Goal: Task Accomplishment & Management: Manage account settings

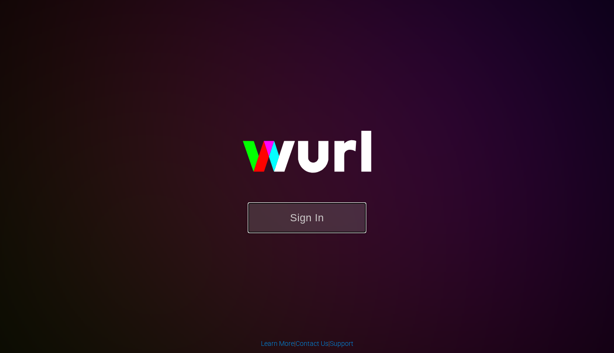
click at [293, 212] on button "Sign In" at bounding box center [306, 217] width 119 height 31
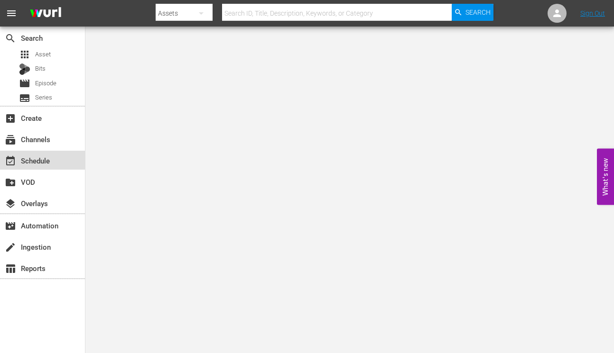
click at [39, 159] on div "event_available Schedule" at bounding box center [26, 159] width 53 height 9
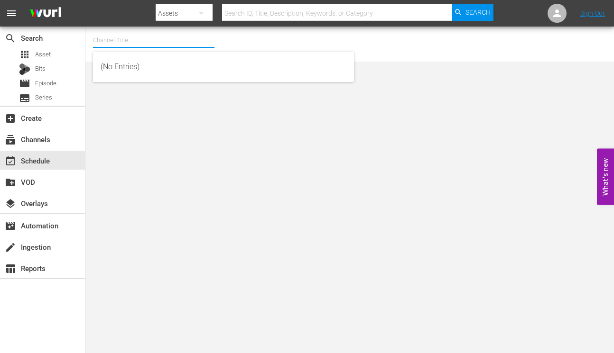
click at [152, 32] on input "text" at bounding box center [153, 40] width 121 height 23
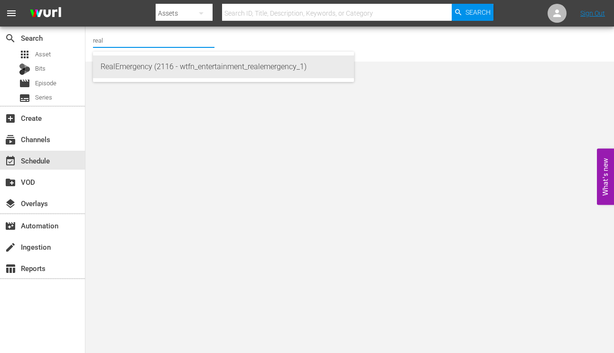
click at [151, 69] on div "RealEmergency (2116 - wtfn_entertainment_realemergency_1)" at bounding box center [224, 66] width 246 height 23
type input "RealEmergency (2116 - wtfn_entertainment_realemergency_1)"
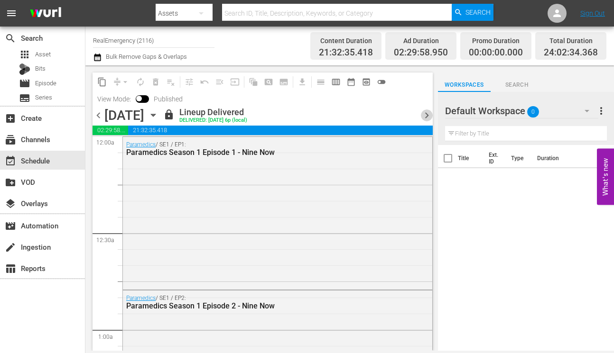
click at [424, 117] on span "chevron_right" at bounding box center [427, 116] width 12 height 12
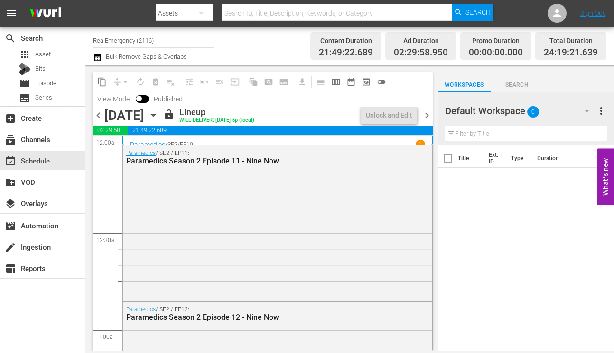
click at [425, 115] on span "chevron_right" at bounding box center [427, 116] width 12 height 12
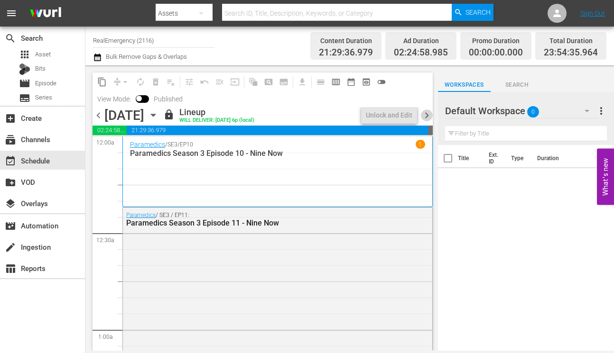
click at [425, 115] on span "chevron_right" at bounding box center [427, 116] width 12 height 12
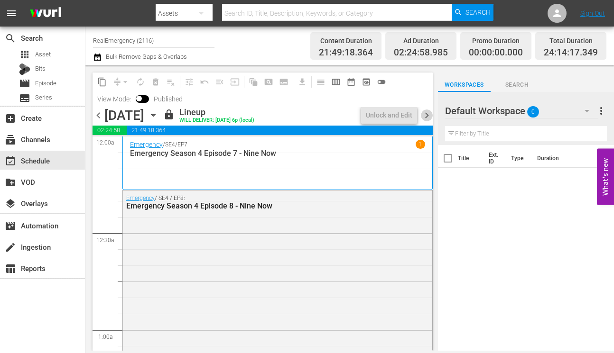
click at [425, 115] on span "chevron_right" at bounding box center [427, 116] width 12 height 12
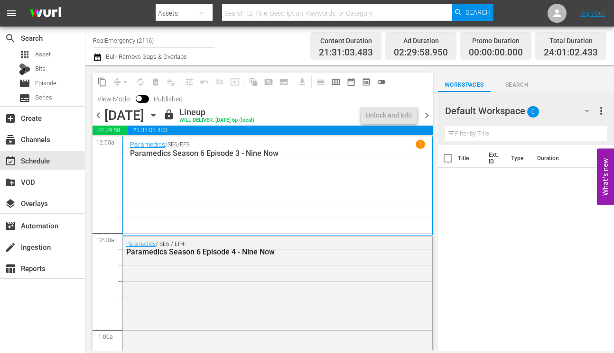
click at [425, 115] on span "chevron_right" at bounding box center [427, 116] width 12 height 12
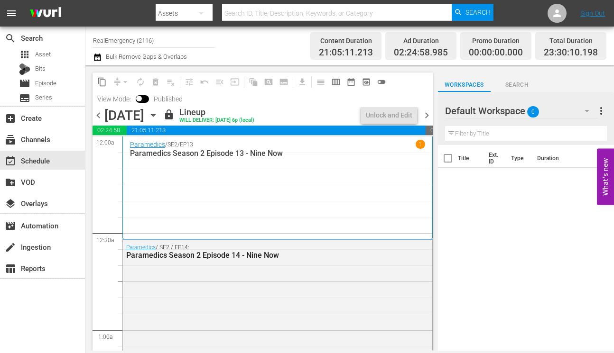
click at [425, 115] on span "chevron_right" at bounding box center [427, 116] width 12 height 12
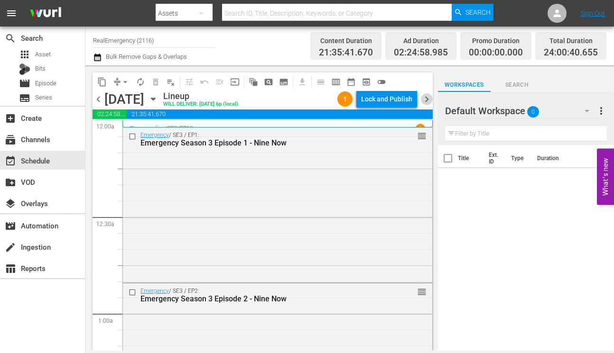
click at [427, 102] on span "chevron_right" at bounding box center [427, 99] width 12 height 12
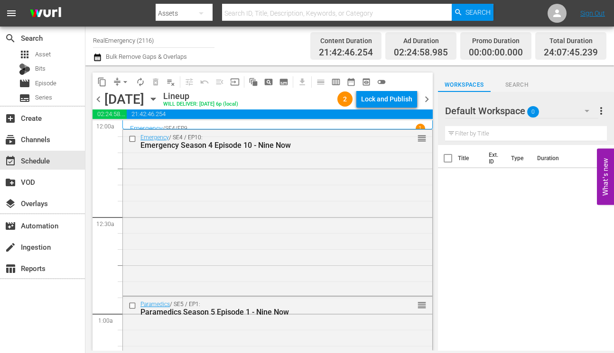
click at [427, 101] on span "chevron_right" at bounding box center [427, 99] width 12 height 12
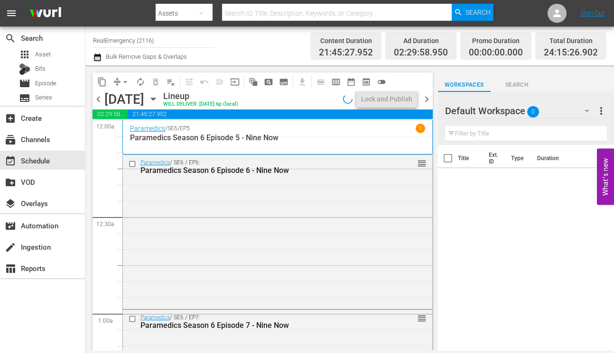
click at [427, 101] on span "chevron_right" at bounding box center [427, 99] width 12 height 12
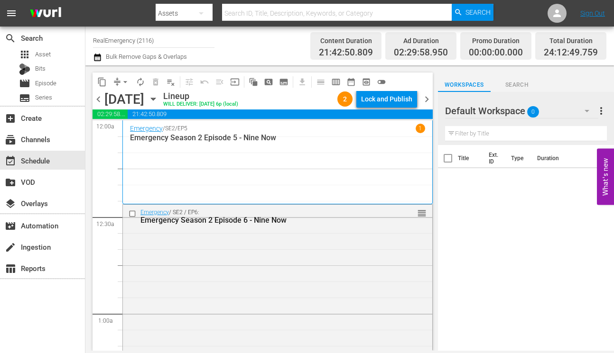
click at [427, 101] on span "chevron_right" at bounding box center [427, 99] width 12 height 12
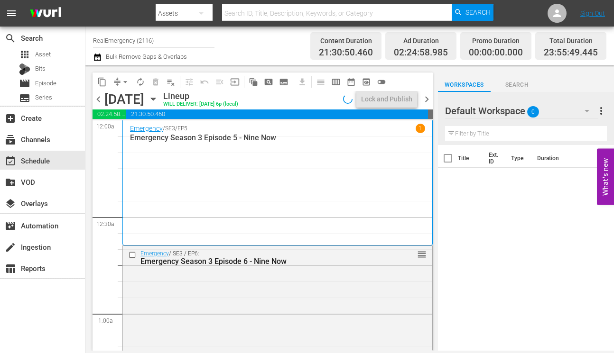
click at [427, 101] on span "chevron_right" at bounding box center [427, 99] width 12 height 12
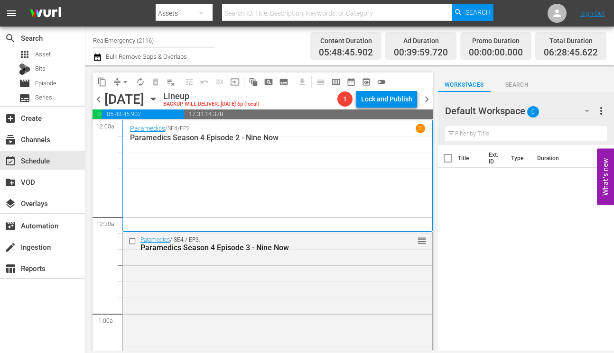
click at [427, 101] on span "chevron_right" at bounding box center [427, 99] width 12 height 12
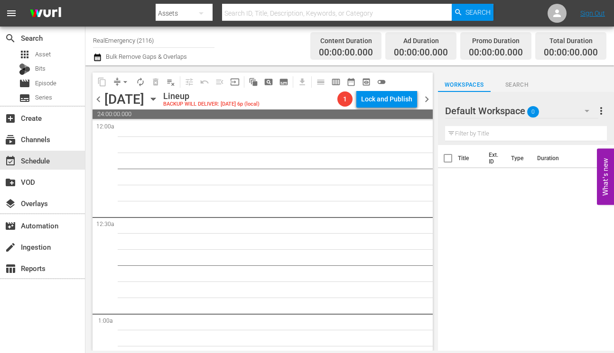
drag, startPoint x: 97, startPoint y: 96, endPoint x: 107, endPoint y: 109, distance: 16.2
click at [97, 96] on span "chevron_left" at bounding box center [98, 99] width 12 height 12
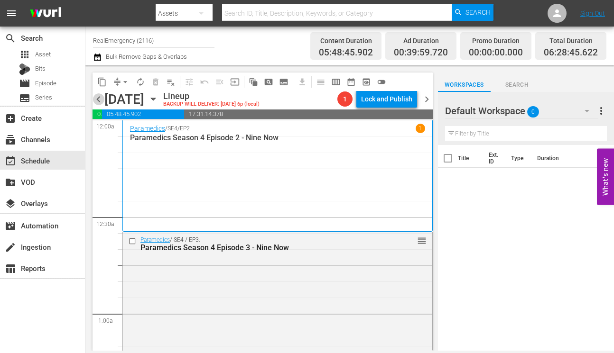
click at [97, 96] on span "chevron_left" at bounding box center [98, 99] width 12 height 12
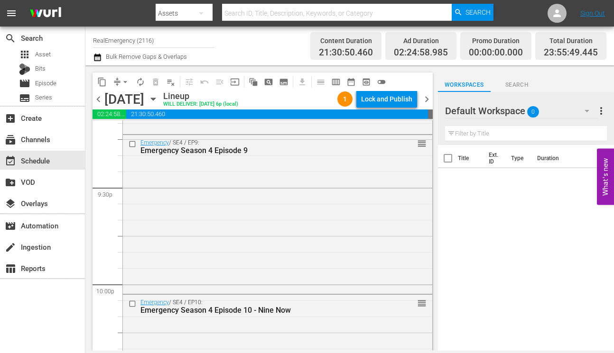
scroll to position [4097, 0]
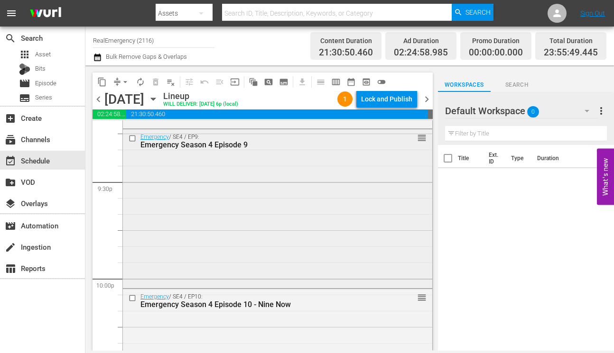
click at [238, 151] on div "Emergency / SE4 / EP9: Emergency Season 4 Episode 9 reorder" at bounding box center [277, 140] width 309 height 23
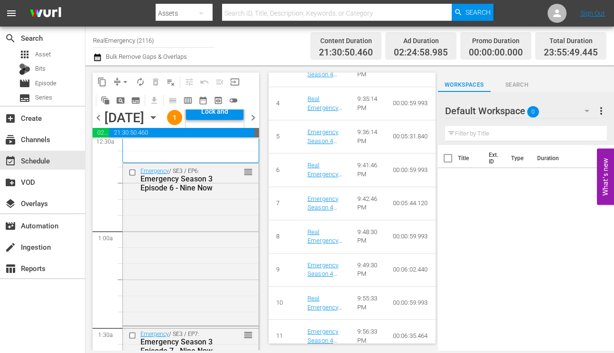
scroll to position [0, 0]
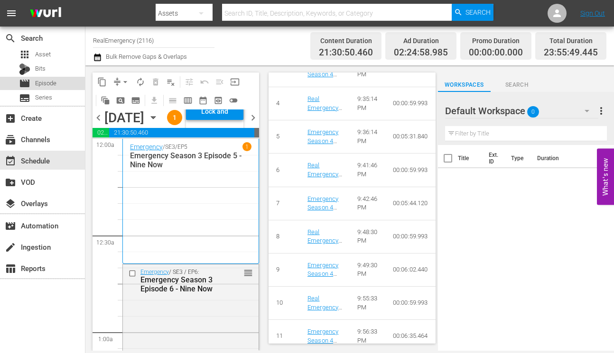
click at [48, 82] on span "Episode" at bounding box center [45, 83] width 21 height 9
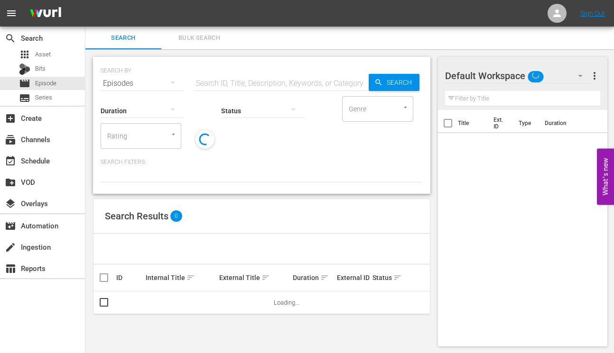
click at [231, 80] on input "text" at bounding box center [280, 83] width 175 height 23
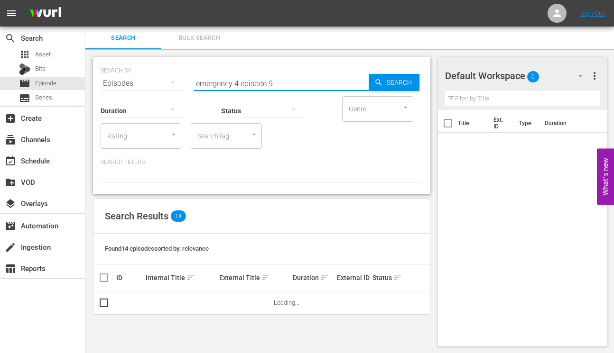
click at [235, 81] on input "emergency 4 episode 9" at bounding box center [280, 83] width 175 height 23
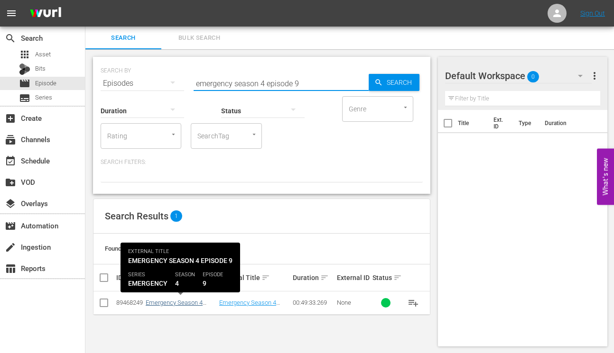
type input "emergency season 4 episode 9"
click at [183, 303] on link "Emergency Season 4 Episode 9" at bounding box center [174, 306] width 57 height 14
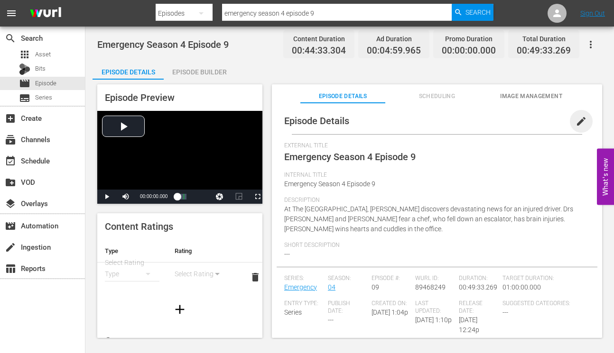
drag, startPoint x: 577, startPoint y: 122, endPoint x: 550, endPoint y: 137, distance: 30.6
click at [577, 122] on span "edit" at bounding box center [580, 121] width 11 height 11
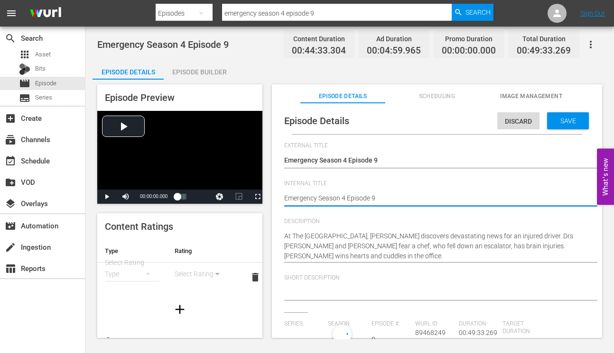
type textarea "Emergency Season 4 Episode 9"
type input "Emergency"
type textarea "Emergency Season 4 Episode 9 -"
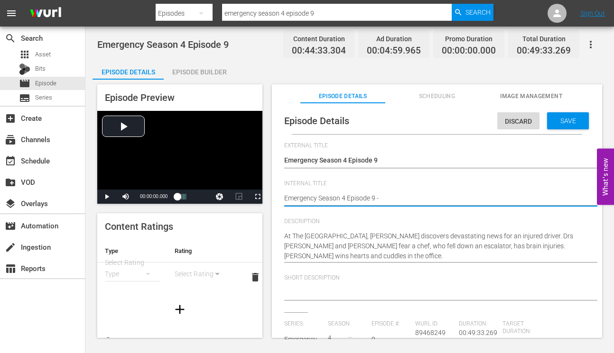
type textarea "Emergency Season 4 Episode 9 -"
type textarea "Emergency Season 4 Episode 9 - N"
type textarea "Emergency Season 4 Episode 9 - Ni"
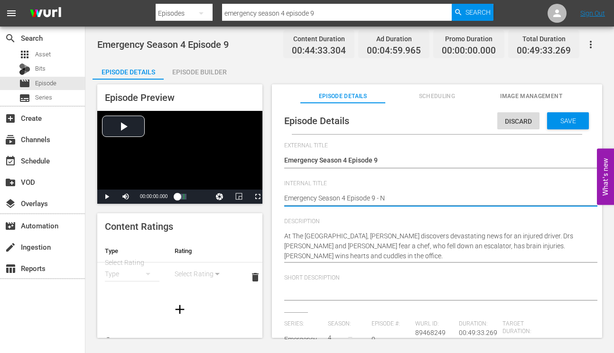
type textarea "Emergency Season 4 Episode 9 - Ni"
type textarea "Emergency Season 4 Episode 9 - Nin"
type textarea "Emergency Season 4 Episode 9 - Nine"
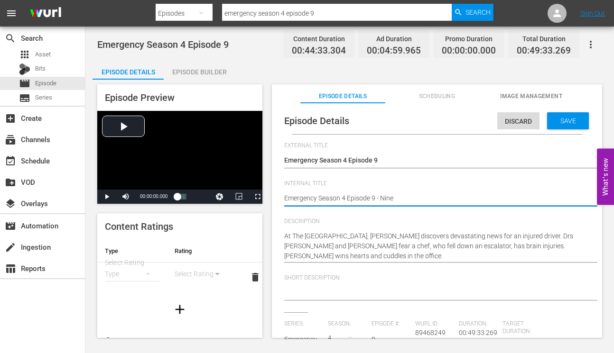
type textarea "Emergency Season 4 Episode 9 - Nine"
type textarea "Emergency Season 4 Episode 9 - Nine N"
type textarea "Emergency Season 4 Episode 9 - Nine No"
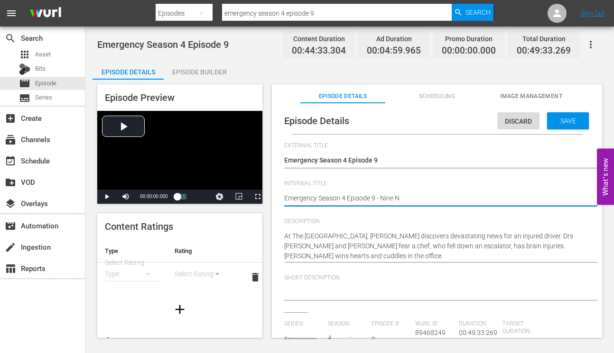
type textarea "Emergency Season 4 Episode 9 - Nine No"
type textarea "Emergency Season 4 Episode 9 - Nine Now"
click at [570, 124] on div "Save" at bounding box center [568, 120] width 42 height 17
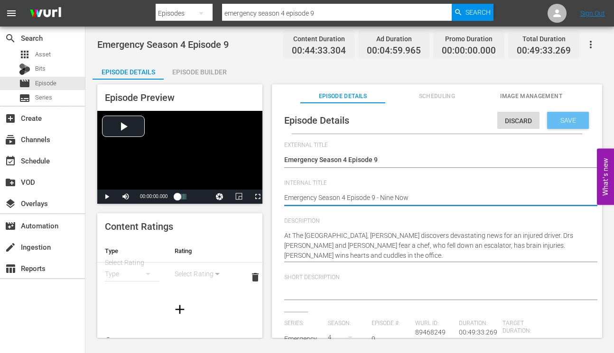
scroll to position [0, 0]
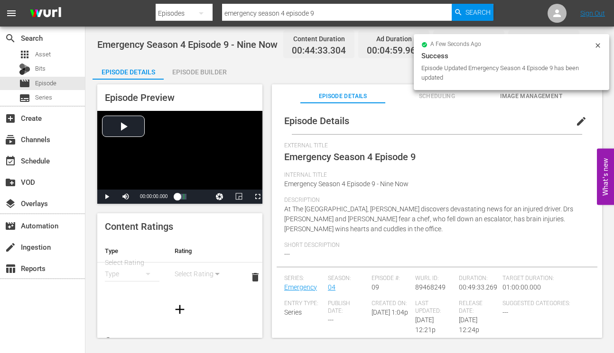
click at [204, 73] on div "Episode Builder" at bounding box center [199, 72] width 71 height 23
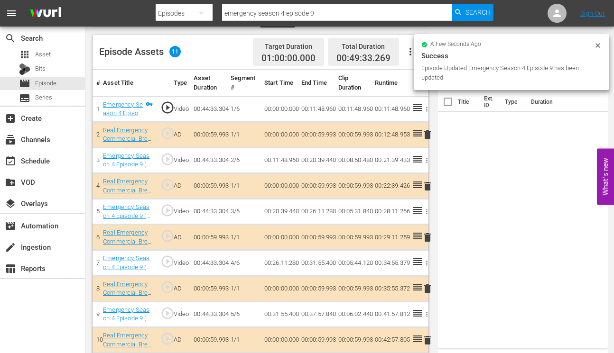
scroll to position [274, 0]
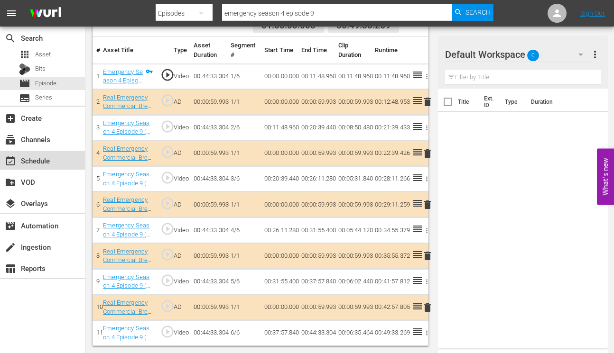
click at [42, 158] on div "event_available Schedule" at bounding box center [26, 159] width 53 height 9
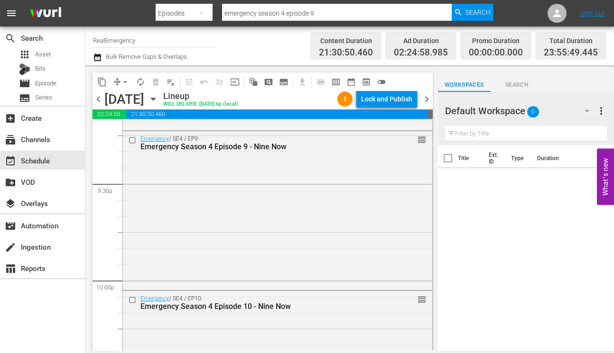
scroll to position [4096, 0]
click at [231, 171] on div "Emergency / SE4 / EP9: Emergency Season 4 Episode 9 - Nine Now reorder" at bounding box center [277, 208] width 309 height 157
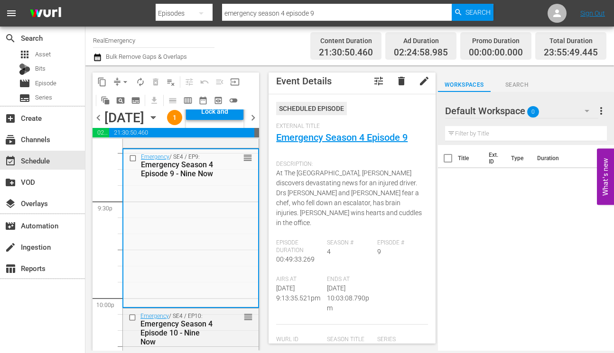
scroll to position [0, 0]
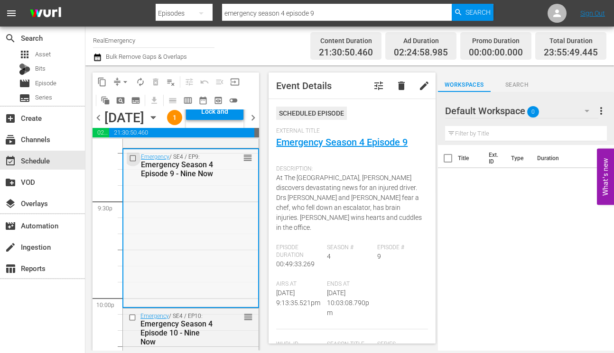
click at [133, 163] on input "checkbox" at bounding box center [134, 159] width 10 height 8
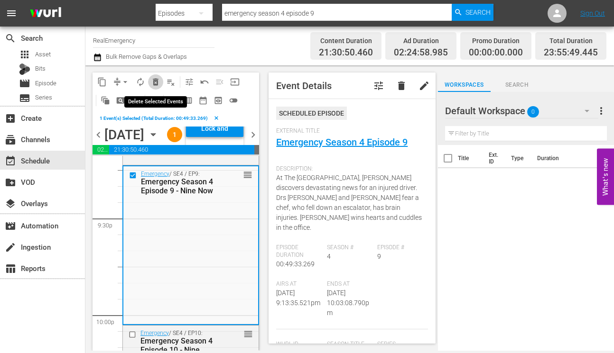
click at [156, 81] on span "delete_forever_outlined" at bounding box center [155, 81] width 9 height 9
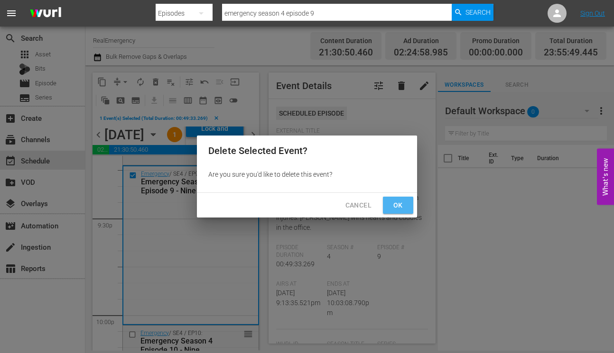
click at [402, 202] on span "Ok" at bounding box center [397, 206] width 15 height 12
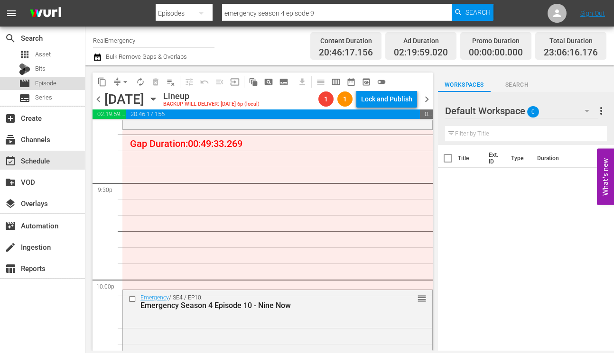
click at [38, 82] on span "Episode" at bounding box center [45, 83] width 21 height 9
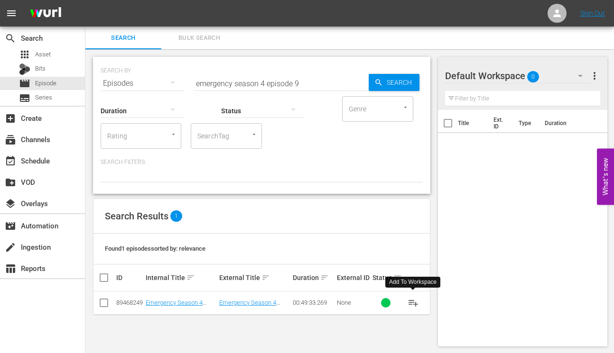
click at [412, 303] on span "playlist_add" at bounding box center [412, 302] width 11 height 11
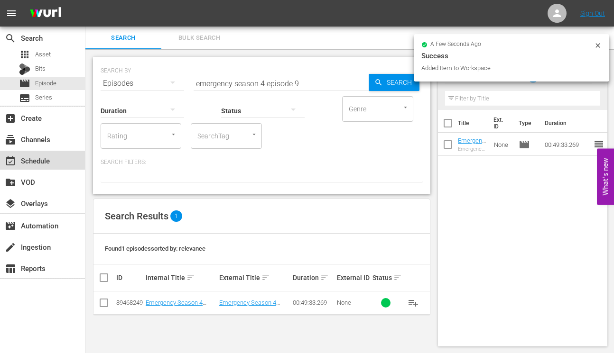
click at [24, 163] on div "event_available Schedule" at bounding box center [26, 159] width 53 height 9
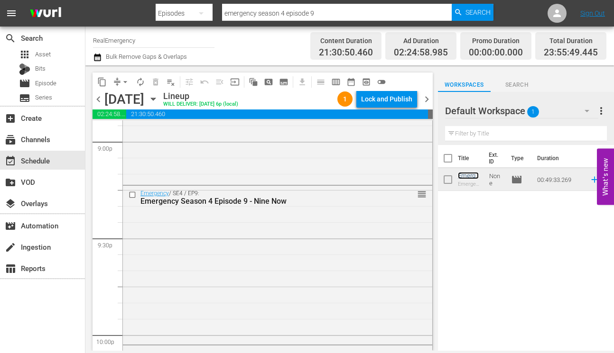
scroll to position [3991, 0]
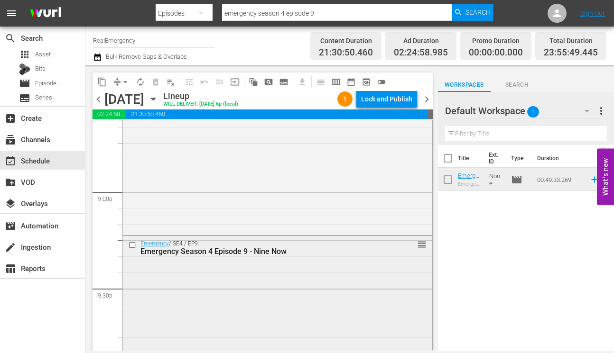
click at [276, 264] on div "Emergency / SE4 / EP9: Emergency Season 4 Episode 9 - Nine Now reorder" at bounding box center [277, 314] width 309 height 157
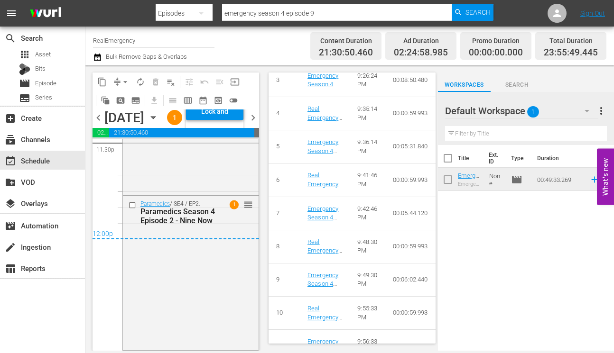
scroll to position [4572, 0]
click at [100, 124] on span "chevron_left" at bounding box center [98, 118] width 12 height 12
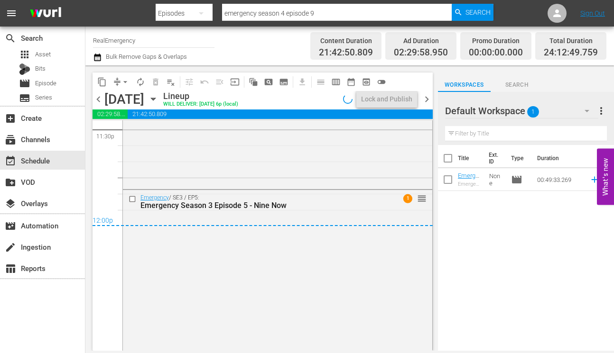
click at [426, 99] on span "chevron_right" at bounding box center [427, 99] width 12 height 12
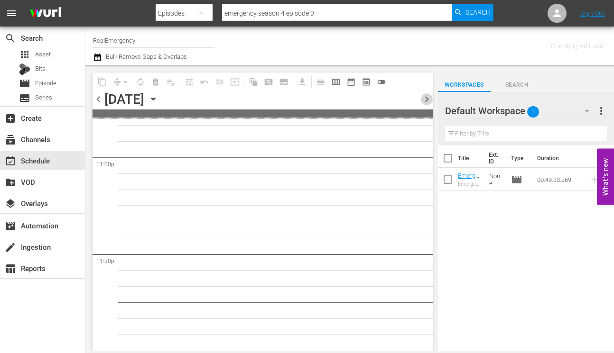
click at [426, 99] on span "chevron_right" at bounding box center [427, 99] width 12 height 12
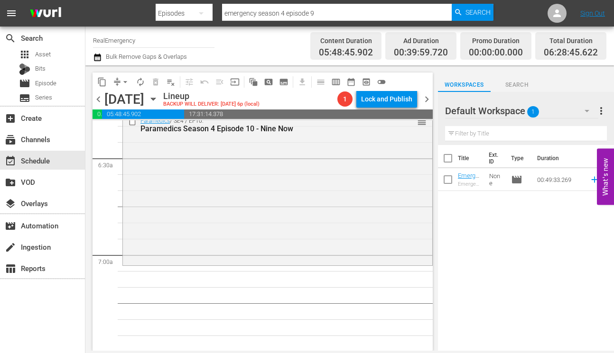
scroll to position [1212, 0]
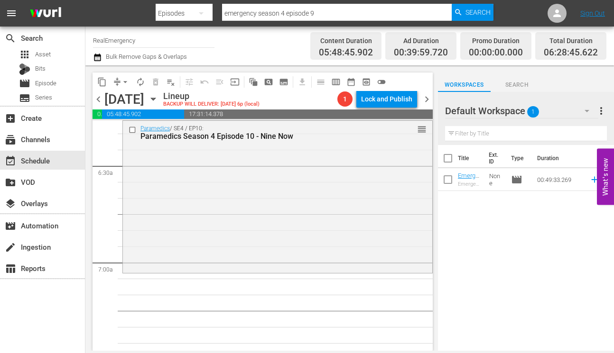
click at [448, 178] on input "checkbox" at bounding box center [448, 182] width 20 height 20
checkbox input "true"
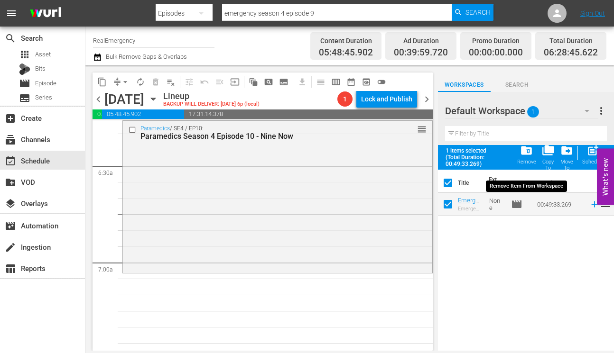
click at [531, 151] on span "folder_delete" at bounding box center [526, 150] width 13 height 13
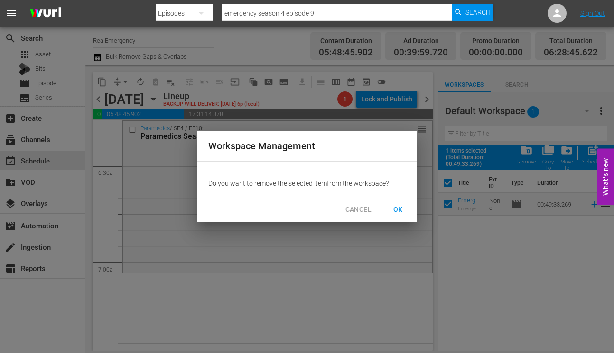
click at [403, 212] on span "OK" at bounding box center [397, 210] width 15 height 12
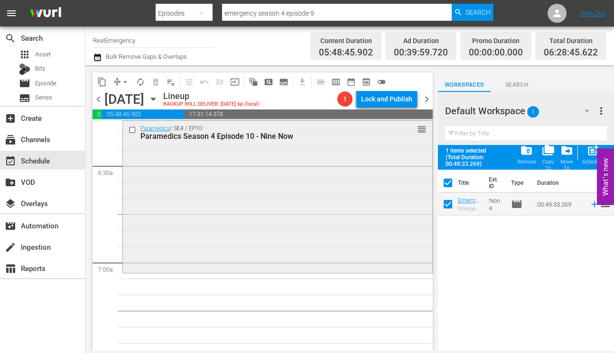
checkbox input "false"
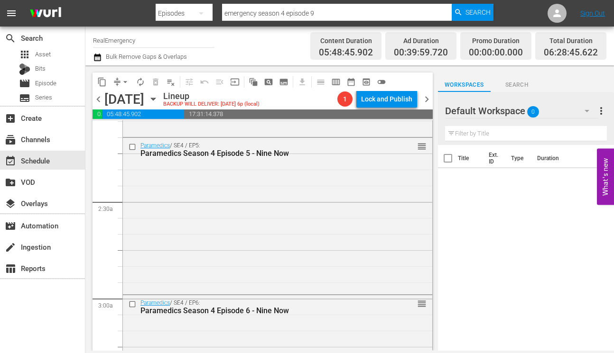
scroll to position [0, 0]
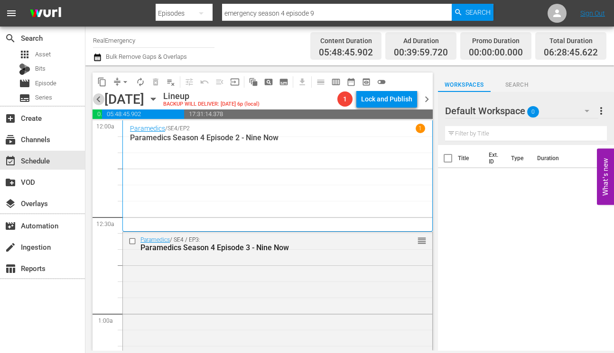
drag, startPoint x: 98, startPoint y: 97, endPoint x: 107, endPoint y: 103, distance: 11.1
click at [98, 97] on span "chevron_left" at bounding box center [98, 99] width 12 height 12
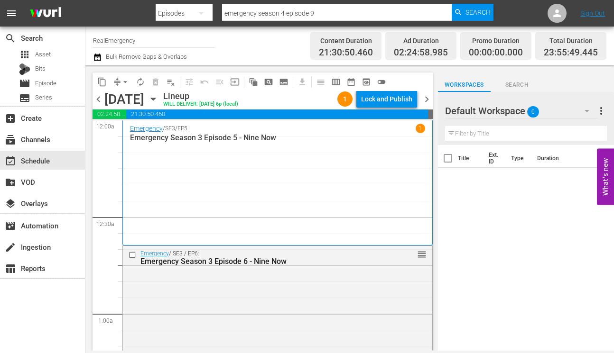
drag, startPoint x: 98, startPoint y: 98, endPoint x: 106, endPoint y: 105, distance: 10.4
click at [98, 98] on span "chevron_left" at bounding box center [98, 99] width 12 height 12
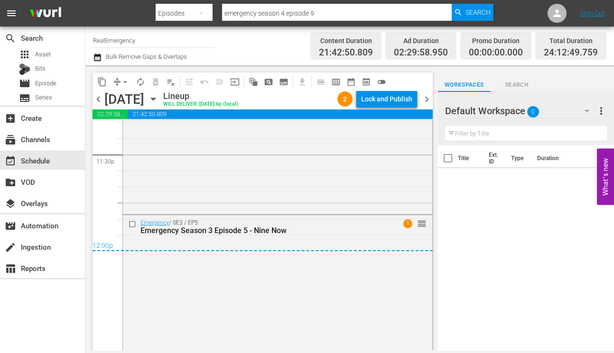
scroll to position [4537, 0]
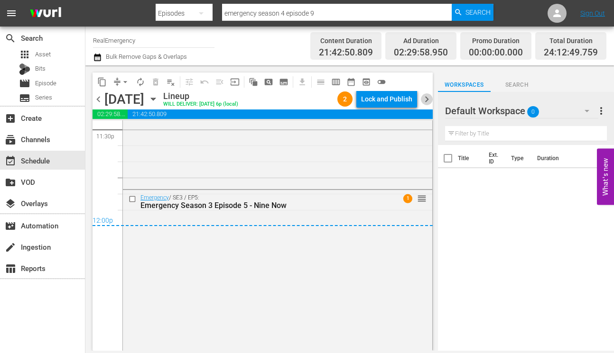
click at [428, 98] on span "chevron_right" at bounding box center [427, 99] width 12 height 12
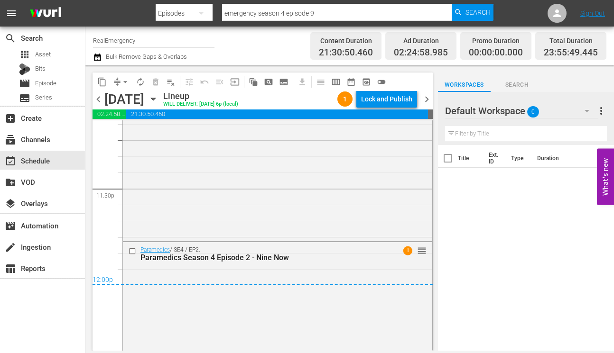
scroll to position [4524, 0]
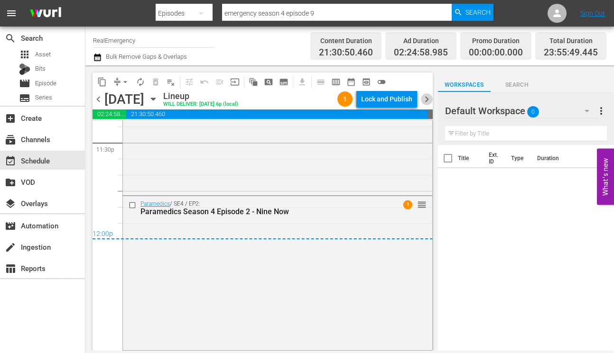
click at [426, 98] on span "chevron_right" at bounding box center [427, 99] width 12 height 12
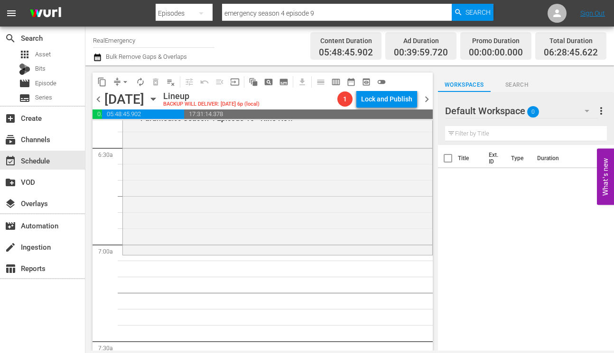
scroll to position [1200, 0]
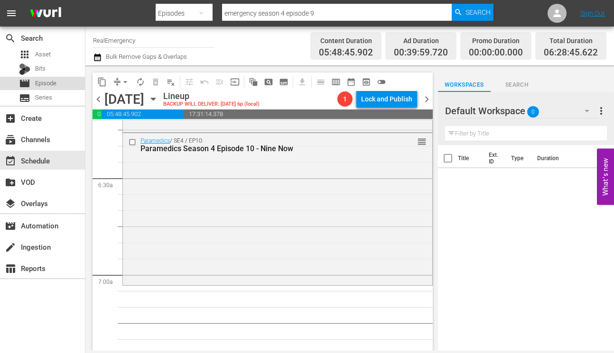
click at [48, 85] on span "Episode" at bounding box center [45, 83] width 21 height 9
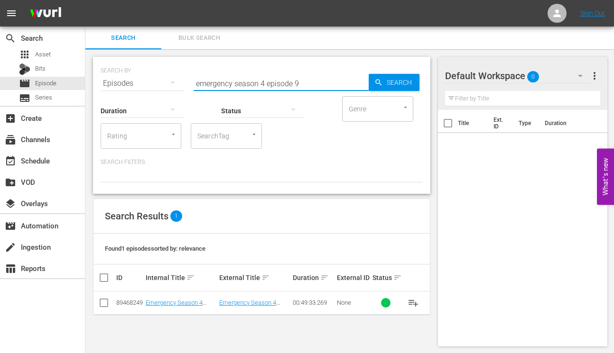
drag, startPoint x: 297, startPoint y: 82, endPoint x: 262, endPoint y: 82, distance: 35.6
click at [262, 82] on input "emergency season 4 episode 9" at bounding box center [280, 83] width 175 height 23
type input "emergency season 5"
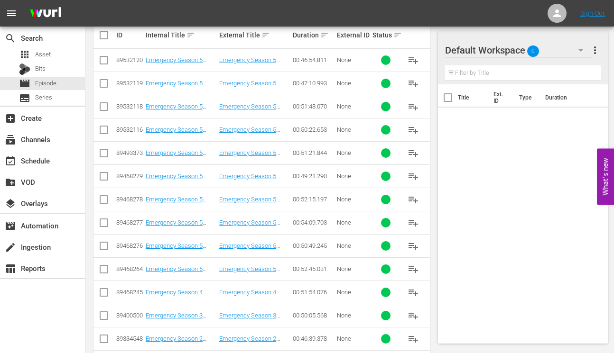
scroll to position [281, 0]
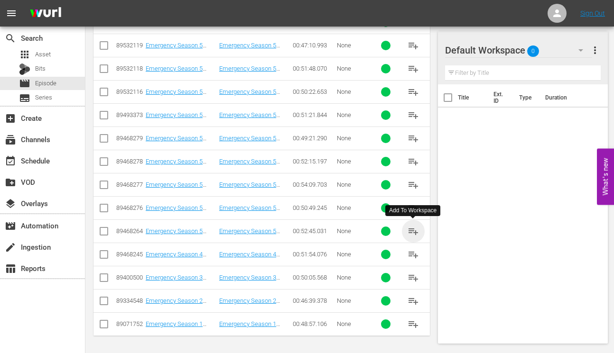
drag, startPoint x: 411, startPoint y: 232, endPoint x: 316, endPoint y: 214, distance: 96.9
click at [411, 232] on span "playlist_add" at bounding box center [412, 231] width 11 height 11
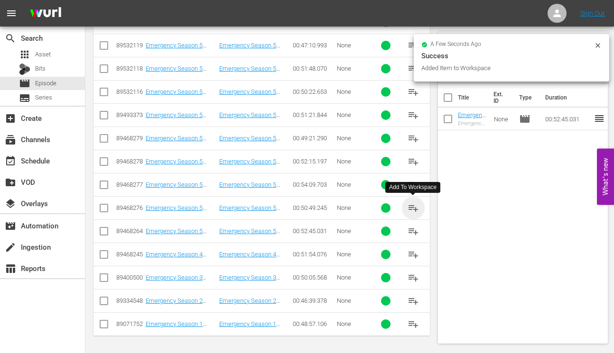
drag, startPoint x: 411, startPoint y: 209, endPoint x: 339, endPoint y: 200, distance: 72.1
click at [411, 209] on span "playlist_add" at bounding box center [412, 207] width 11 height 11
click at [411, 184] on span "playlist_add" at bounding box center [412, 184] width 11 height 11
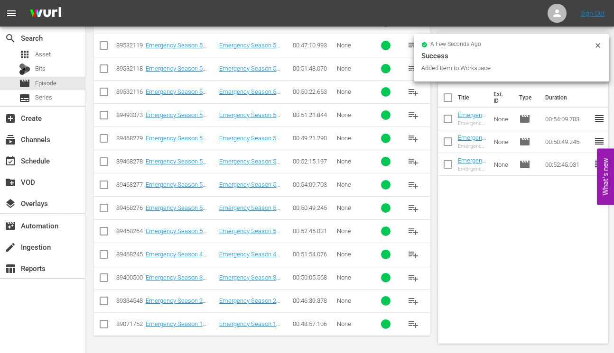
click at [412, 161] on span "playlist_add" at bounding box center [412, 161] width 11 height 11
drag, startPoint x: 412, startPoint y: 137, endPoint x: 356, endPoint y: 127, distance: 56.9
click at [412, 137] on span "playlist_add" at bounding box center [412, 138] width 11 height 11
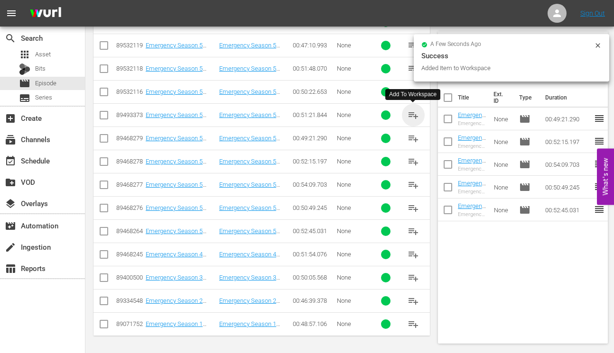
click at [412, 115] on span "playlist_add" at bounding box center [412, 115] width 11 height 11
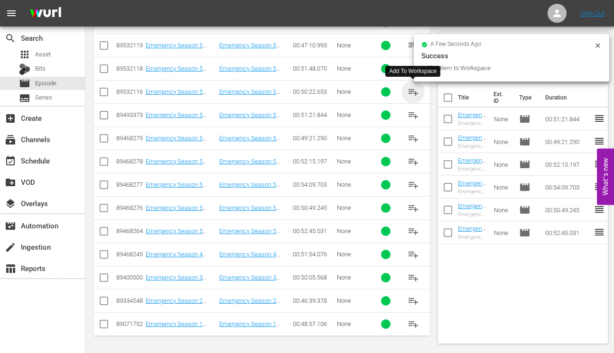
drag, startPoint x: 413, startPoint y: 91, endPoint x: 404, endPoint y: 93, distance: 9.3
click at [413, 91] on span "playlist_add" at bounding box center [412, 91] width 11 height 11
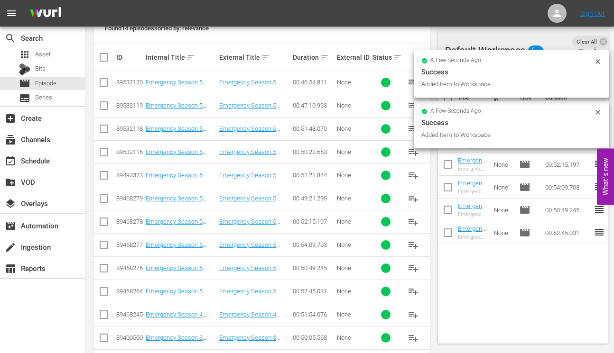
scroll to position [217, 0]
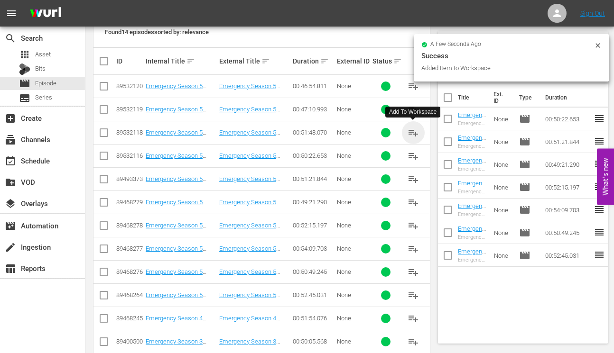
drag, startPoint x: 411, startPoint y: 129, endPoint x: 366, endPoint y: 123, distance: 44.5
click at [410, 129] on span "playlist_add" at bounding box center [412, 132] width 11 height 11
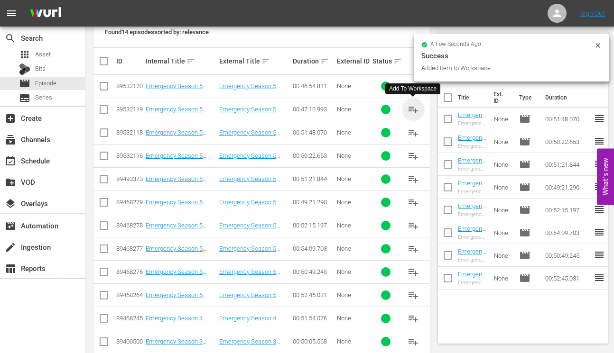
drag, startPoint x: 412, startPoint y: 105, endPoint x: 394, endPoint y: 104, distance: 18.5
click at [412, 105] on span "playlist_add" at bounding box center [412, 109] width 11 height 11
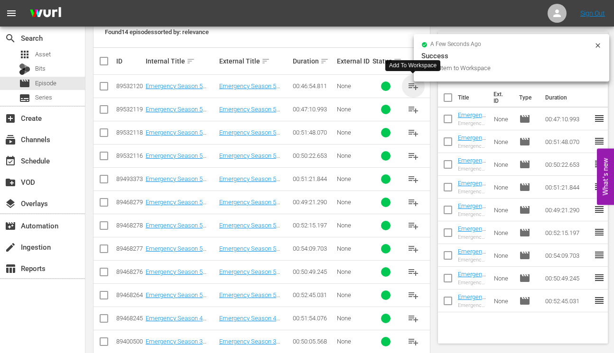
drag, startPoint x: 411, startPoint y: 85, endPoint x: 388, endPoint y: 88, distance: 23.4
click at [411, 85] on span "playlist_add" at bounding box center [412, 86] width 11 height 11
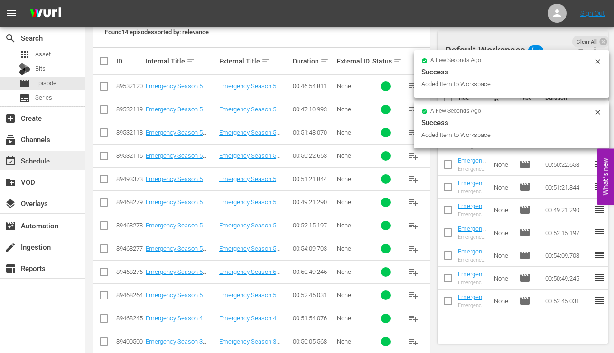
click at [43, 162] on div "event_available Schedule" at bounding box center [26, 159] width 53 height 9
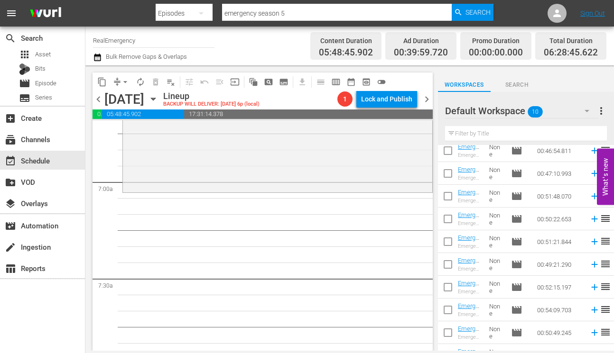
scroll to position [44, 0]
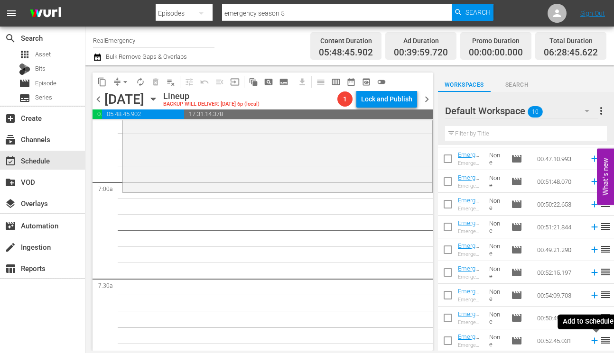
click at [594, 341] on icon at bounding box center [594, 341] width 6 height 6
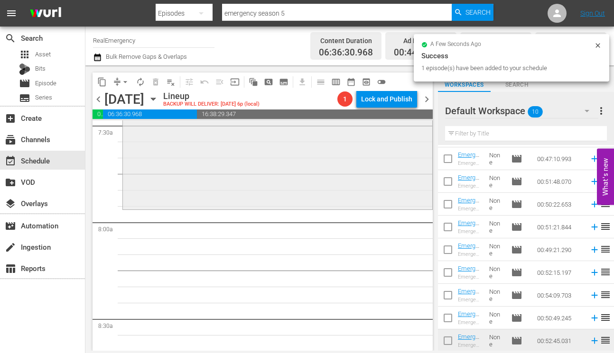
scroll to position [1448, 0]
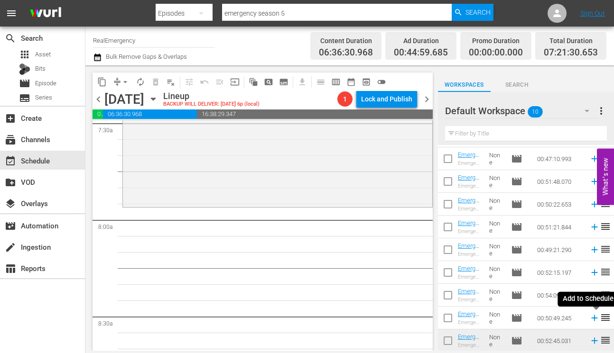
click at [595, 319] on icon at bounding box center [594, 318] width 10 height 10
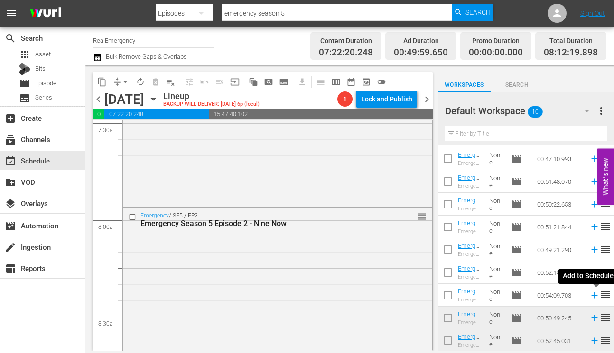
click at [593, 296] on icon at bounding box center [594, 295] width 10 height 10
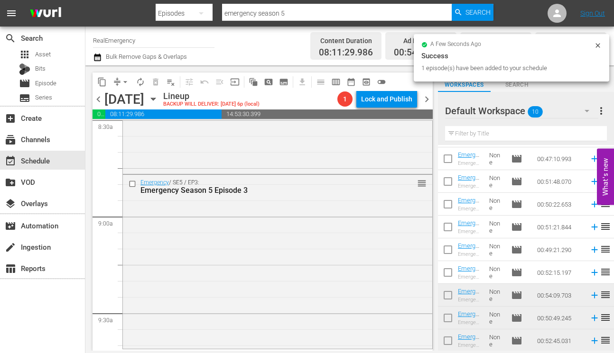
scroll to position [1646, 0]
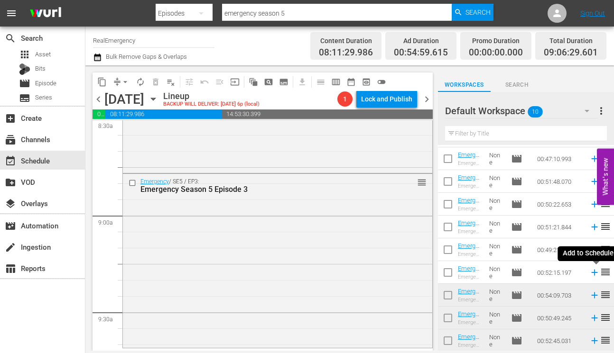
drag, startPoint x: 593, startPoint y: 273, endPoint x: 583, endPoint y: 274, distance: 10.4
click at [593, 273] on icon at bounding box center [594, 272] width 10 height 10
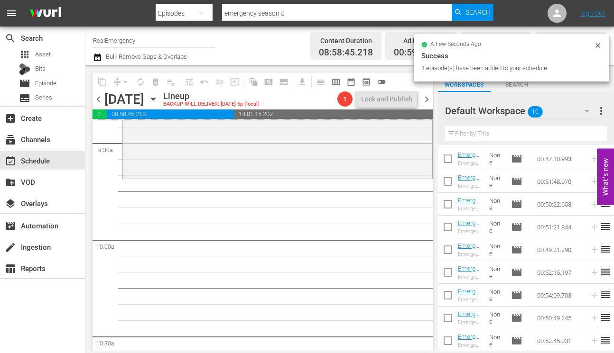
scroll to position [1816, 0]
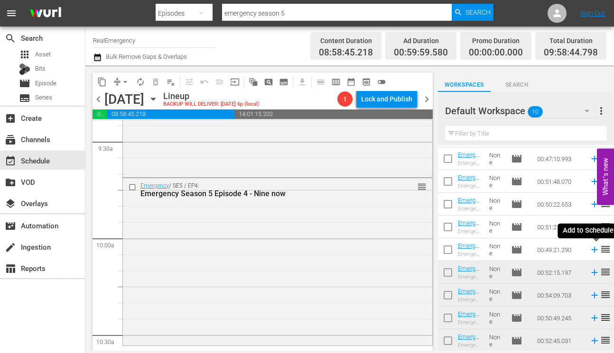
click at [593, 250] on icon at bounding box center [594, 250] width 10 height 10
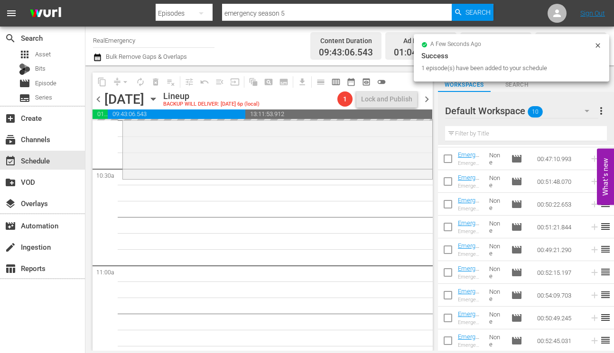
scroll to position [1983, 0]
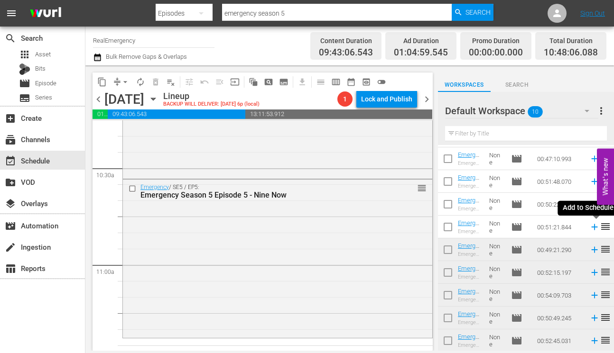
click at [592, 227] on icon at bounding box center [594, 227] width 6 height 6
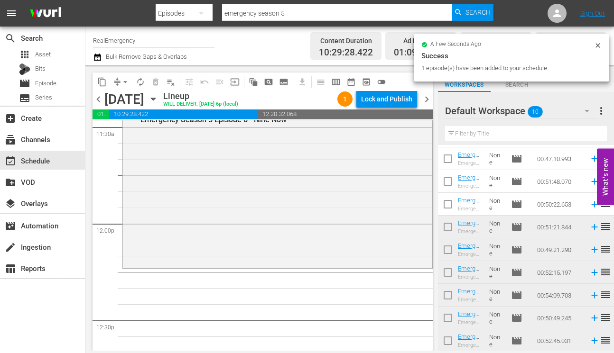
scroll to position [2219, 0]
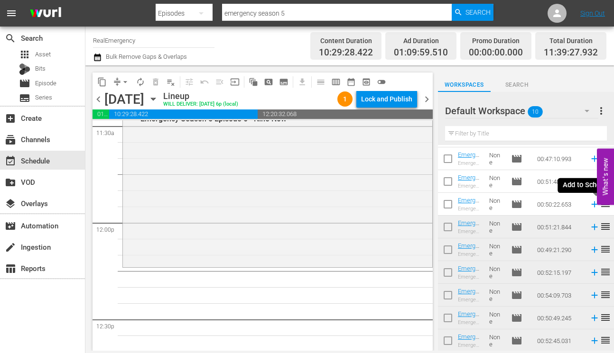
click at [593, 205] on icon at bounding box center [594, 204] width 10 height 10
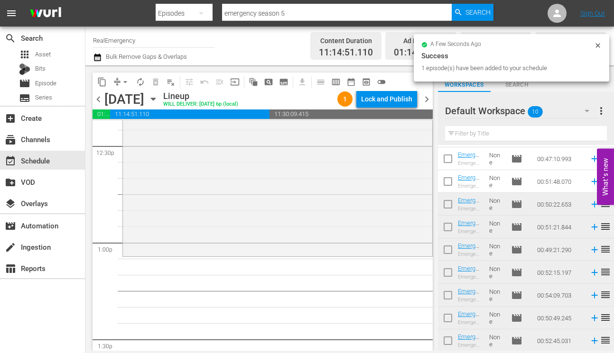
scroll to position [2394, 0]
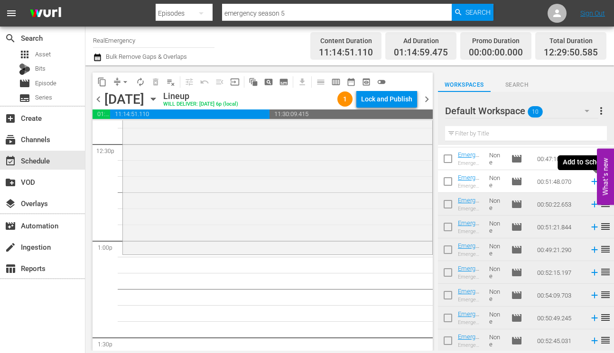
click at [593, 181] on icon at bounding box center [594, 181] width 10 height 10
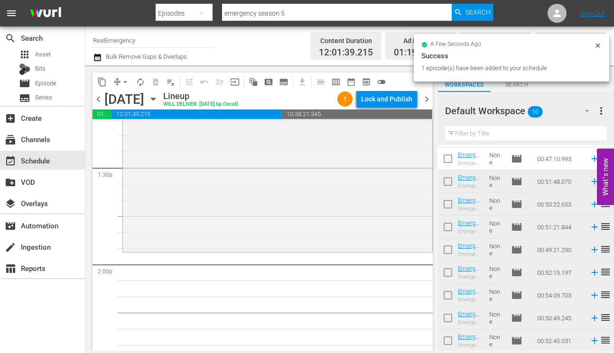
scroll to position [2575, 0]
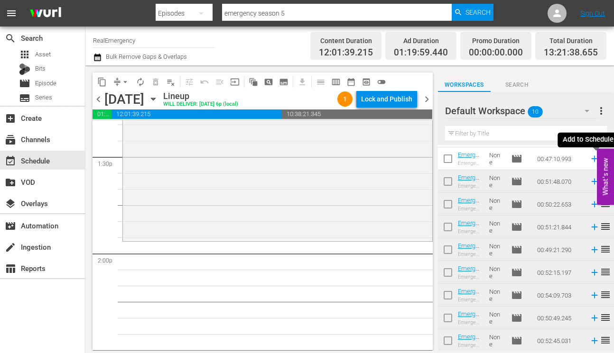
click at [594, 158] on icon at bounding box center [594, 159] width 6 height 6
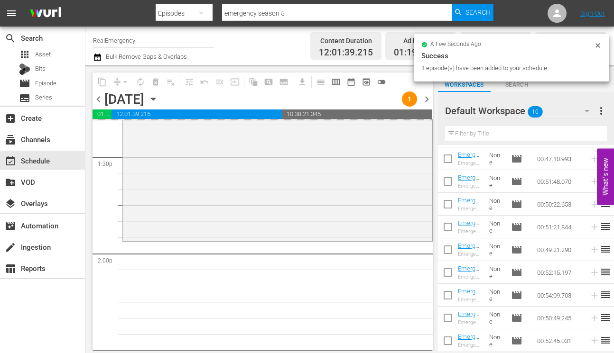
scroll to position [0, 0]
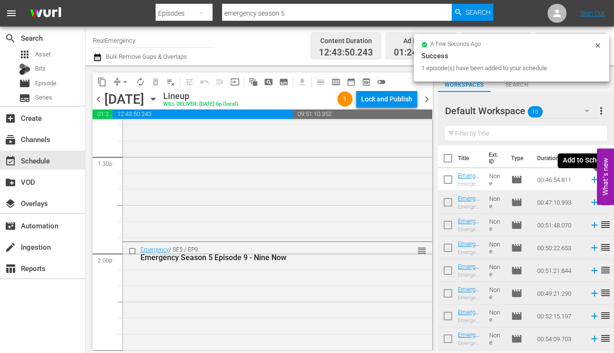
click at [595, 179] on icon at bounding box center [594, 179] width 10 height 10
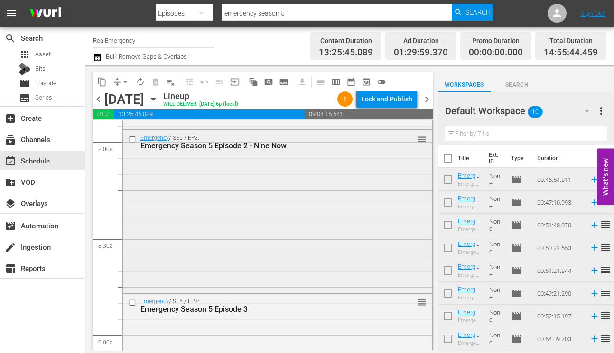
scroll to position [1528, 0]
click at [248, 182] on div "Emergency / SE5 / EP2: Emergency Season 5 Episode 2 - Nine Now reorder" at bounding box center [277, 208] width 309 height 161
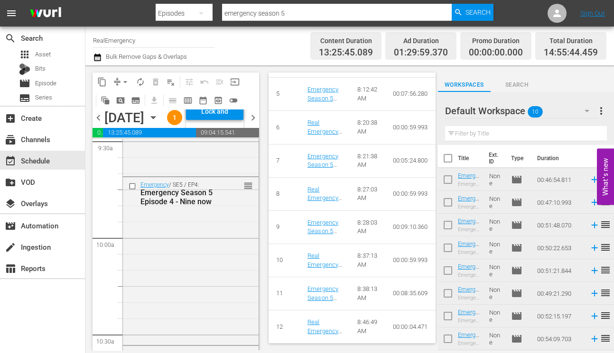
scroll to position [1847, 0]
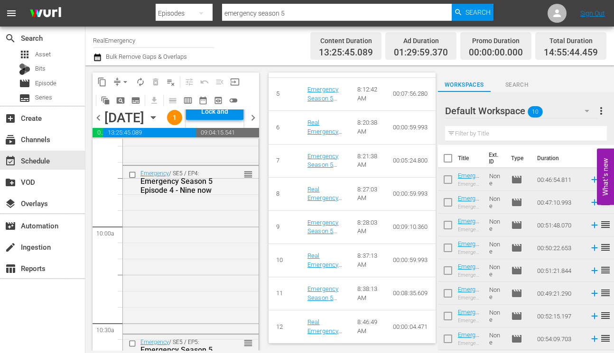
click at [184, 283] on div "Emergency / SE5 / EP4: Emergency Season 5 Episode 4 - Nine now reorder" at bounding box center [191, 248] width 136 height 165
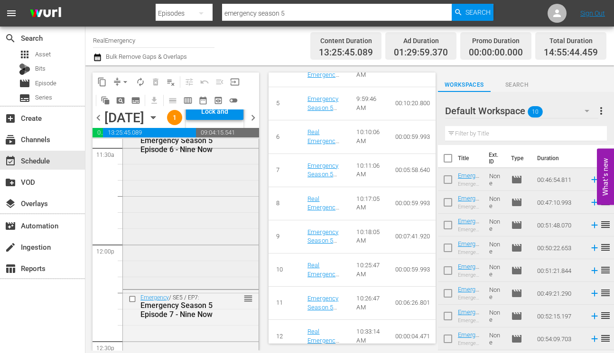
scroll to position [2228, 0]
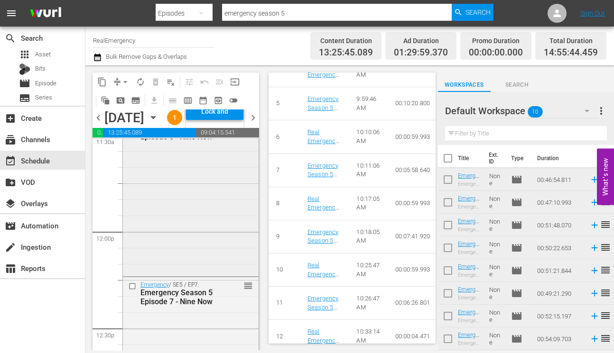
click at [182, 273] on div "Emergency / SE5 / EP6: Emergency Season 5 Episode 6 - Nine Now reorder" at bounding box center [191, 193] width 136 height 163
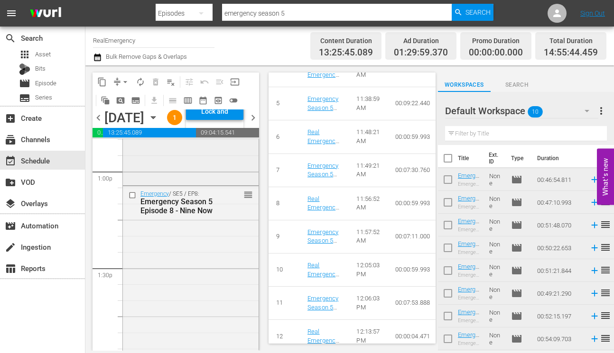
scroll to position [2492, 0]
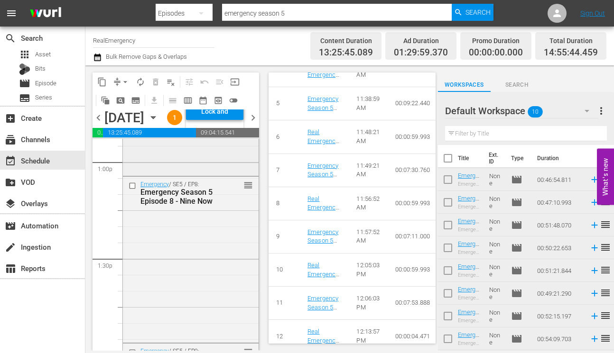
click at [223, 316] on div "Emergency / SE5 / EP8: Emergency Season 5 Episode 8 - Nine Now reorder" at bounding box center [191, 259] width 136 height 164
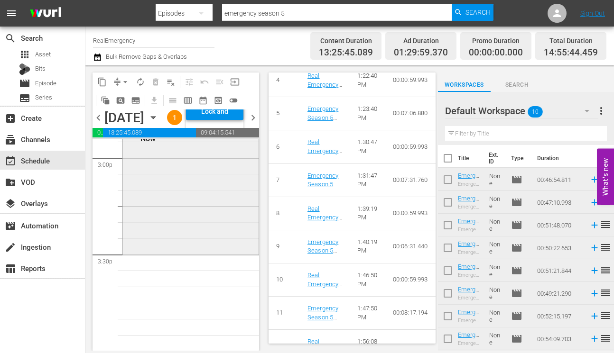
scroll to position [2884, 0]
click at [195, 253] on div "Emergency / SE5 / EP10: Emergency Season 5 Episode 10 - Nine Now reorder" at bounding box center [191, 178] width 136 height 148
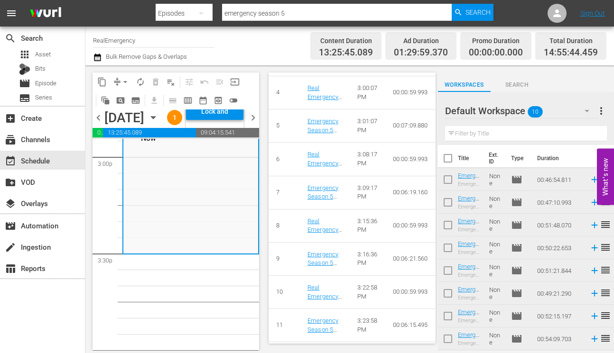
scroll to position [578, 0]
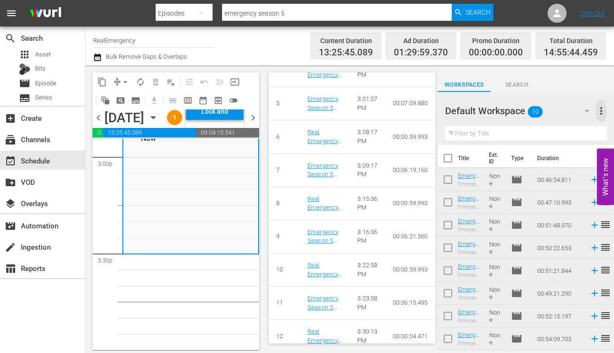
click at [602, 110] on span "more_vert" at bounding box center [600, 110] width 11 height 11
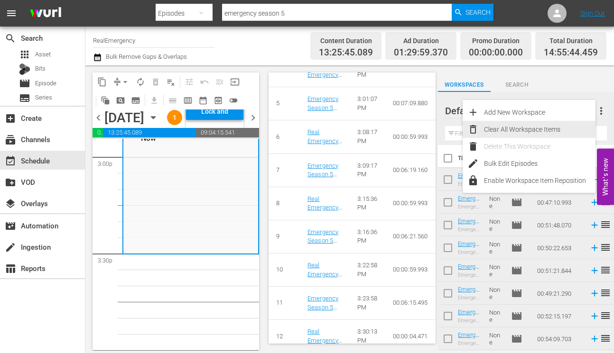
click at [514, 128] on div "Clear All Workspace Items" at bounding box center [539, 129] width 111 height 17
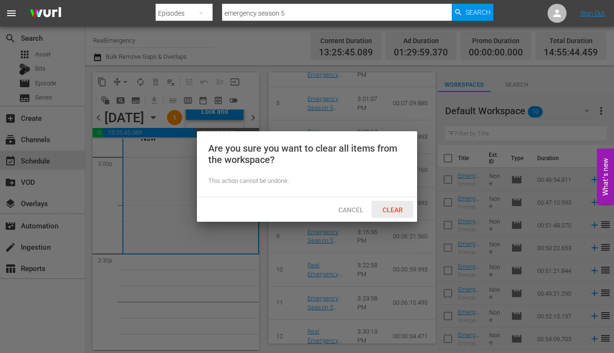
click at [396, 210] on span "Clear" at bounding box center [393, 210] width 36 height 8
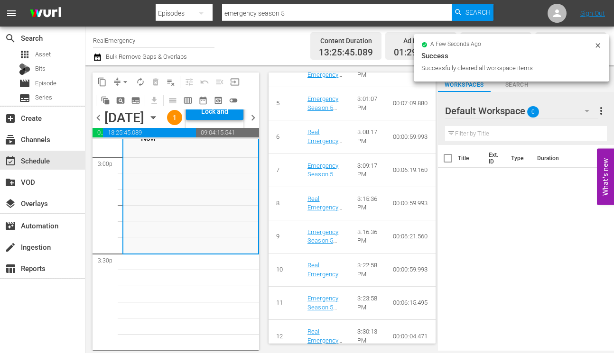
click at [99, 124] on span "chevron_left" at bounding box center [98, 118] width 12 height 12
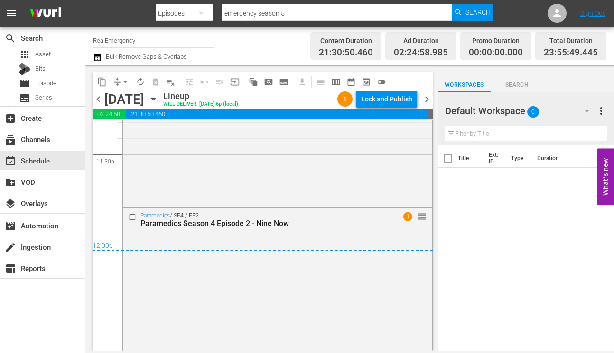
scroll to position [4524, 0]
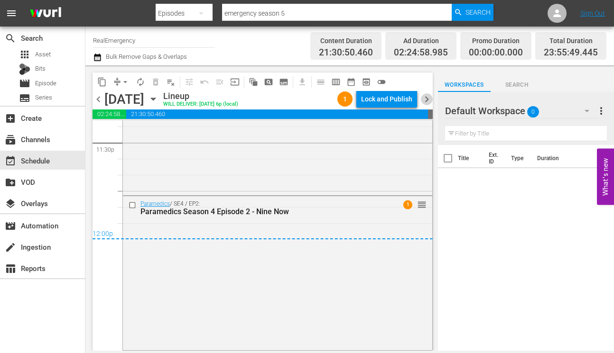
click at [428, 99] on span "chevron_right" at bounding box center [427, 99] width 12 height 12
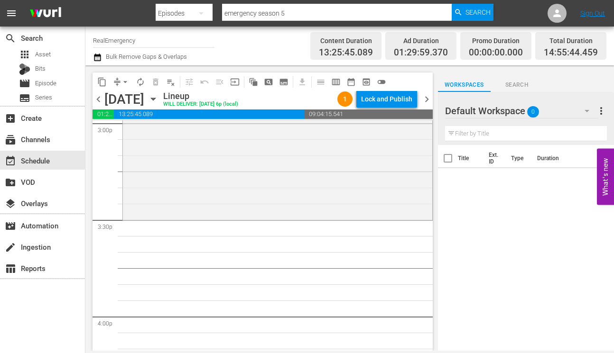
scroll to position [2894, 0]
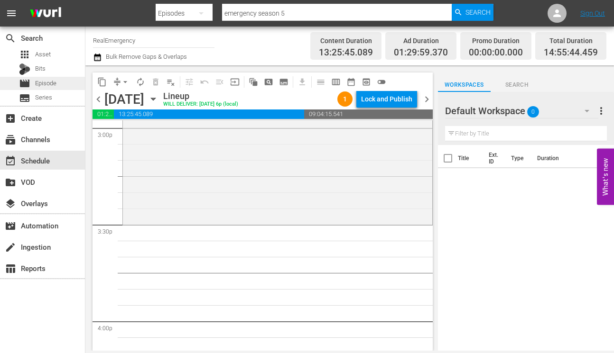
click at [35, 80] on span "Episode" at bounding box center [45, 83] width 21 height 9
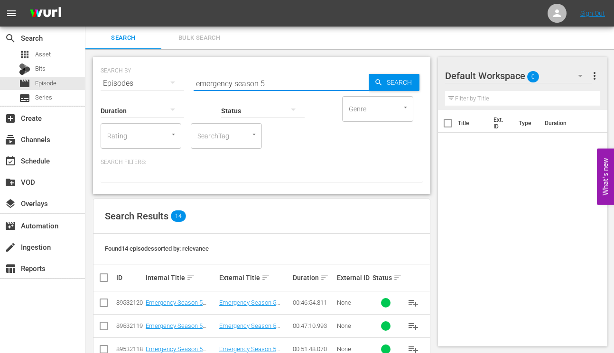
drag, startPoint x: 233, startPoint y: 83, endPoint x: 183, endPoint y: 82, distance: 50.3
click at [183, 82] on div "SEARCH BY Search By Episodes Search ID, Title, Description, Keywords, or Catego…" at bounding box center [262, 78] width 322 height 34
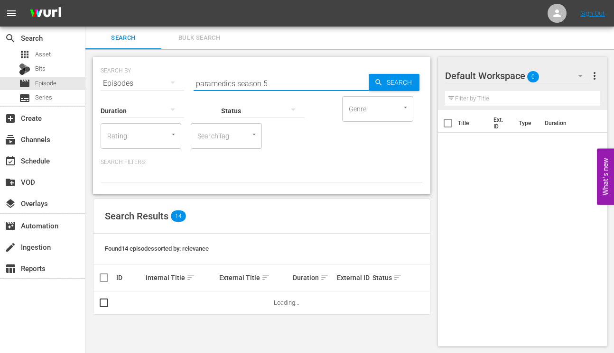
click at [268, 82] on input "paramedics season 5" at bounding box center [280, 83] width 175 height 23
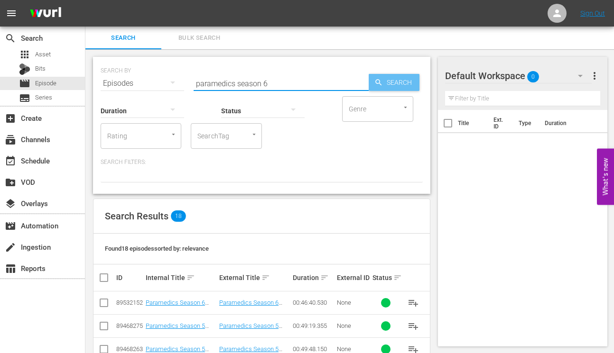
type input "paramedics season 6"
click at [394, 80] on span "Search" at bounding box center [401, 82] width 37 height 17
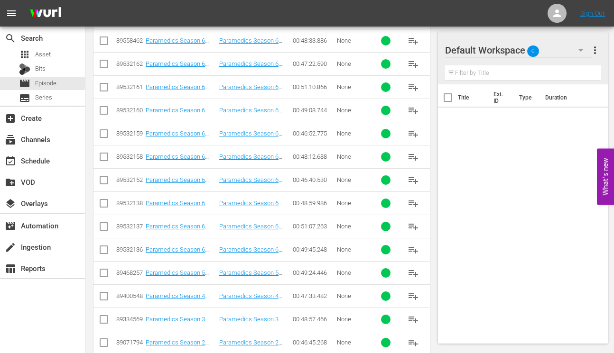
scroll to position [304, 0]
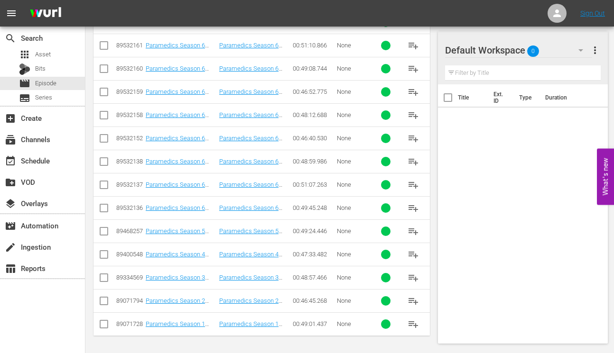
click at [413, 207] on span "playlist_add" at bounding box center [412, 207] width 11 height 11
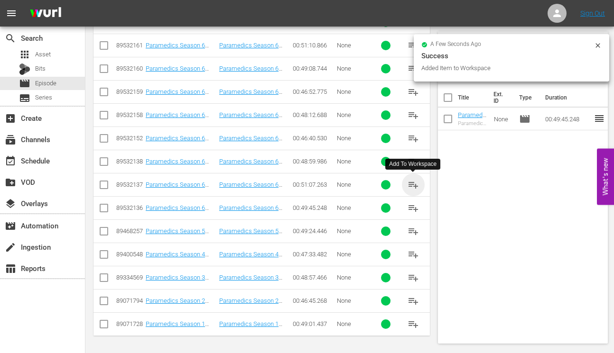
click at [411, 184] on span "playlist_add" at bounding box center [412, 184] width 11 height 11
drag, startPoint x: 413, startPoint y: 161, endPoint x: 406, endPoint y: 161, distance: 6.6
click at [412, 161] on span "playlist_add" at bounding box center [412, 161] width 11 height 11
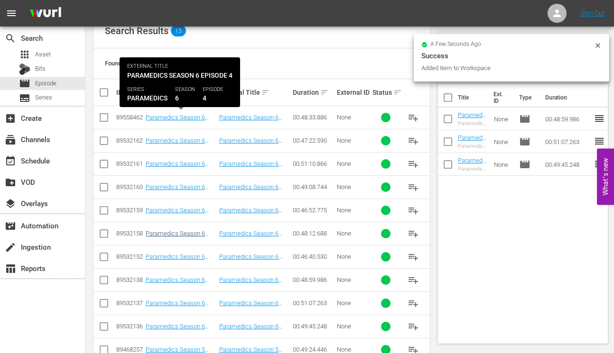
scroll to position [175, 0]
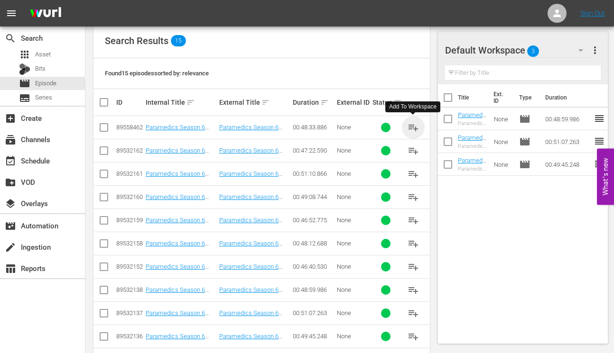
drag, startPoint x: 414, startPoint y: 128, endPoint x: 359, endPoint y: 143, distance: 56.9
click at [414, 129] on span "playlist_add" at bounding box center [412, 127] width 11 height 11
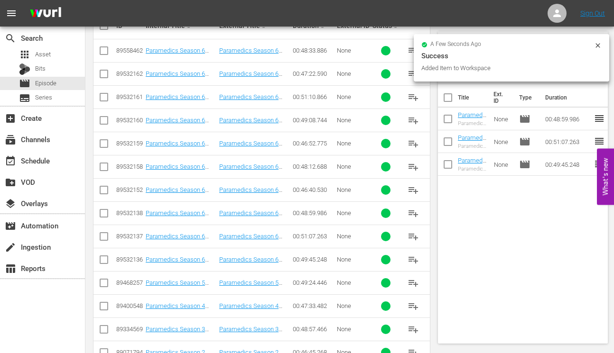
scroll to position [279, 0]
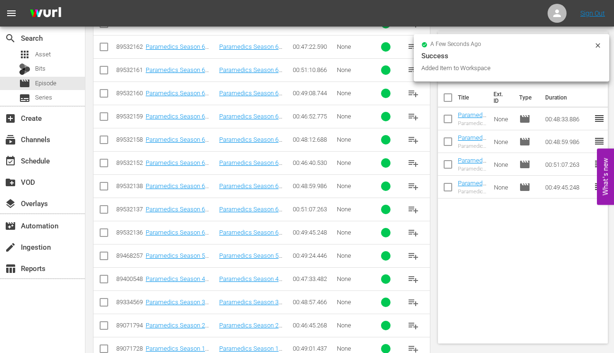
click at [414, 164] on span "playlist_add" at bounding box center [412, 162] width 11 height 11
click at [416, 139] on span "playlist_add" at bounding box center [412, 139] width 11 height 11
click at [411, 115] on span "playlist_add" at bounding box center [412, 116] width 11 height 11
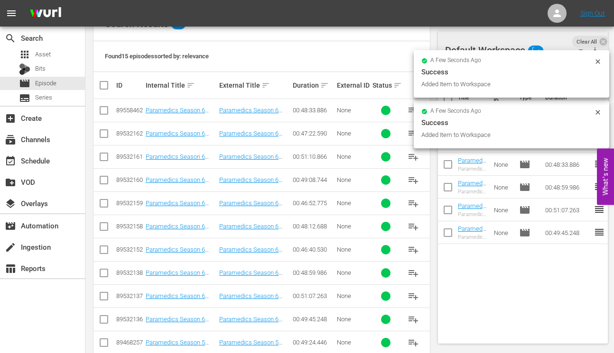
scroll to position [190, 0]
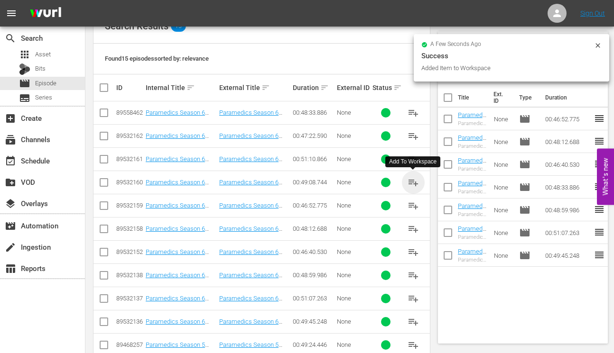
click at [411, 181] on span "playlist_add" at bounding box center [412, 182] width 11 height 11
click at [413, 156] on span "playlist_add" at bounding box center [412, 159] width 11 height 11
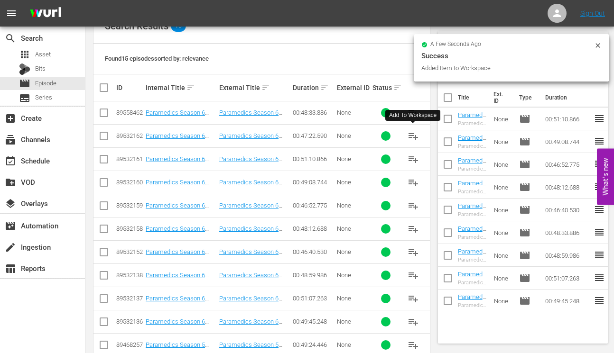
click at [411, 136] on span "playlist_add" at bounding box center [412, 135] width 11 height 11
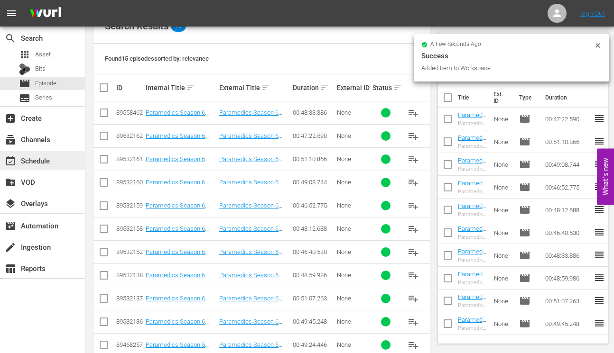
click at [37, 161] on div "event_available Schedule" at bounding box center [26, 159] width 53 height 9
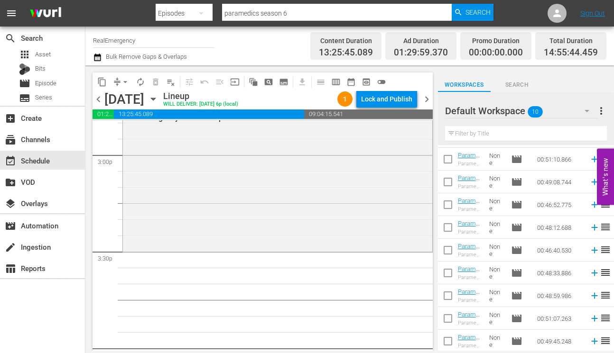
scroll to position [44, 0]
click at [594, 341] on icon at bounding box center [594, 341] width 6 height 6
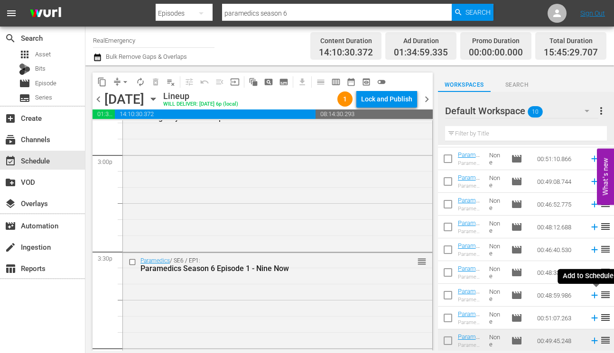
click at [596, 293] on icon at bounding box center [594, 295] width 10 height 10
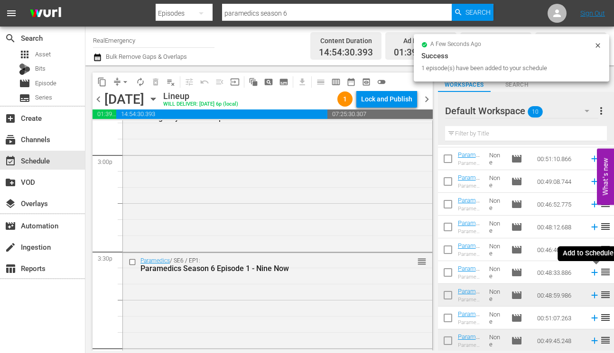
click at [594, 271] on icon at bounding box center [594, 273] width 6 height 6
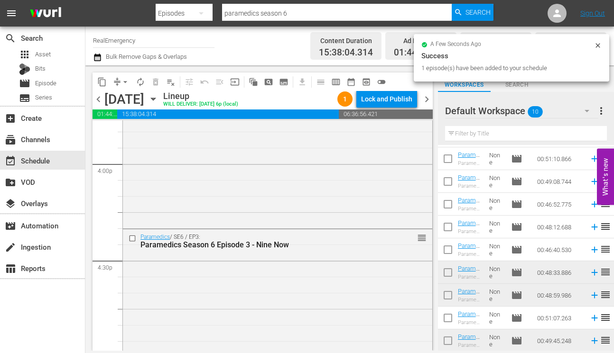
scroll to position [3052, 0]
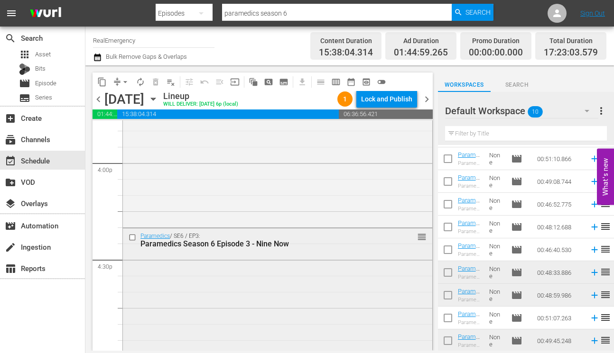
click at [133, 236] on input "checkbox" at bounding box center [133, 237] width 10 height 8
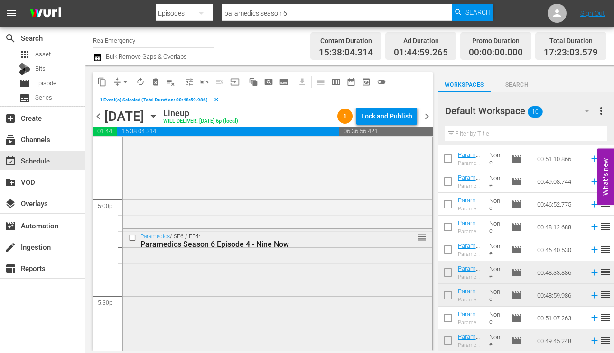
scroll to position [3231, 0]
click at [132, 234] on input "checkbox" at bounding box center [133, 234] width 10 height 8
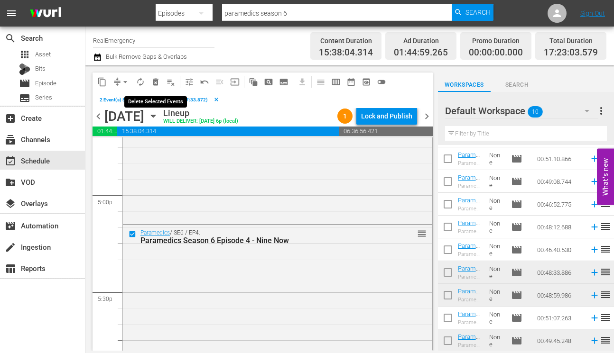
click at [156, 80] on span "delete_forever_outlined" at bounding box center [155, 81] width 9 height 9
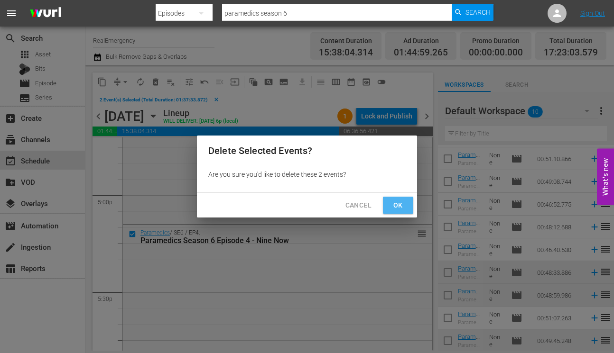
drag, startPoint x: 398, startPoint y: 205, endPoint x: 395, endPoint y: 213, distance: 9.2
click at [398, 205] on span "Ok" at bounding box center [397, 206] width 15 height 12
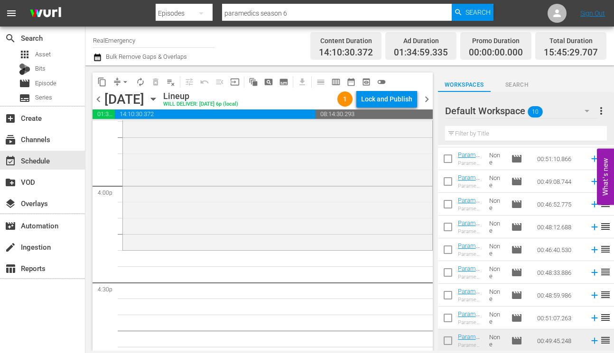
scroll to position [3031, 0]
click at [592, 318] on icon at bounding box center [594, 318] width 6 height 6
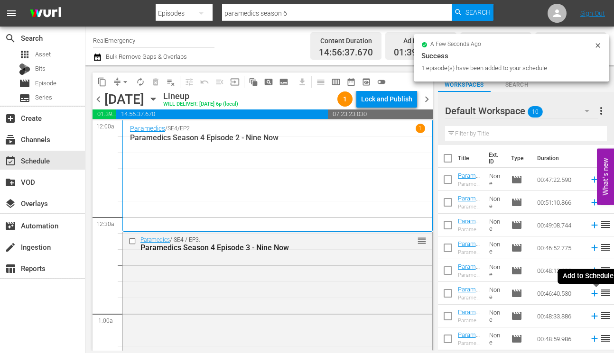
scroll to position [44, 0]
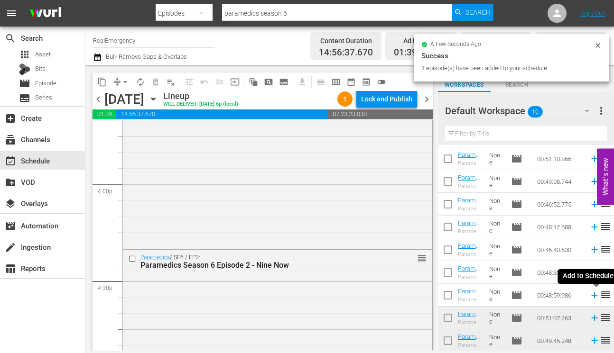
click at [594, 295] on icon at bounding box center [594, 296] width 6 height 6
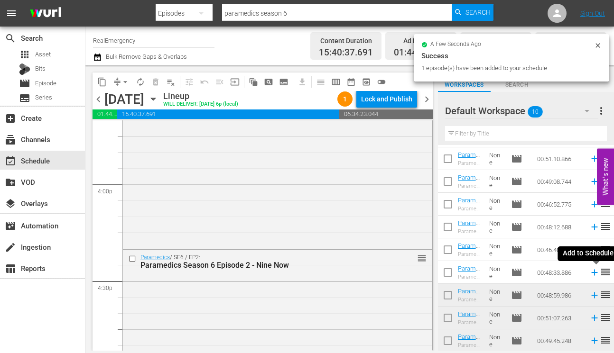
click at [593, 269] on icon at bounding box center [594, 272] width 10 height 10
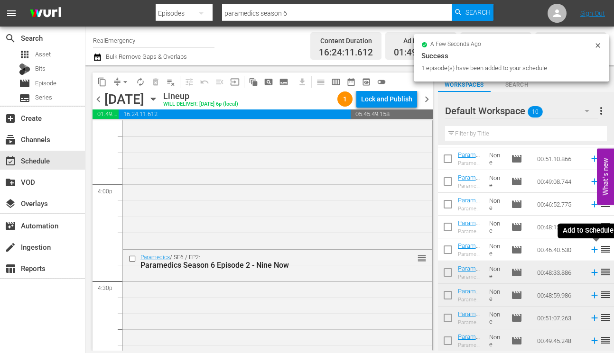
click at [592, 248] on icon at bounding box center [594, 250] width 10 height 10
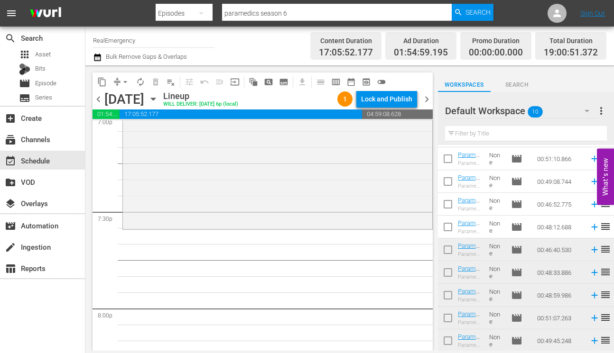
scroll to position [3681, 0]
drag, startPoint x: 595, startPoint y: 226, endPoint x: 587, endPoint y: 224, distance: 8.3
click at [595, 226] on icon at bounding box center [594, 227] width 10 height 10
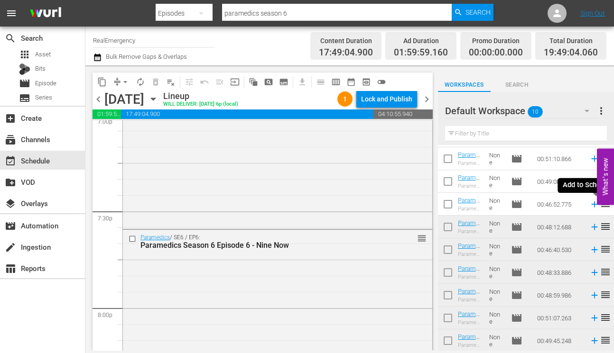
click at [594, 206] on icon at bounding box center [594, 204] width 10 height 10
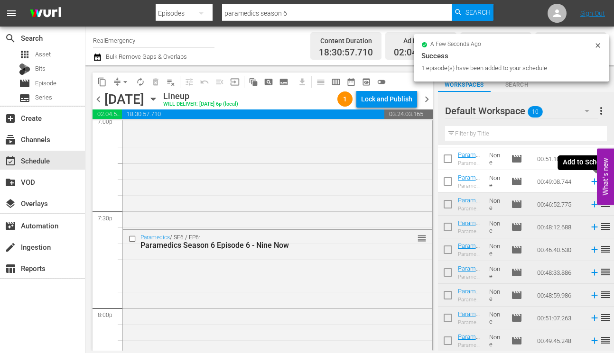
click at [593, 183] on icon at bounding box center [594, 181] width 10 height 10
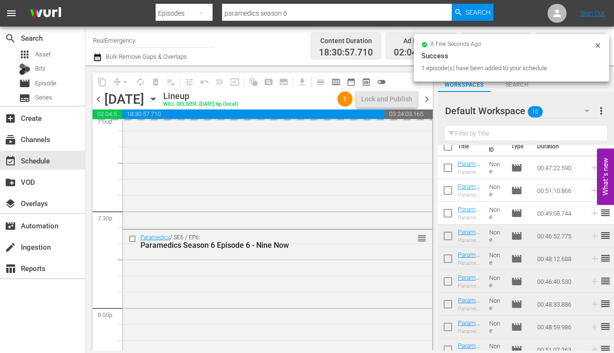
scroll to position [0, 0]
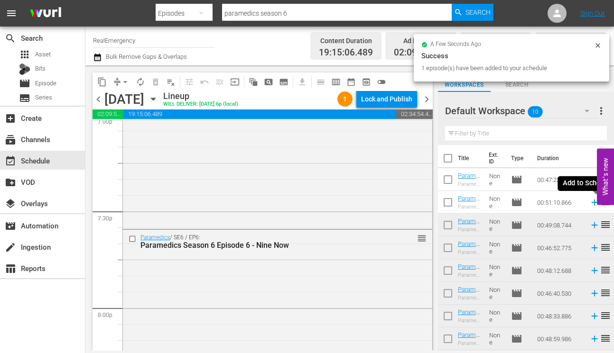
click at [594, 201] on icon at bounding box center [594, 203] width 6 height 6
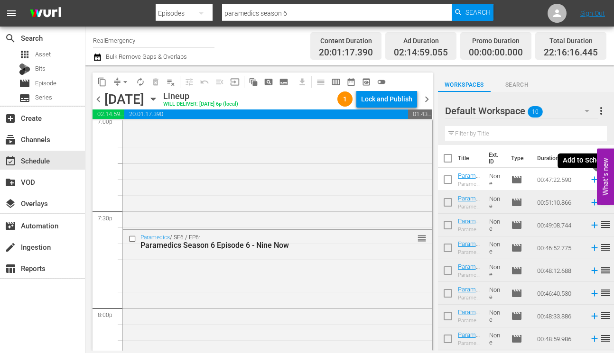
drag, startPoint x: 595, startPoint y: 179, endPoint x: 589, endPoint y: 179, distance: 6.2
click at [595, 179] on icon at bounding box center [594, 179] width 10 height 10
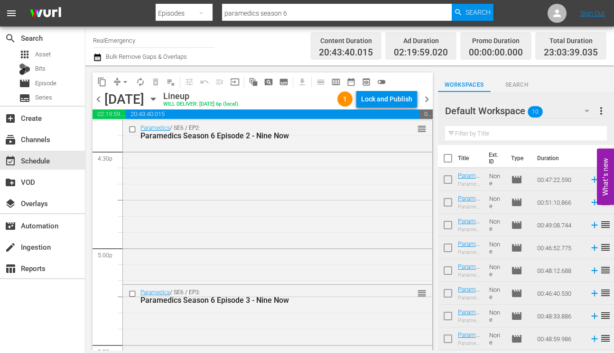
scroll to position [3166, 0]
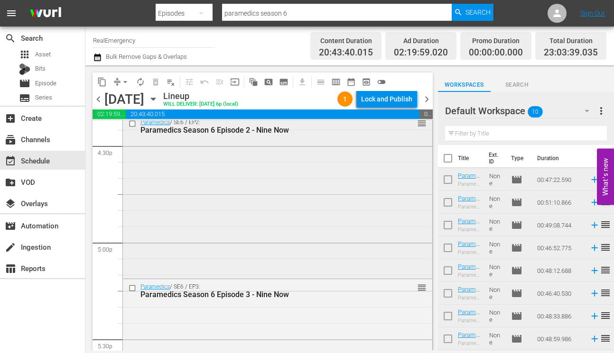
click at [258, 180] on div "Paramedics / SE6 / EP2: Paramedics Season 6 Episode 2 - Nine Now reorder" at bounding box center [277, 196] width 309 height 162
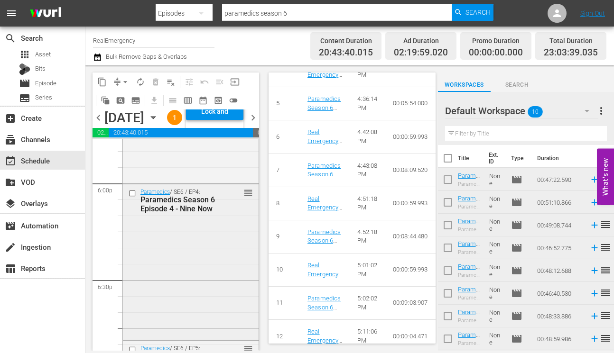
scroll to position [3444, 0]
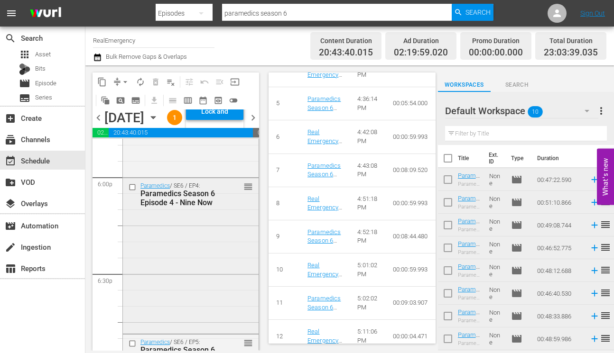
click at [202, 297] on div "Paramedics / SE6 / EP4: Paramedics Season 6 Episode 4 - Nine Now reorder" at bounding box center [191, 255] width 136 height 154
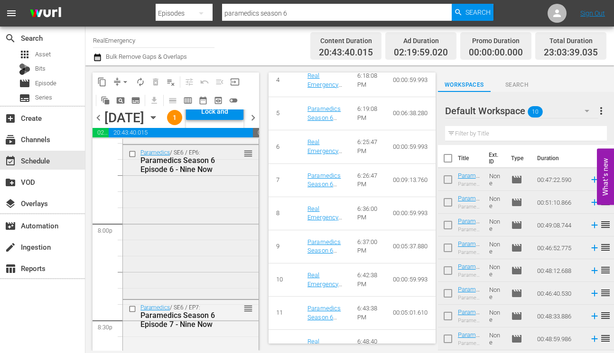
scroll to position [3789, 0]
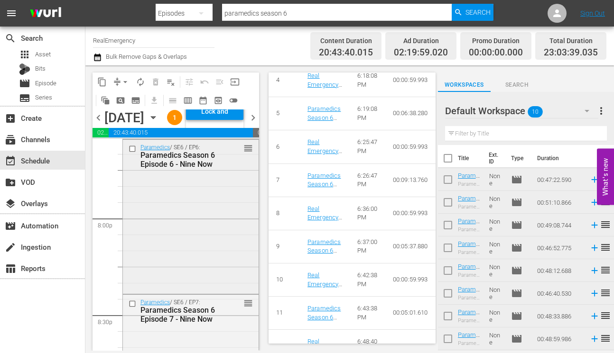
click at [179, 287] on div "Paramedics / SE6 / EP6: Paramedics Season 6 Episode 6 - Nine Now reorder" at bounding box center [191, 216] width 136 height 153
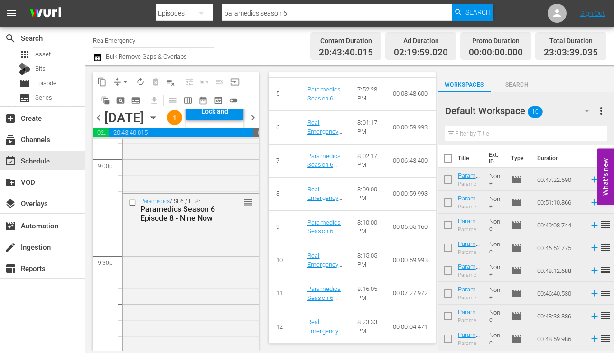
scroll to position [4045, 0]
click at [188, 271] on div "Paramedics / SE6 / EP8: Paramedics Season 6 Episode 8 - Nine Now reorder" at bounding box center [191, 269] width 136 height 156
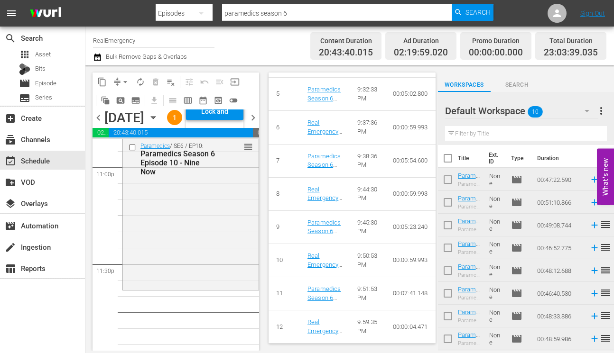
scroll to position [4424, 0]
click at [178, 285] on div "Paramedics / SE6 / EP10: Paramedics Season 6 Episode 10 - Nine Now reorder" at bounding box center [191, 211] width 136 height 150
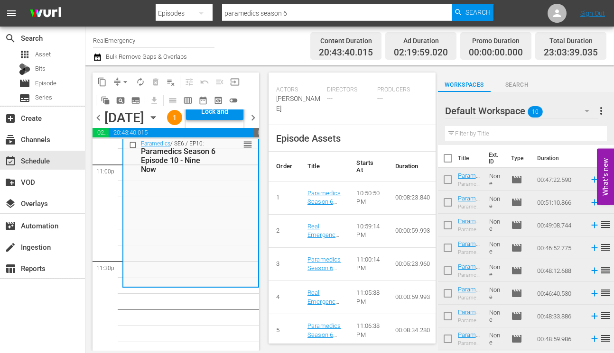
scroll to position [588, 0]
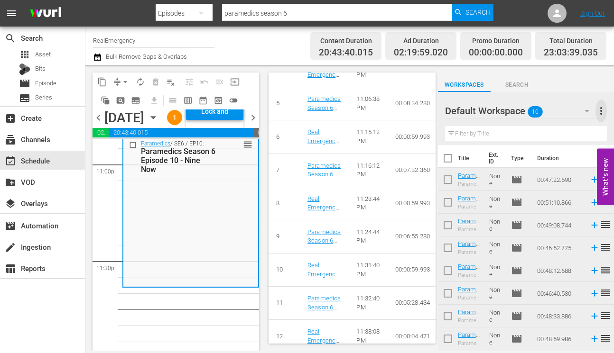
click at [601, 112] on span "more_vert" at bounding box center [600, 110] width 11 height 11
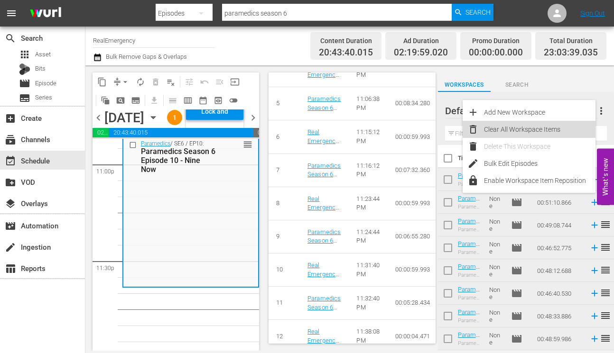
click at [548, 126] on div "Clear All Workspace Items" at bounding box center [539, 129] width 111 height 17
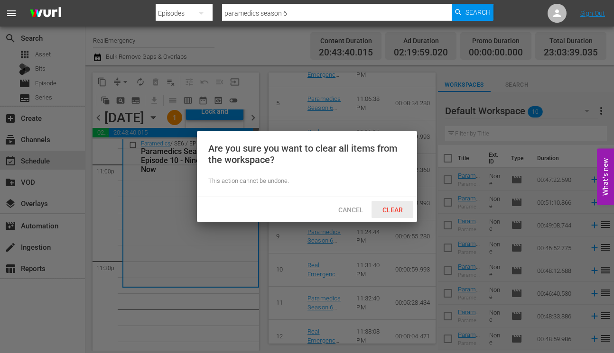
click at [388, 209] on span "Clear" at bounding box center [393, 210] width 36 height 8
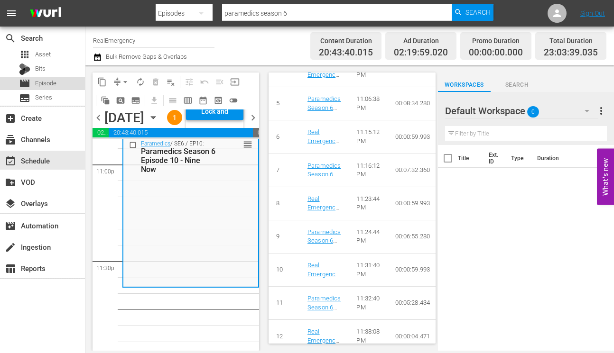
click at [46, 84] on span "Episode" at bounding box center [45, 83] width 21 height 9
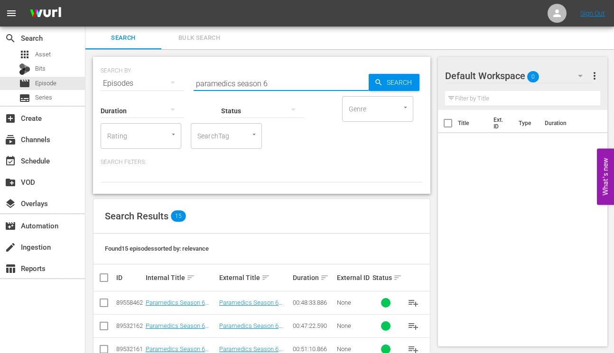
drag, startPoint x: 233, startPoint y: 83, endPoint x: 184, endPoint y: 79, distance: 48.5
click at [178, 80] on div "SEARCH BY Search By Episodes Search ID, Title, Description, Keywords, or Catego…" at bounding box center [262, 78] width 322 height 34
click at [265, 82] on input "emergency season 6" at bounding box center [280, 83] width 175 height 23
type input "emergency season 1"
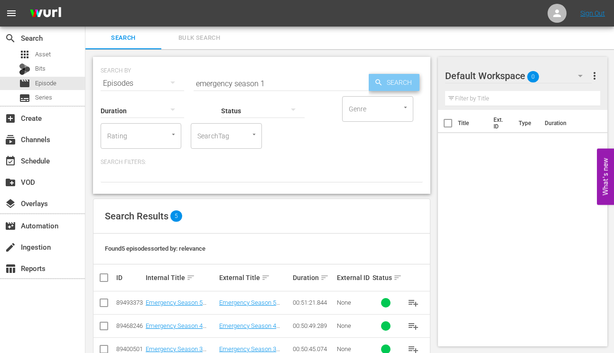
click at [394, 80] on span "Search" at bounding box center [401, 82] width 37 height 17
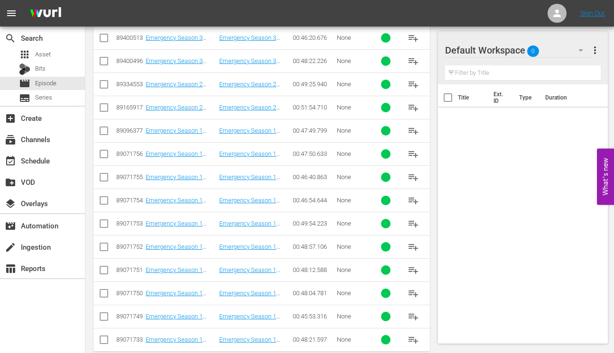
scroll to position [374, 0]
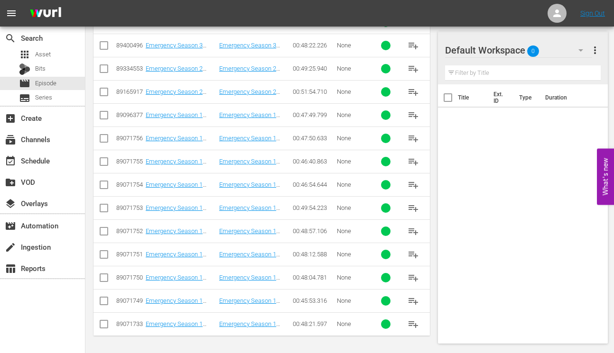
drag, startPoint x: 414, startPoint y: 323, endPoint x: 376, endPoint y: 318, distance: 37.9
click at [414, 323] on span "playlist_add" at bounding box center [412, 324] width 11 height 11
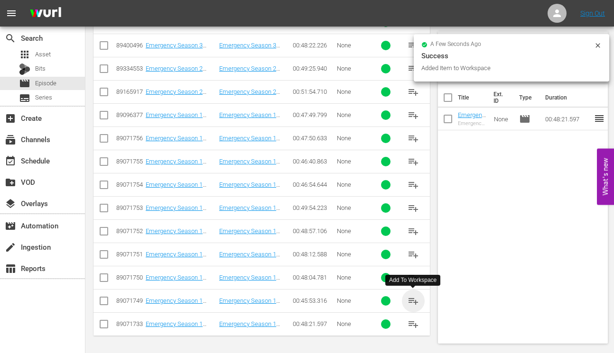
drag, startPoint x: 413, startPoint y: 301, endPoint x: 376, endPoint y: 299, distance: 37.5
click at [413, 301] on span "playlist_add" at bounding box center [412, 300] width 11 height 11
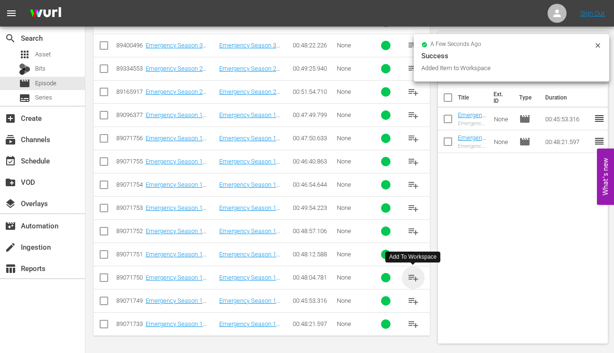
click at [413, 277] on span "playlist_add" at bounding box center [412, 277] width 11 height 11
drag, startPoint x: 413, startPoint y: 254, endPoint x: 387, endPoint y: 252, distance: 26.1
click at [413, 254] on span "playlist_add" at bounding box center [412, 254] width 11 height 11
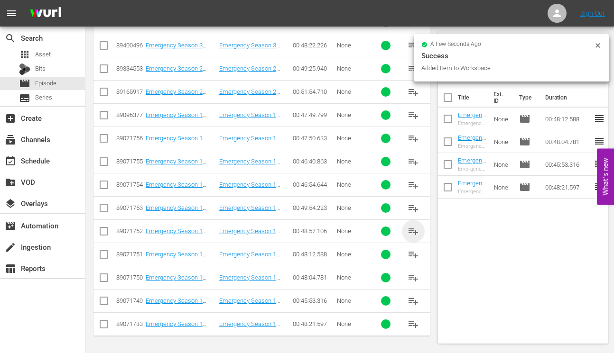
drag, startPoint x: 416, startPoint y: 229, endPoint x: 368, endPoint y: 226, distance: 48.0
click at [415, 229] on span "playlist_add" at bounding box center [412, 231] width 11 height 11
drag, startPoint x: 412, startPoint y: 208, endPoint x: 366, endPoint y: 203, distance: 46.2
click at [412, 208] on span "playlist_add" at bounding box center [412, 207] width 11 height 11
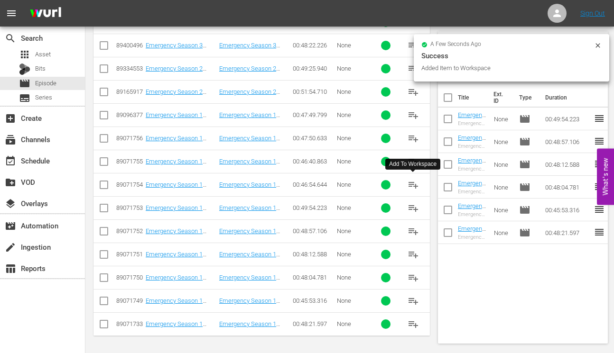
click at [416, 183] on span "playlist_add" at bounding box center [412, 184] width 11 height 11
click at [412, 162] on span "playlist_add" at bounding box center [412, 161] width 11 height 11
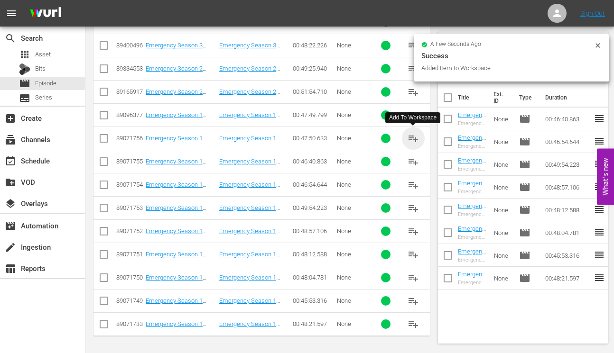
click at [407, 138] on span "playlist_add" at bounding box center [412, 138] width 11 height 11
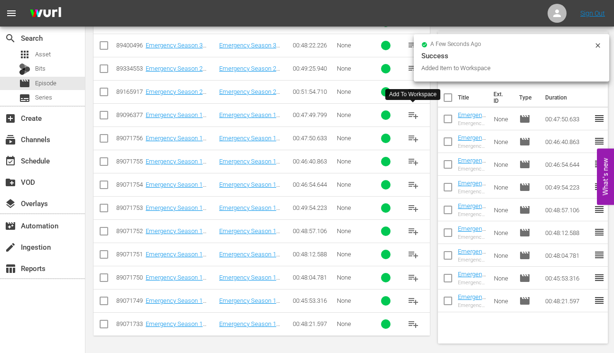
click at [417, 114] on span "playlist_add" at bounding box center [412, 115] width 11 height 11
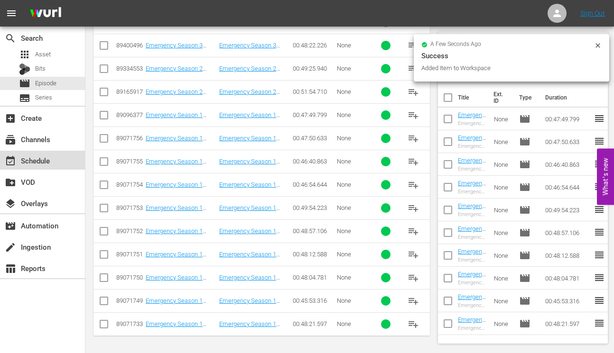
click at [28, 158] on div "event_available Schedule" at bounding box center [26, 159] width 53 height 9
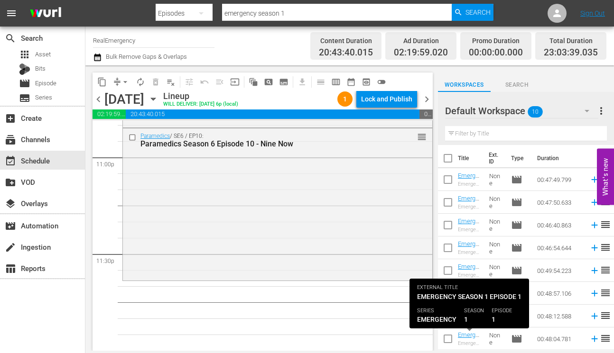
scroll to position [44, 0]
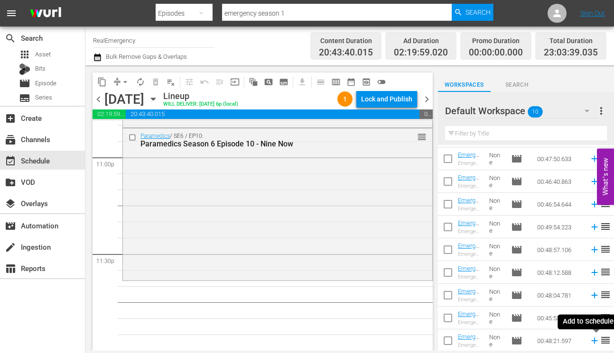
click at [595, 339] on icon at bounding box center [594, 341] width 10 height 10
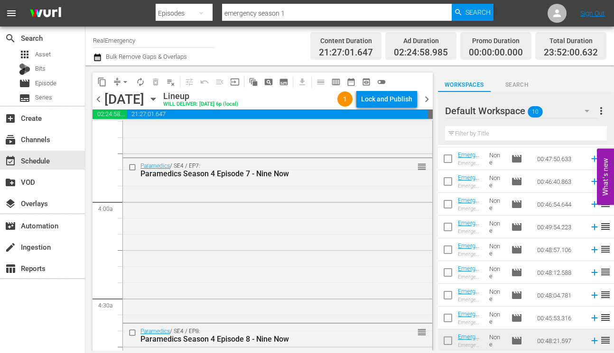
scroll to position [0, 0]
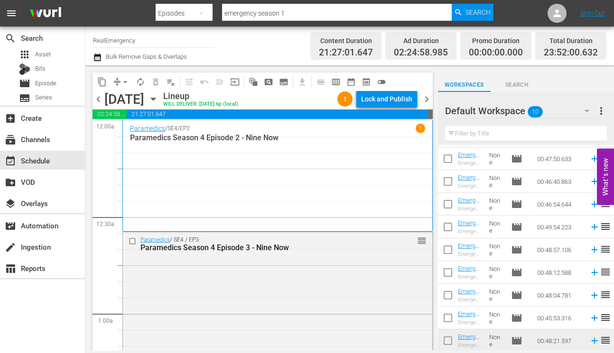
click at [426, 99] on span "chevron_right" at bounding box center [427, 99] width 12 height 12
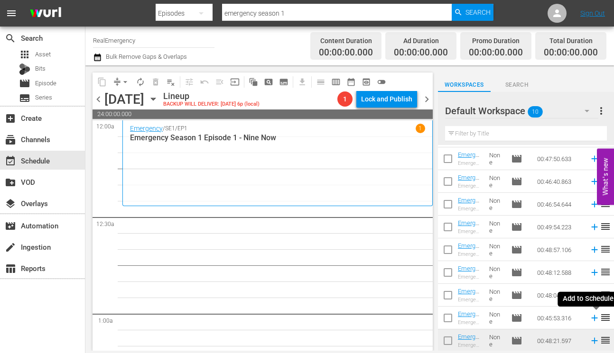
click at [595, 319] on icon at bounding box center [594, 318] width 10 height 10
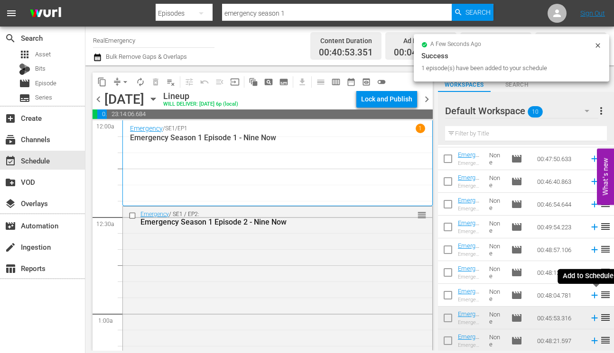
click at [594, 296] on icon at bounding box center [594, 296] width 6 height 6
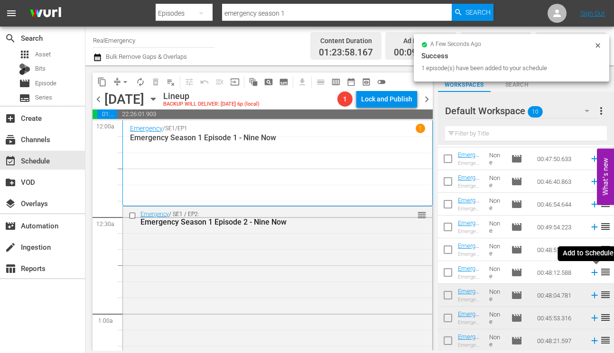
click at [594, 272] on icon at bounding box center [594, 273] width 6 height 6
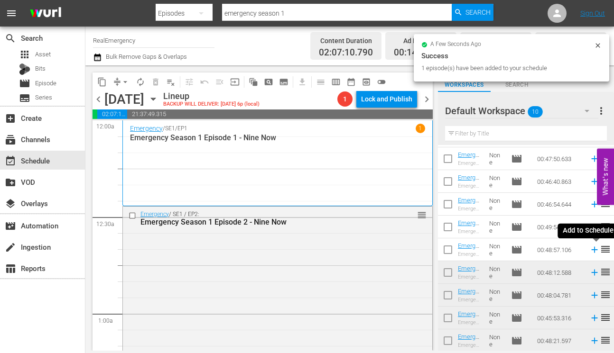
click at [593, 248] on icon at bounding box center [594, 250] width 10 height 10
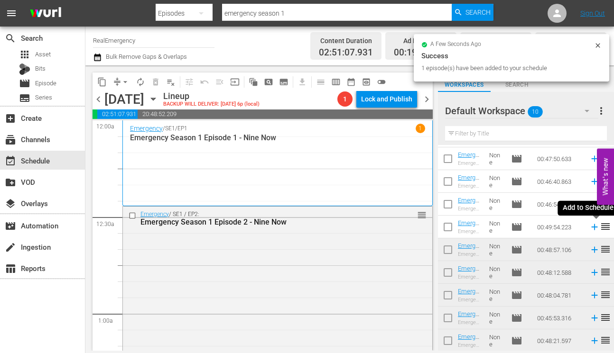
drag, startPoint x: 595, startPoint y: 226, endPoint x: 575, endPoint y: 225, distance: 20.4
click at [595, 226] on icon at bounding box center [594, 227] width 10 height 10
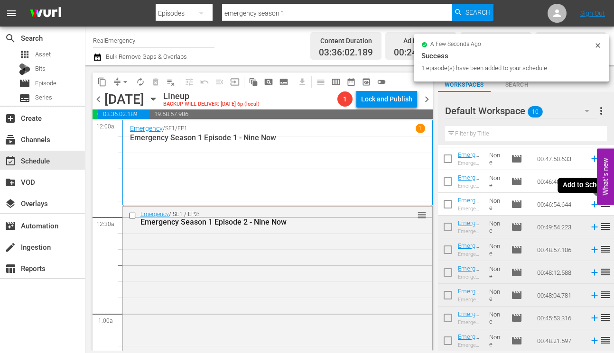
click at [592, 202] on icon at bounding box center [594, 204] width 10 height 10
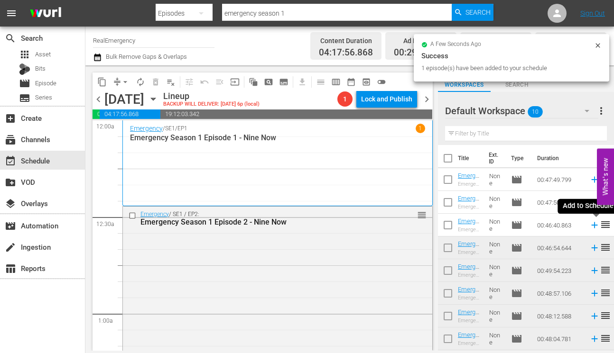
click at [590, 224] on icon at bounding box center [594, 225] width 10 height 10
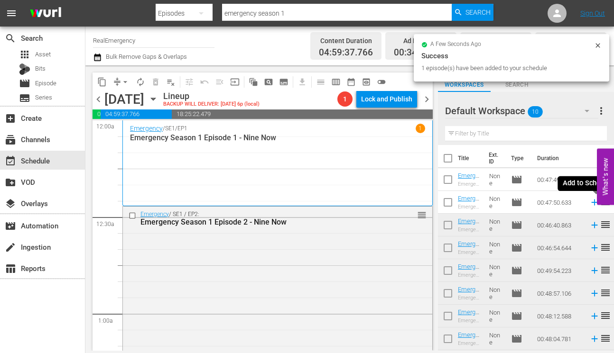
click at [593, 202] on icon at bounding box center [594, 203] width 6 height 6
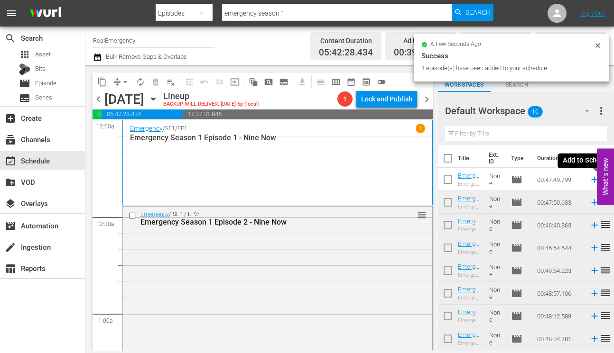
click at [593, 180] on icon at bounding box center [594, 180] width 6 height 6
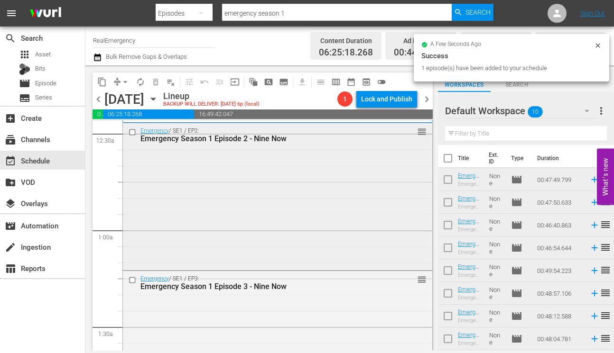
scroll to position [89, 0]
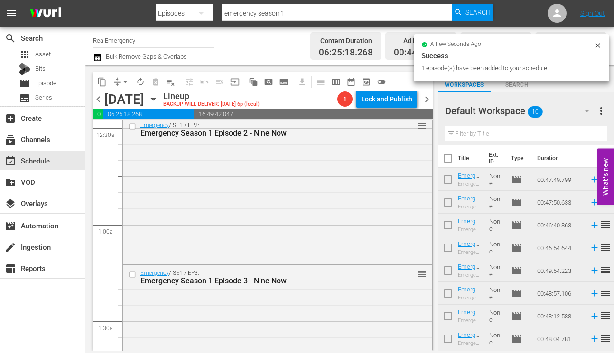
click at [285, 221] on div "Emergency / SE1 / EP2: Emergency Season 1 Episode 2 - Nine Now reorder" at bounding box center [277, 190] width 309 height 145
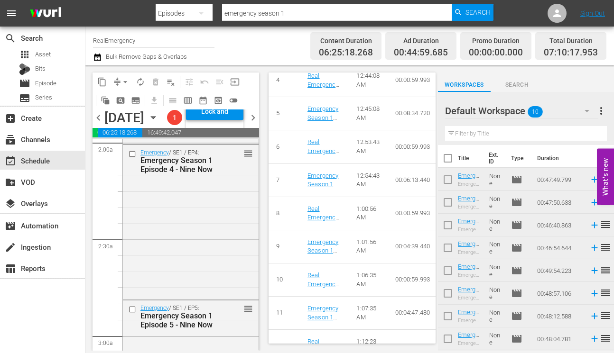
scroll to position [390, 0]
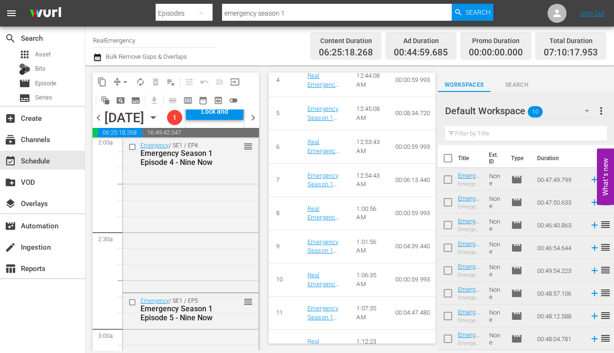
click at [211, 269] on div "Emergency / SE1 / EP4: Emergency Season 1 Episode 4 - Nine Now reorder" at bounding box center [191, 214] width 136 height 153
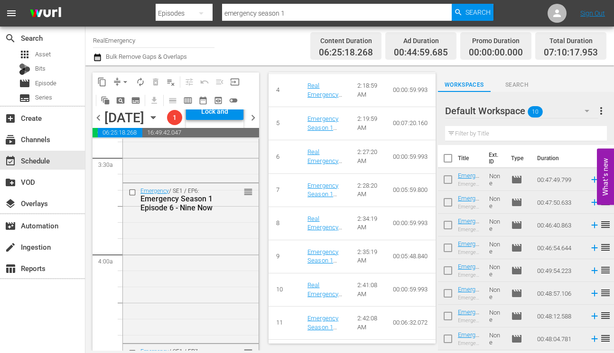
scroll to position [674, 0]
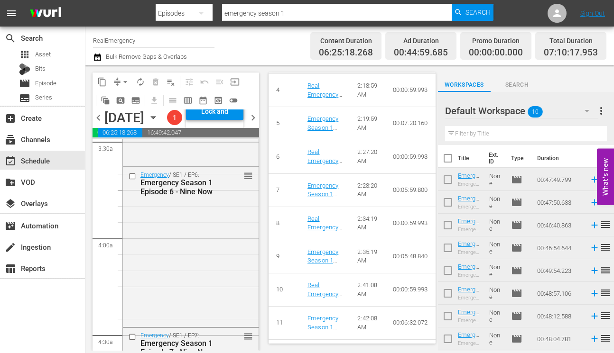
click at [200, 281] on div "Emergency / SE1 / EP6: Emergency Season 1 Episode 6 - Nine Now reorder" at bounding box center [191, 246] width 136 height 158
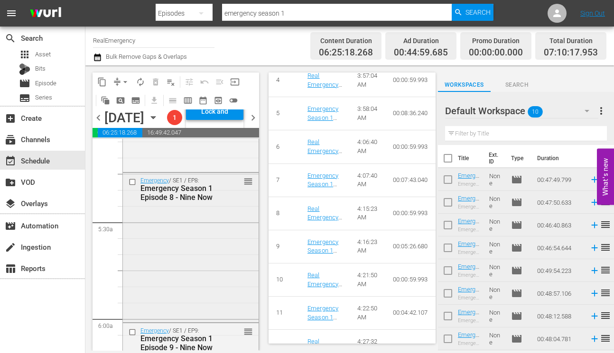
scroll to position [989, 0]
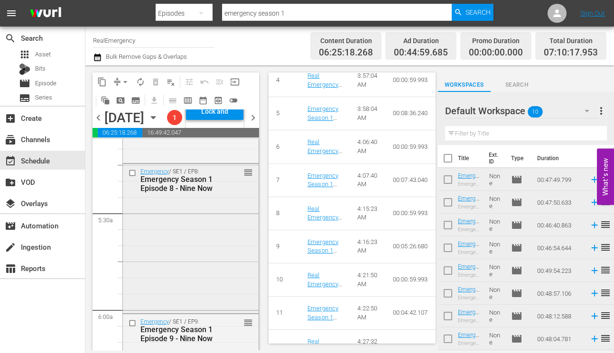
click at [196, 286] on div "Emergency / SE1 / EP8: Emergency Season 1 Episode 8 - Nine Now reorder" at bounding box center [191, 237] width 136 height 147
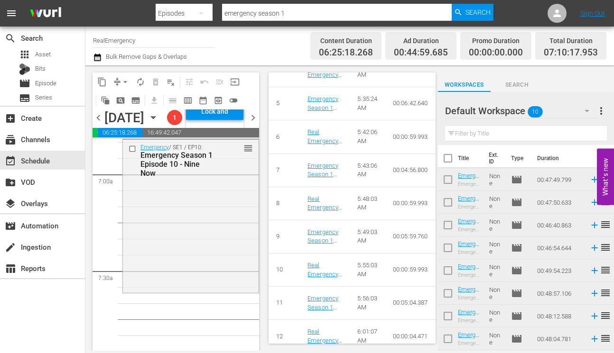
scroll to position [1326, 0]
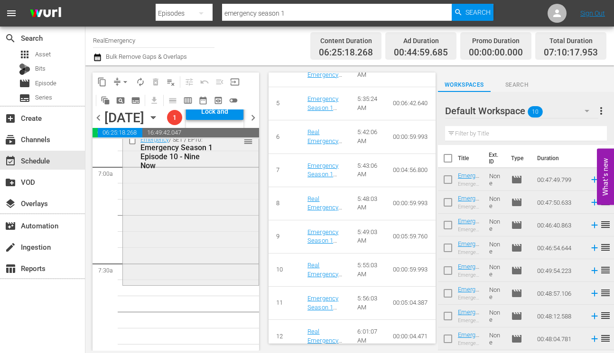
click at [213, 284] on div "Emergency / SE1 / EP10: Emergency Season 1 Episode 10 - Nine Now reorder" at bounding box center [191, 207] width 136 height 151
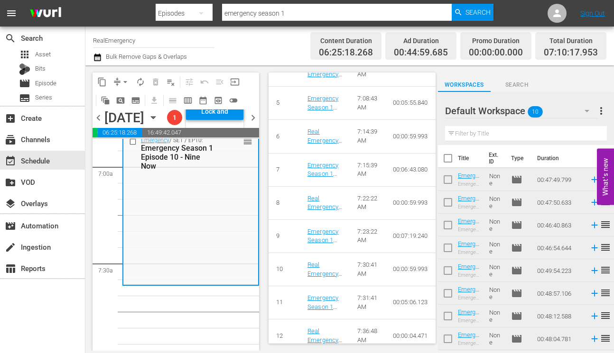
scroll to position [568, 0]
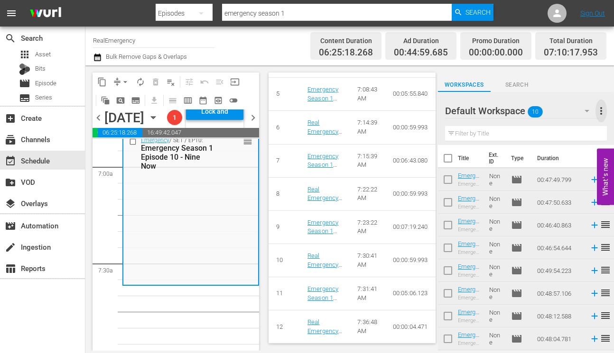
click at [600, 106] on span "more_vert" at bounding box center [600, 110] width 11 height 11
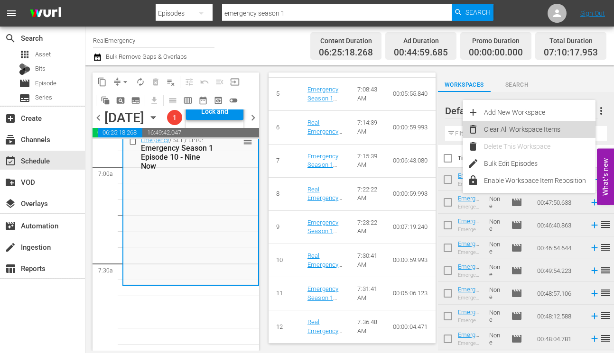
click at [527, 129] on div "Clear All Workspace Items" at bounding box center [539, 129] width 111 height 17
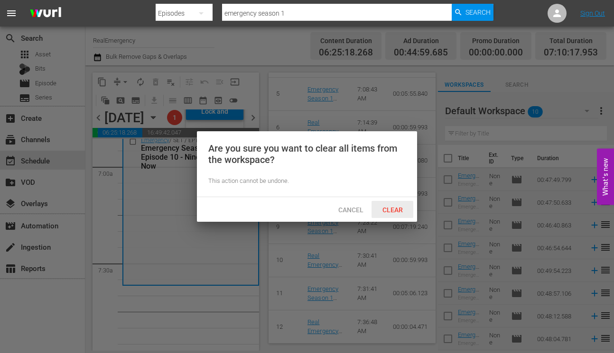
click at [392, 208] on span "Clear" at bounding box center [393, 210] width 36 height 8
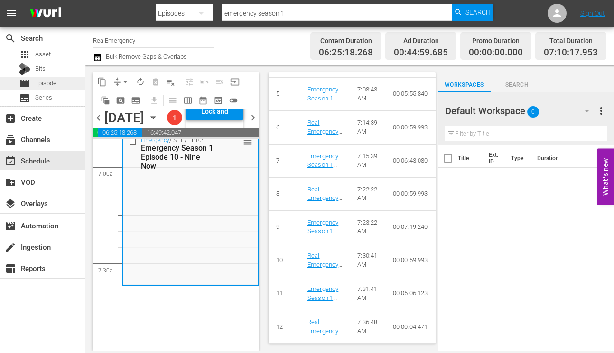
click at [39, 83] on span "Episode" at bounding box center [45, 83] width 21 height 9
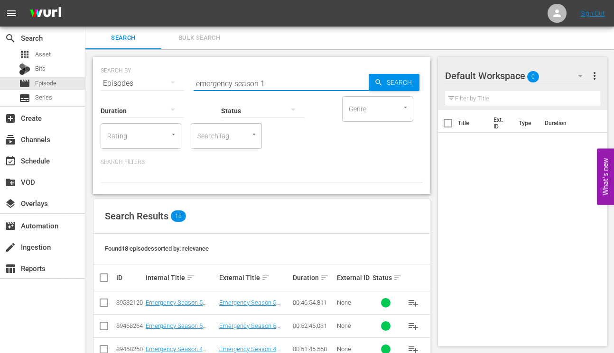
drag, startPoint x: 233, startPoint y: 83, endPoint x: 184, endPoint y: 81, distance: 48.9
click at [184, 81] on div "SEARCH BY Search By Episodes Search ID, Title, Description, Keywords, or Catego…" at bounding box center [262, 78] width 322 height 34
type input "paramedics season 1"
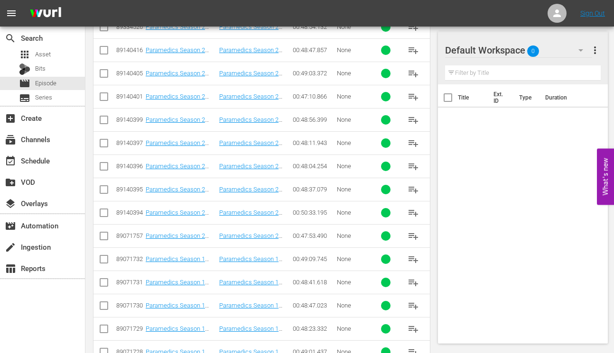
scroll to position [745, 0]
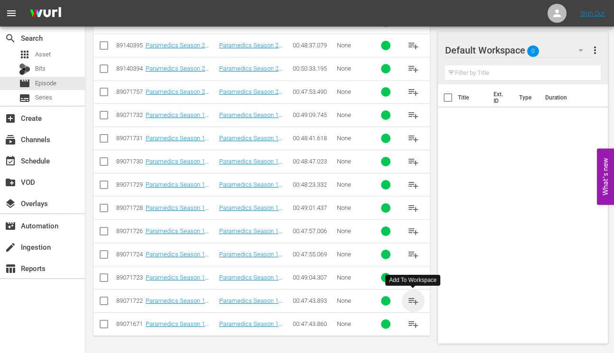
drag, startPoint x: 409, startPoint y: 299, endPoint x: 364, endPoint y: 297, distance: 45.6
click at [409, 299] on span "playlist_add" at bounding box center [412, 300] width 11 height 11
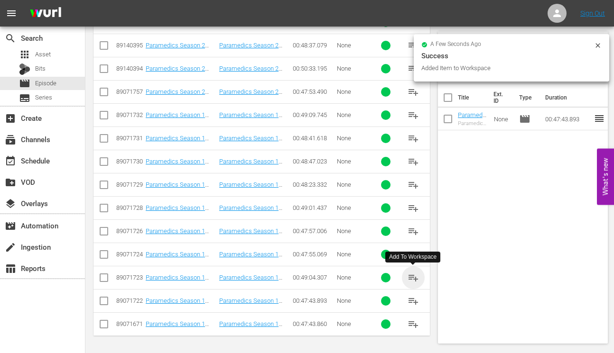
drag, startPoint x: 415, startPoint y: 276, endPoint x: 365, endPoint y: 270, distance: 51.0
click at [414, 276] on span "playlist_add" at bounding box center [412, 277] width 11 height 11
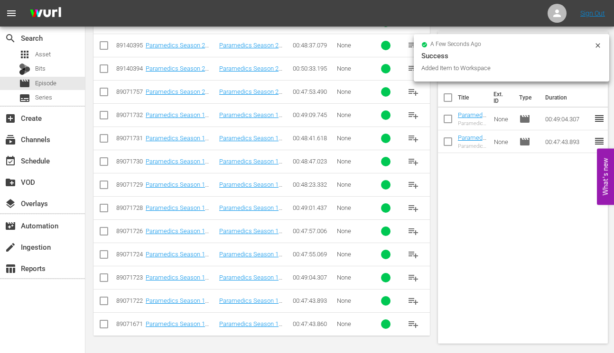
drag, startPoint x: 411, startPoint y: 253, endPoint x: 405, endPoint y: 256, distance: 5.9
click at [411, 253] on span "playlist_add" at bounding box center [412, 254] width 11 height 11
click at [412, 323] on span "playlist_add" at bounding box center [412, 324] width 11 height 11
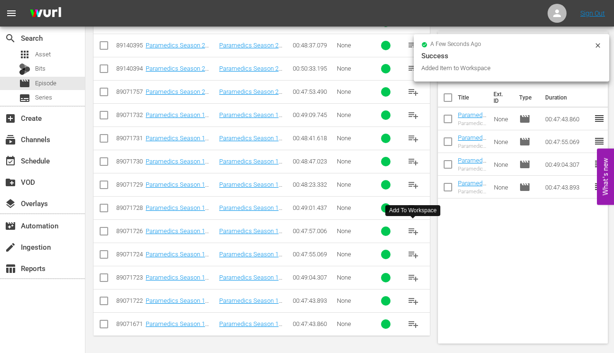
click at [417, 230] on span "playlist_add" at bounding box center [412, 231] width 11 height 11
drag, startPoint x: 412, startPoint y: 205, endPoint x: 378, endPoint y: 202, distance: 33.9
click at [412, 205] on span "playlist_add" at bounding box center [412, 207] width 11 height 11
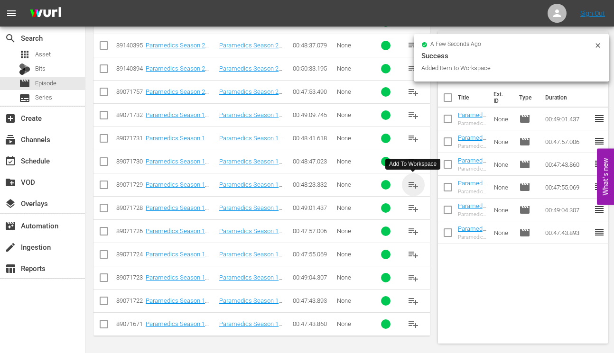
drag, startPoint x: 411, startPoint y: 183, endPoint x: 386, endPoint y: 180, distance: 25.3
click at [411, 183] on span "playlist_add" at bounding box center [412, 184] width 11 height 11
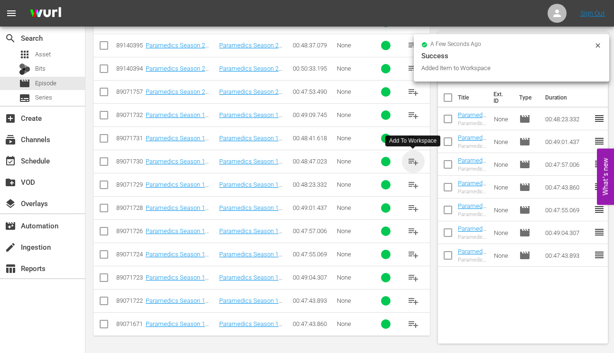
click at [412, 159] on span "playlist_add" at bounding box center [412, 161] width 11 height 11
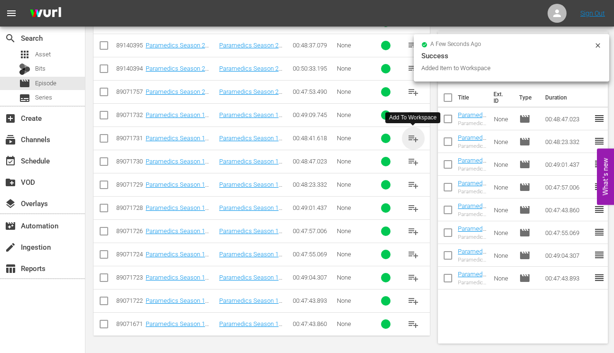
click at [413, 138] on span "playlist_add" at bounding box center [412, 138] width 11 height 11
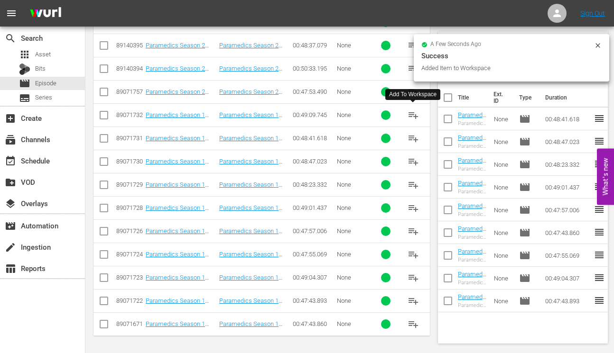
click at [415, 114] on span "playlist_add" at bounding box center [412, 115] width 11 height 11
click at [44, 159] on div "event_available Schedule" at bounding box center [26, 159] width 53 height 9
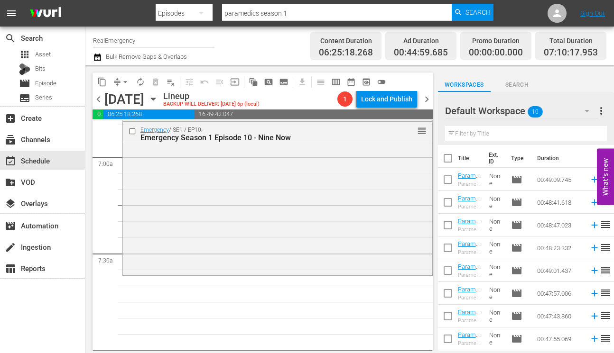
scroll to position [44, 0]
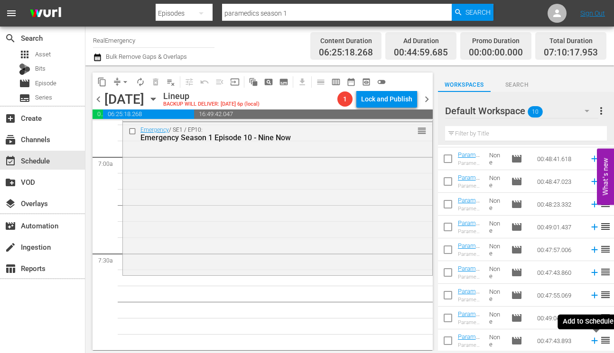
click at [595, 340] on icon at bounding box center [594, 341] width 10 height 10
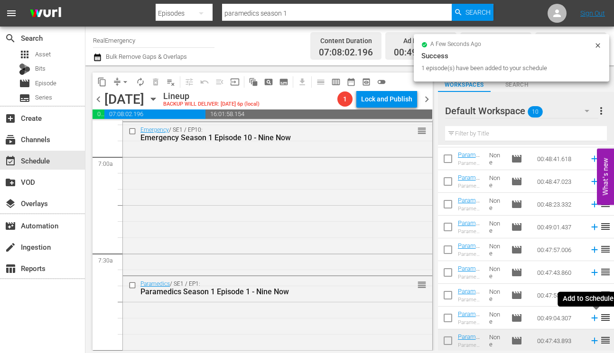
click at [594, 317] on icon at bounding box center [594, 318] width 6 height 6
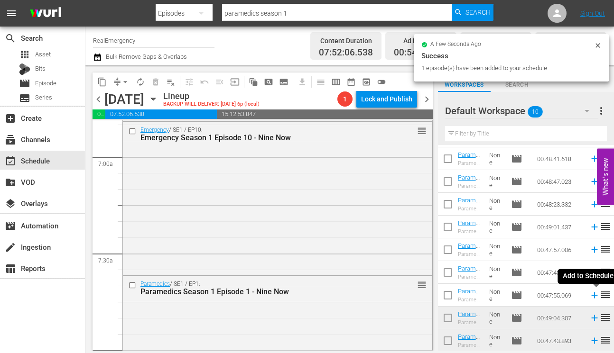
click at [595, 295] on icon at bounding box center [594, 296] width 6 height 6
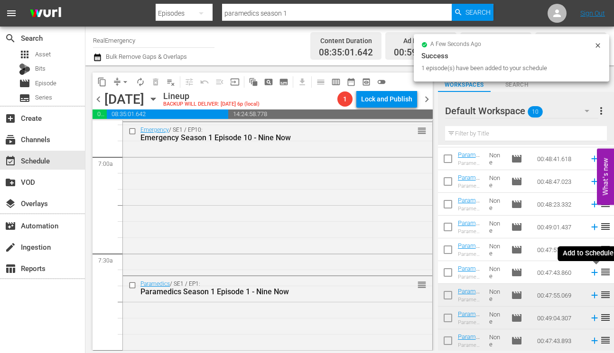
click at [595, 273] on icon at bounding box center [594, 273] width 6 height 6
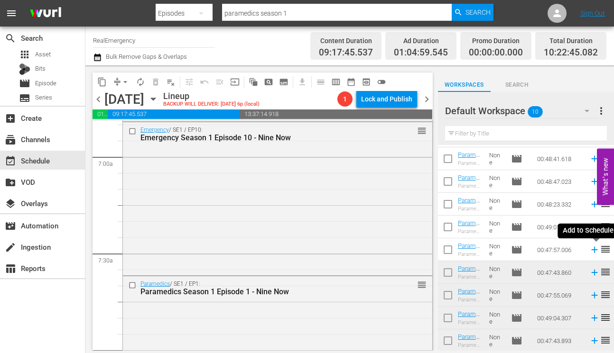
click at [593, 251] on icon at bounding box center [594, 250] width 10 height 10
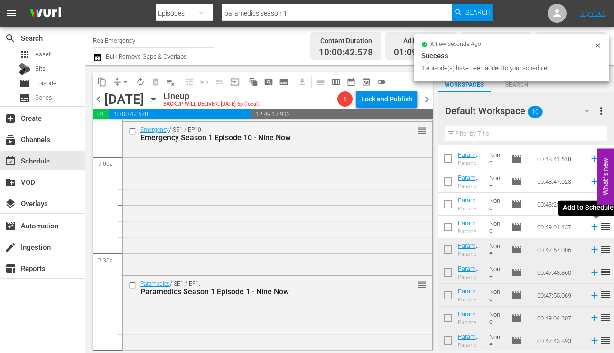
click at [596, 227] on icon at bounding box center [594, 227] width 6 height 6
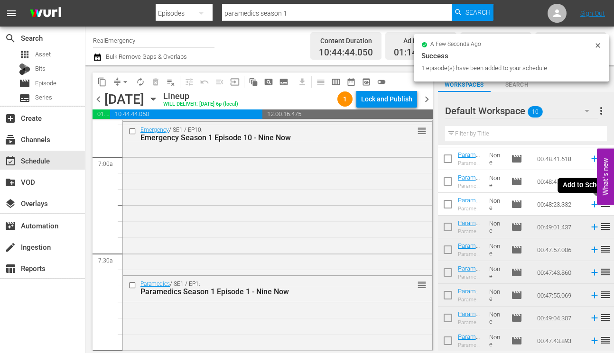
click at [592, 203] on icon at bounding box center [594, 204] width 10 height 10
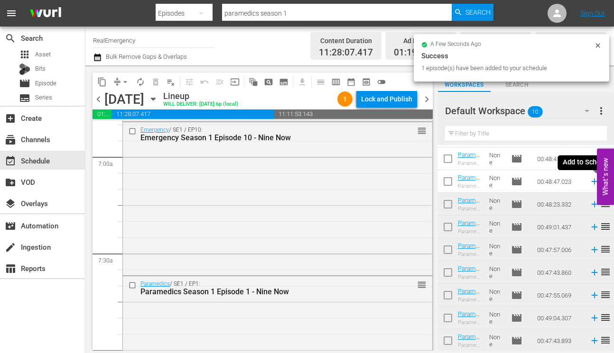
click at [594, 181] on icon at bounding box center [594, 182] width 6 height 6
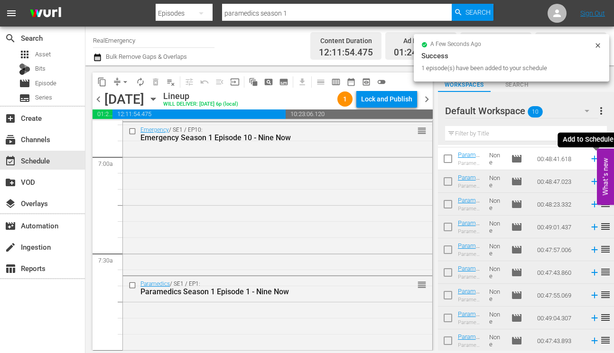
click at [593, 158] on icon at bounding box center [594, 159] width 10 height 10
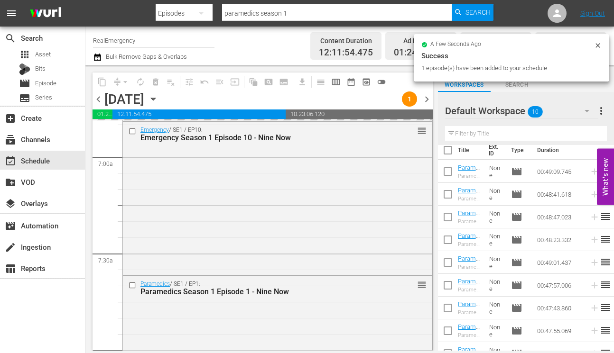
scroll to position [0, 0]
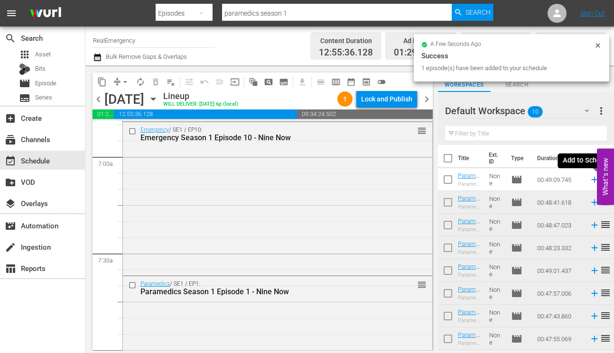
click at [594, 177] on icon at bounding box center [594, 180] width 6 height 6
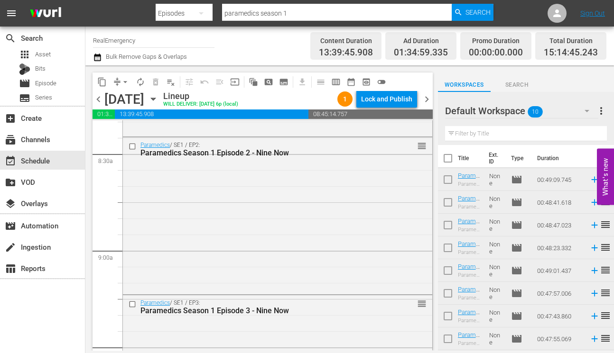
scroll to position [1617, 0]
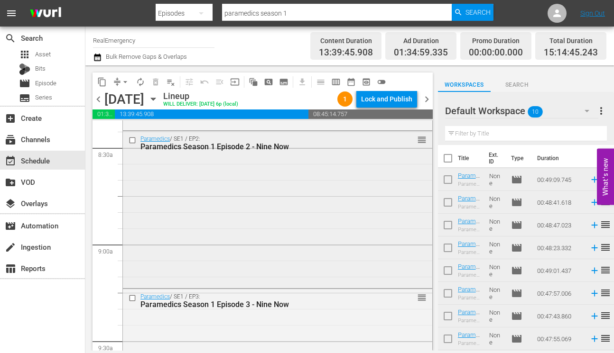
click at [206, 184] on div "Paramedics / SE1 / EP2: Paramedics Season 1 Episode 2 - Nine Now reorder" at bounding box center [277, 209] width 309 height 156
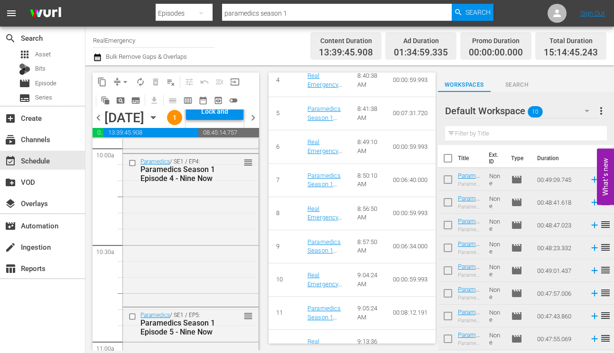
scroll to position [1942, 0]
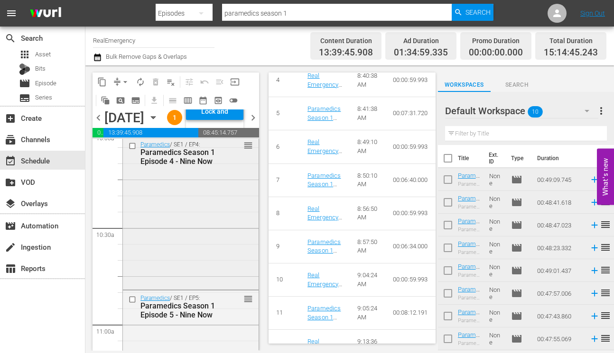
click at [215, 278] on div "Paramedics / SE1 / EP4: Paramedics Season 1 Episode 4 - Nine Now reorder" at bounding box center [191, 212] width 136 height 151
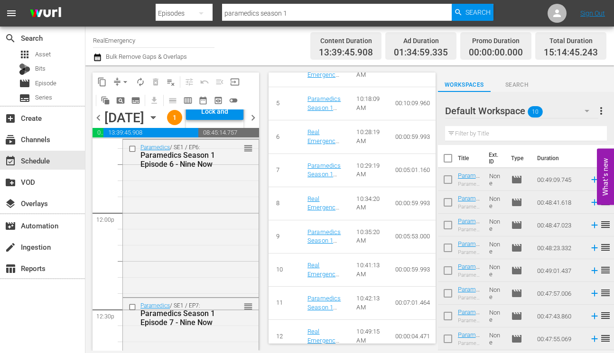
scroll to position [2254, 0]
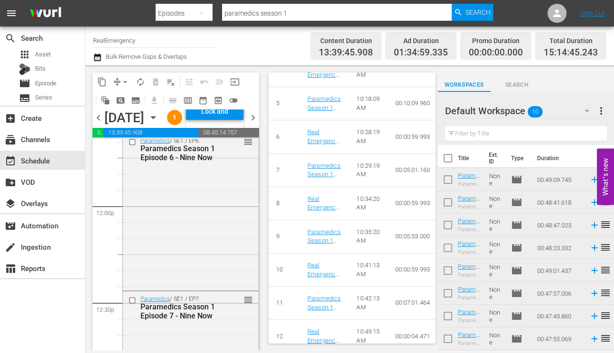
click at [189, 288] on div "Paramedics / SE1 / EP6: Paramedics Season 1 Episode 6 - Nine Now reorder" at bounding box center [191, 210] width 136 height 155
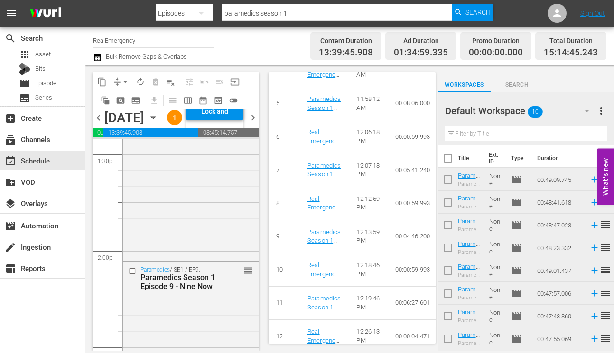
scroll to position [2605, 0]
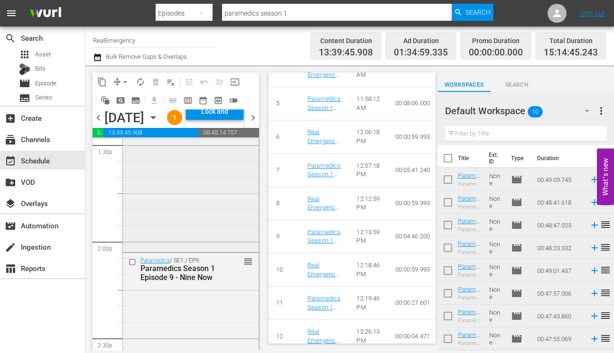
click at [197, 251] on div "Paramedics / SE1 / EP8: Paramedics Season 1 Episode 8 - Nine Now reorder" at bounding box center [191, 173] width 136 height 155
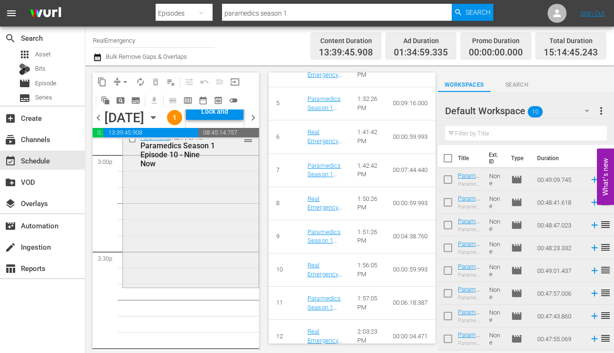
scroll to position [2890, 0]
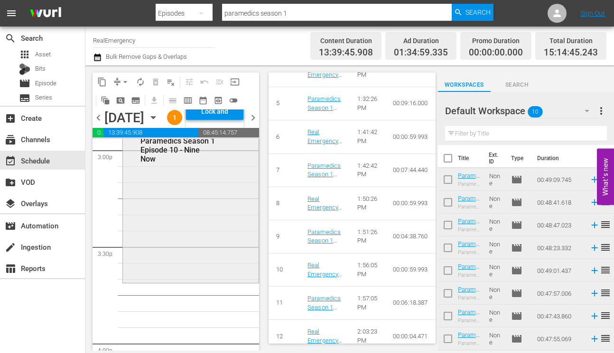
click at [199, 276] on div "Paramedics / SE1 / EP10: Paramedics Season 1 Episode 10 - Nine Now reorder" at bounding box center [191, 204] width 136 height 156
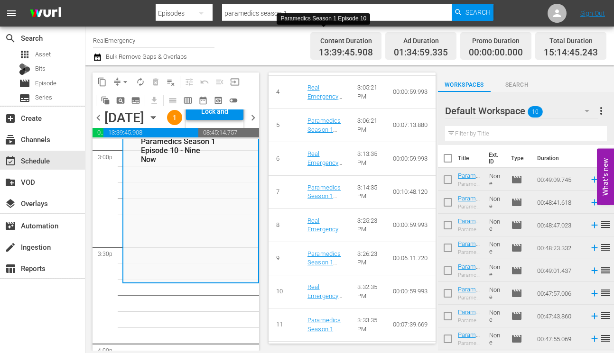
scroll to position [578, 0]
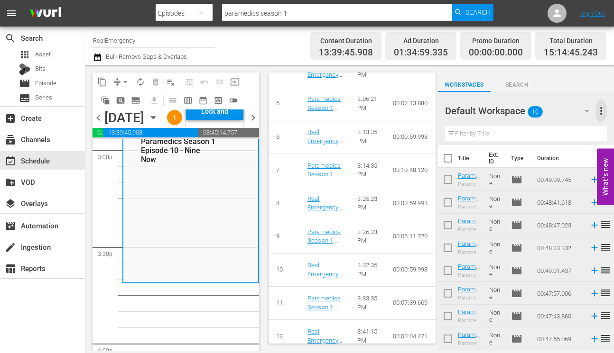
click at [602, 110] on span "more_vert" at bounding box center [600, 110] width 11 height 11
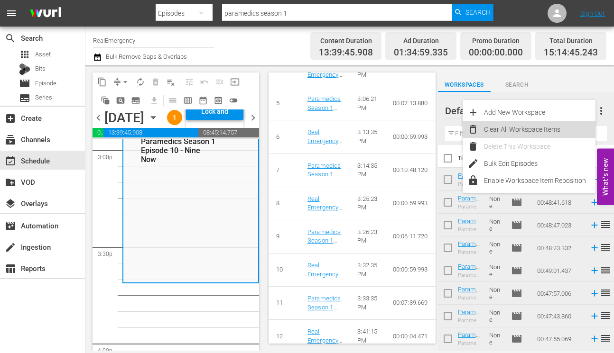
click at [528, 128] on div "Clear All Workspace Items" at bounding box center [539, 129] width 111 height 17
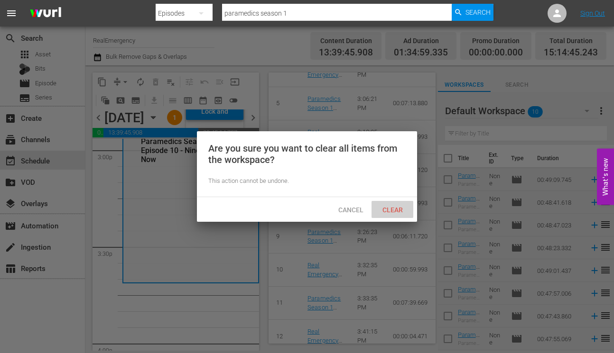
drag, startPoint x: 395, startPoint y: 210, endPoint x: 388, endPoint y: 209, distance: 7.2
click at [395, 210] on span "Clear" at bounding box center [393, 210] width 36 height 8
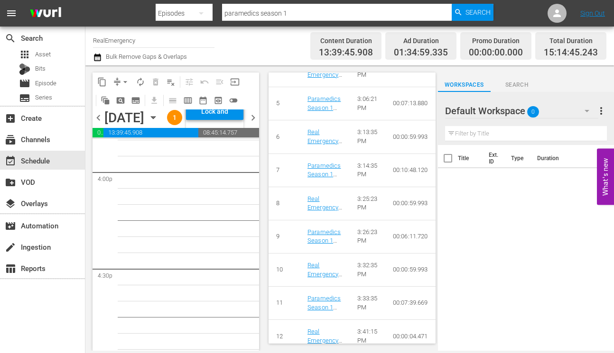
scroll to position [3042, 0]
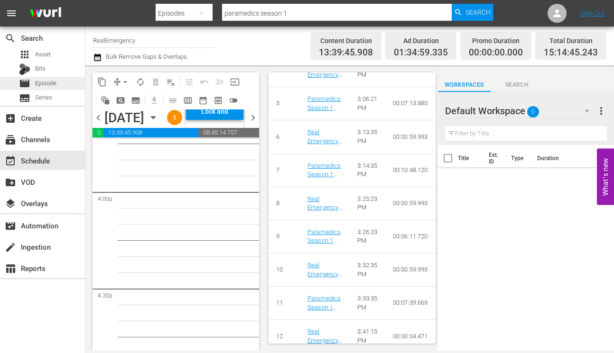
click at [34, 79] on div "movie Episode" at bounding box center [37, 83] width 37 height 13
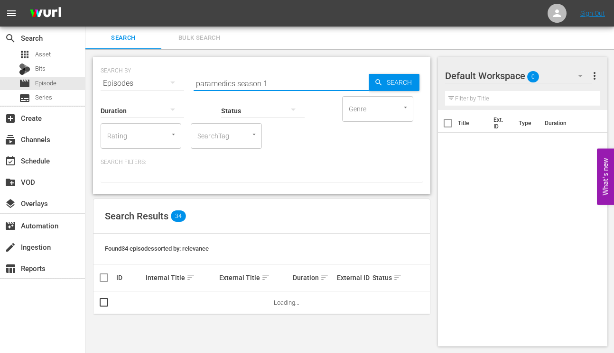
drag, startPoint x: 235, startPoint y: 82, endPoint x: 182, endPoint y: 80, distance: 53.2
click at [183, 80] on div "SEARCH BY Search By Episodes Search ID, Title, Description, Keywords, or Catego…" at bounding box center [262, 78] width 322 height 34
click at [262, 83] on input "emergency season 1" at bounding box center [280, 82] width 175 height 23
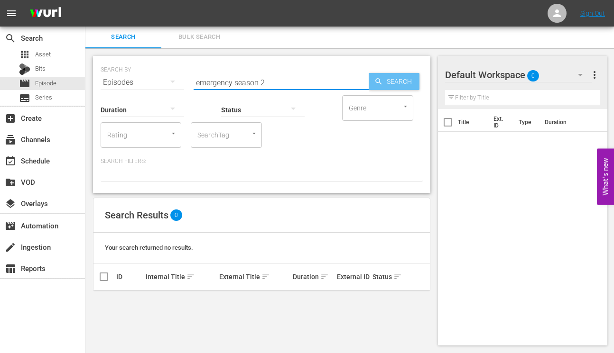
type input "emergency season 2"
drag, startPoint x: 390, startPoint y: 80, endPoint x: 376, endPoint y: 87, distance: 15.3
click at [390, 80] on span "Search" at bounding box center [401, 81] width 37 height 17
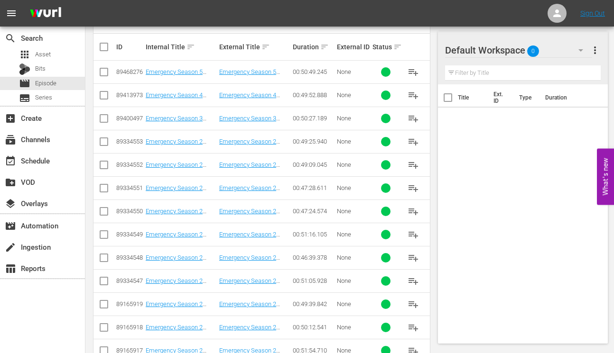
scroll to position [281, 0]
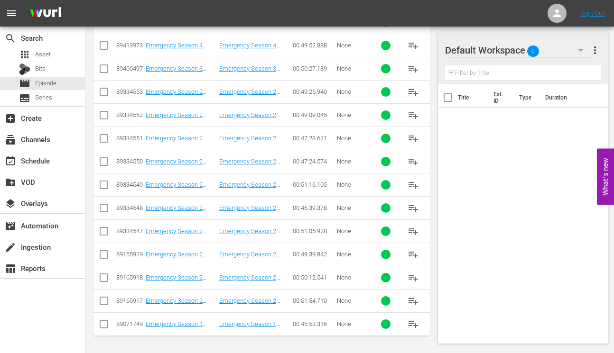
drag, startPoint x: 411, startPoint y: 298, endPoint x: 389, endPoint y: 297, distance: 21.8
click at [411, 298] on span "playlist_add" at bounding box center [412, 300] width 11 height 11
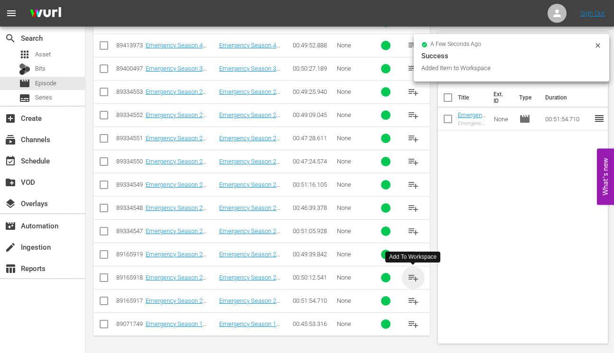
drag, startPoint x: 413, startPoint y: 275, endPoint x: 351, endPoint y: 266, distance: 62.2
click at [412, 275] on span "playlist_add" at bounding box center [412, 277] width 11 height 11
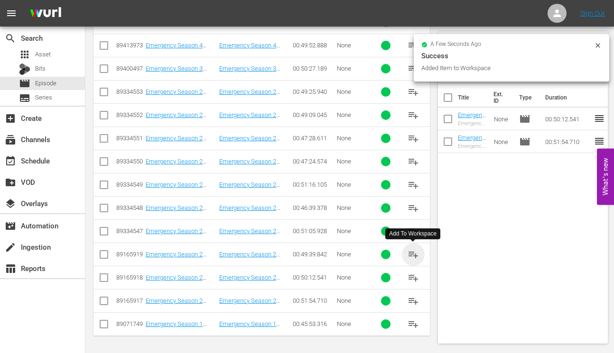
drag, startPoint x: 412, startPoint y: 252, endPoint x: 371, endPoint y: 254, distance: 41.3
click at [412, 252] on span "playlist_add" at bounding box center [412, 254] width 11 height 11
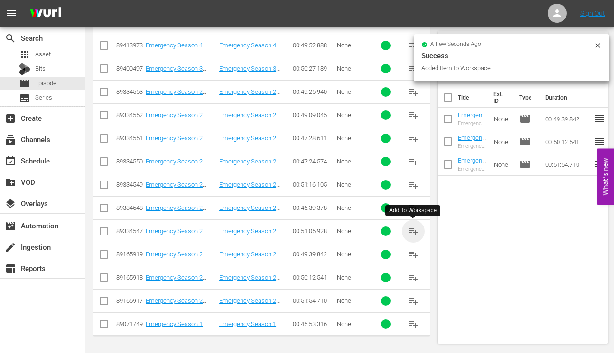
drag, startPoint x: 412, startPoint y: 228, endPoint x: 384, endPoint y: 224, distance: 28.2
click at [412, 228] on span "playlist_add" at bounding box center [412, 231] width 11 height 11
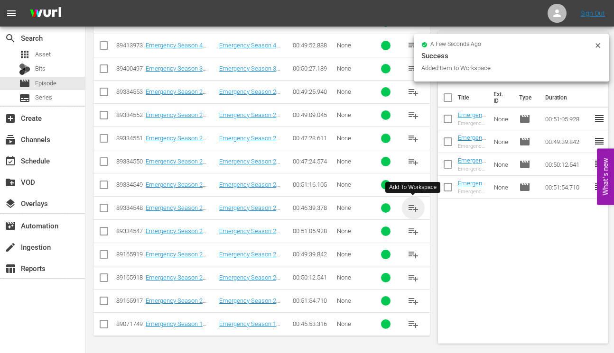
drag, startPoint x: 413, startPoint y: 207, endPoint x: 400, endPoint y: 206, distance: 13.3
click at [413, 207] on span "playlist_add" at bounding box center [412, 207] width 11 height 11
click at [418, 183] on span "playlist_add" at bounding box center [412, 184] width 11 height 11
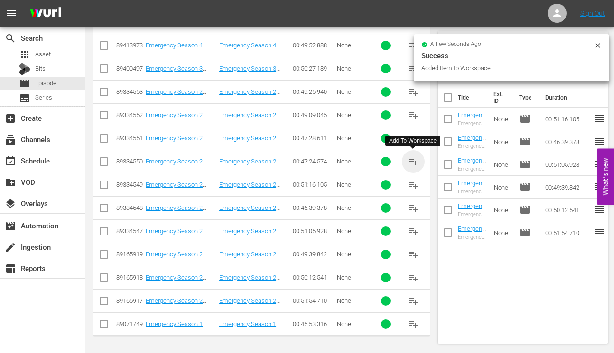
click at [412, 162] on span "playlist_add" at bounding box center [412, 161] width 11 height 11
drag, startPoint x: 414, startPoint y: 137, endPoint x: 376, endPoint y: 134, distance: 39.0
click at [414, 137] on span "playlist_add" at bounding box center [412, 138] width 11 height 11
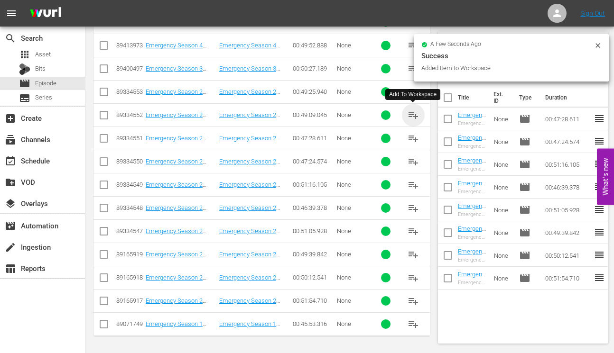
click at [409, 114] on span "playlist_add" at bounding box center [412, 115] width 11 height 11
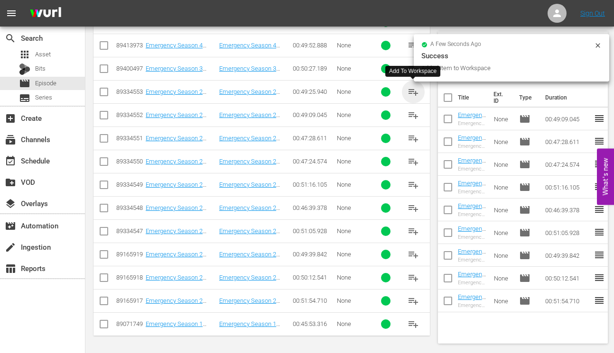
click at [412, 92] on span "playlist_add" at bounding box center [412, 91] width 11 height 11
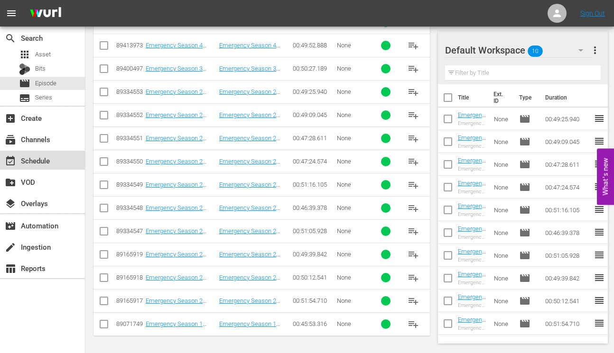
click at [33, 161] on div "event_available Schedule" at bounding box center [26, 159] width 53 height 9
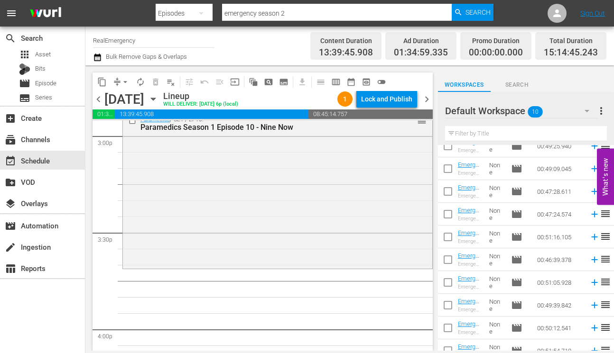
scroll to position [44, 0]
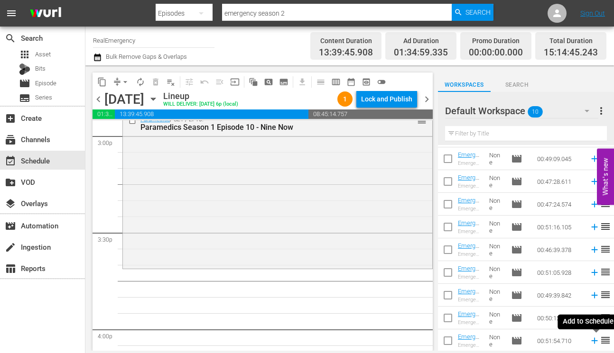
click at [593, 339] on icon at bounding box center [594, 341] width 10 height 10
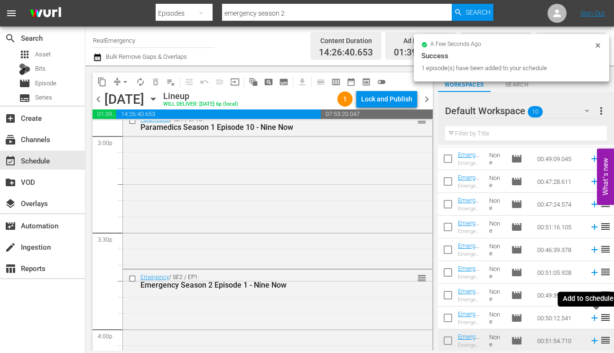
click at [593, 317] on icon at bounding box center [594, 318] width 10 height 10
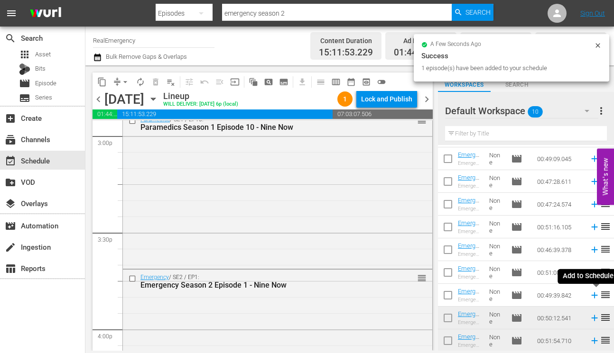
click at [592, 293] on icon at bounding box center [594, 295] width 10 height 10
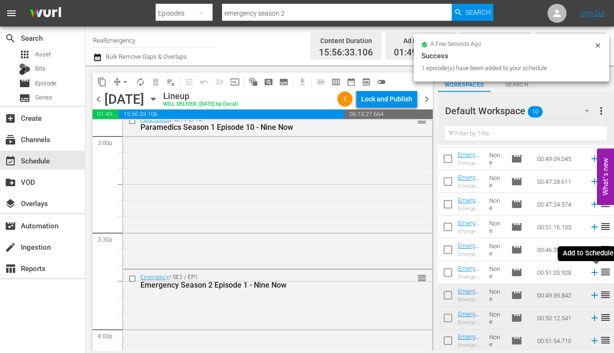
click at [593, 272] on icon at bounding box center [594, 272] width 10 height 10
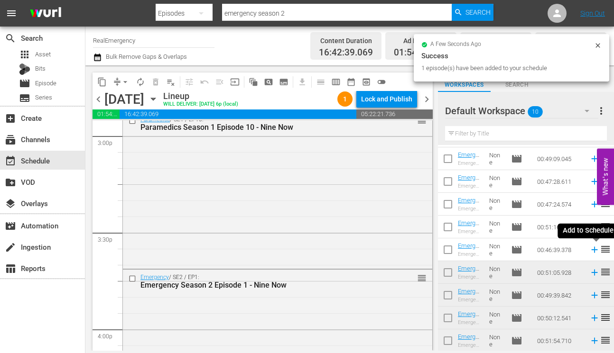
click at [593, 248] on icon at bounding box center [594, 250] width 10 height 10
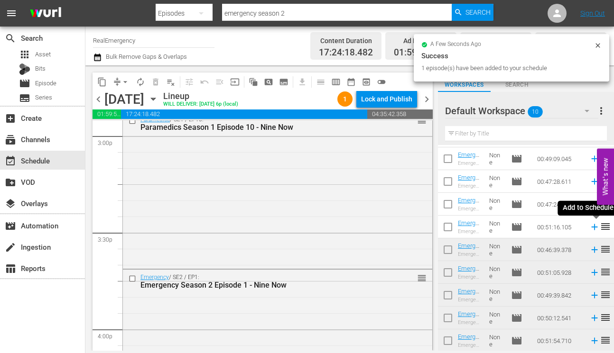
click at [593, 227] on icon at bounding box center [594, 227] width 10 height 10
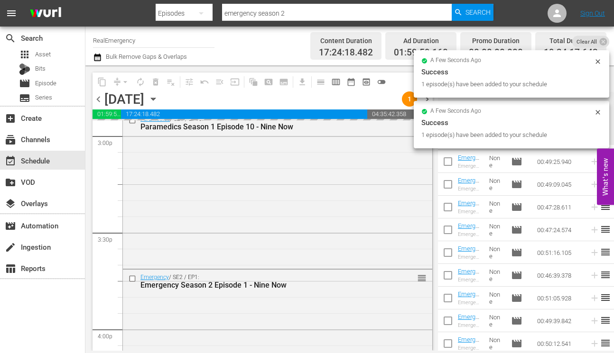
scroll to position [0, 0]
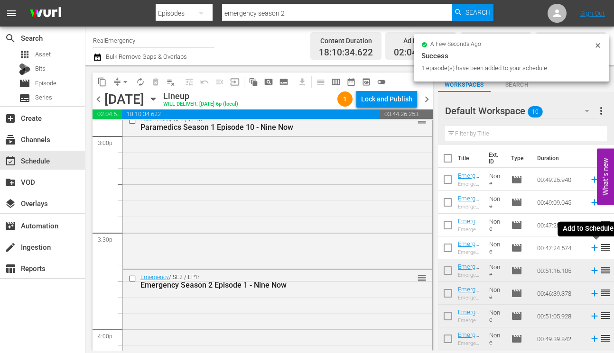
click at [592, 248] on icon at bounding box center [594, 248] width 6 height 6
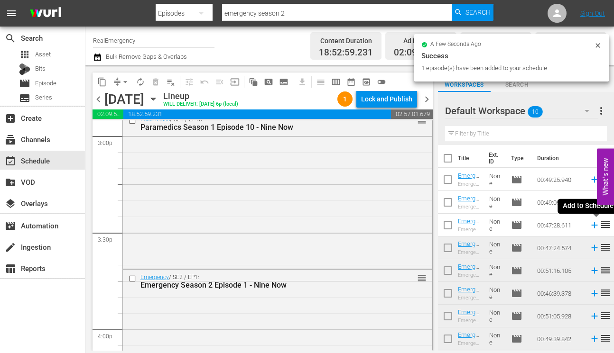
click at [594, 224] on icon at bounding box center [594, 225] width 6 height 6
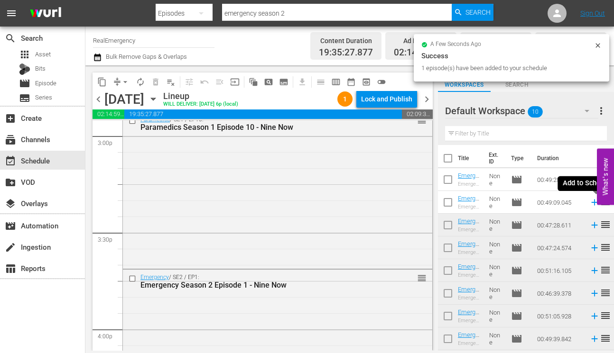
click at [591, 202] on icon at bounding box center [594, 202] width 10 height 10
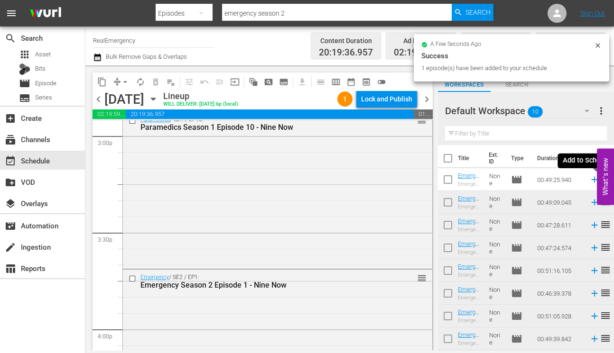
click at [591, 179] on icon at bounding box center [594, 179] width 10 height 10
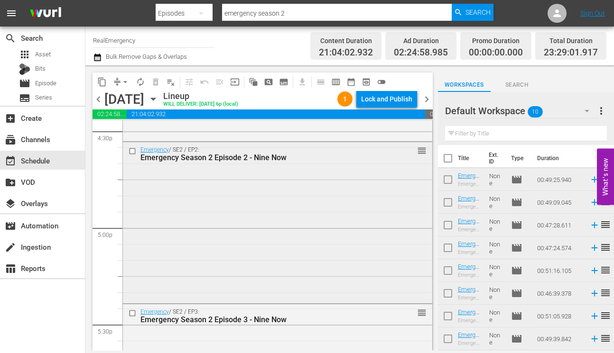
scroll to position [3182, 0]
click at [272, 218] on div "Emergency / SE2 / EP2: Emergency Season 2 Episode 2 - Nine Now reorder" at bounding box center [277, 220] width 309 height 159
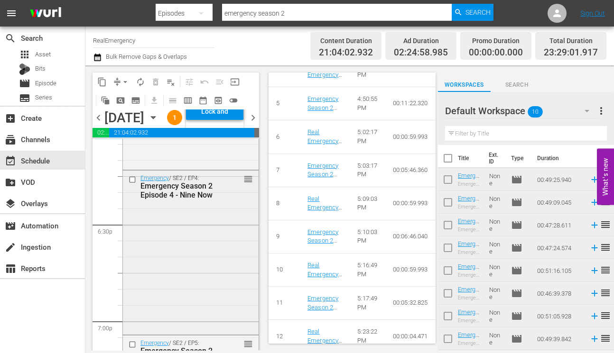
scroll to position [3496, 0]
click at [203, 286] on div "Emergency / SE2 / EP4: Emergency Season 2 Episode 4 - Nine Now reorder" at bounding box center [191, 249] width 136 height 162
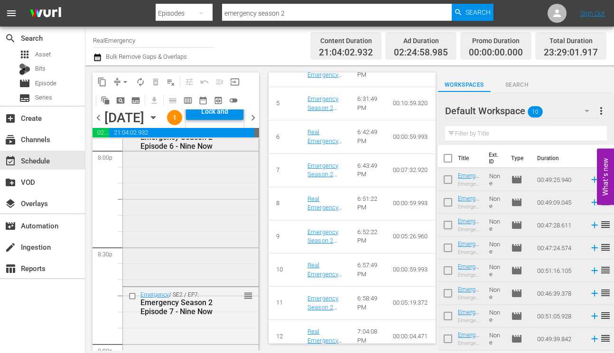
scroll to position [3859, 0]
click at [198, 256] on div "Emergency / SE2 / EP6: Emergency Season 2 Episode 6 - Nine Now reorder" at bounding box center [191, 201] width 136 height 163
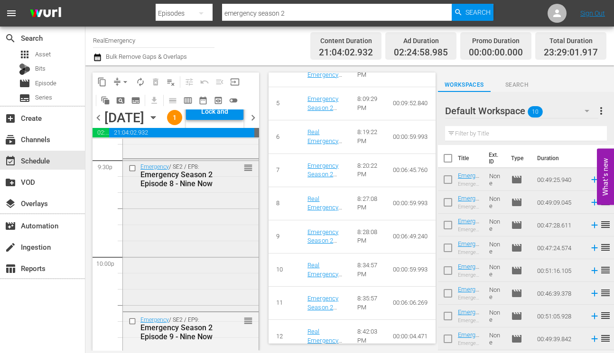
scroll to position [4142, 0]
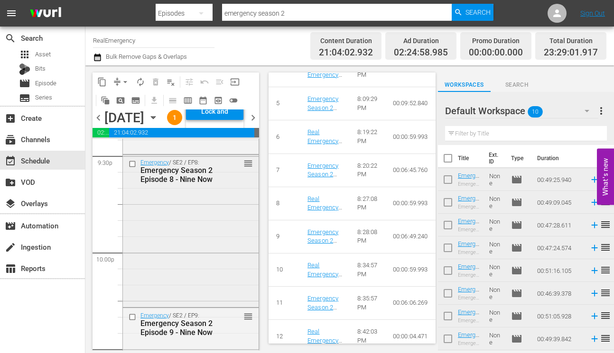
click at [200, 269] on div "Emergency / SE2 / EP8: Emergency Season 2 Episode 8 - Nine Now reorder" at bounding box center [191, 230] width 136 height 150
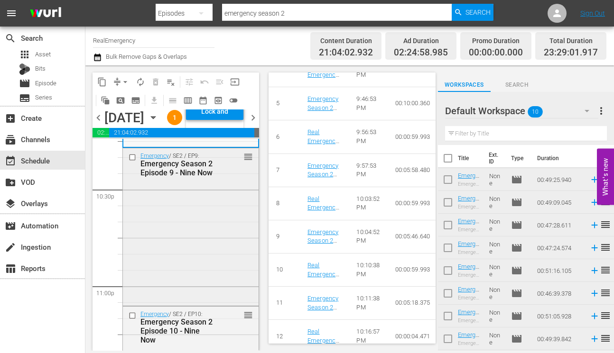
scroll to position [4321, 0]
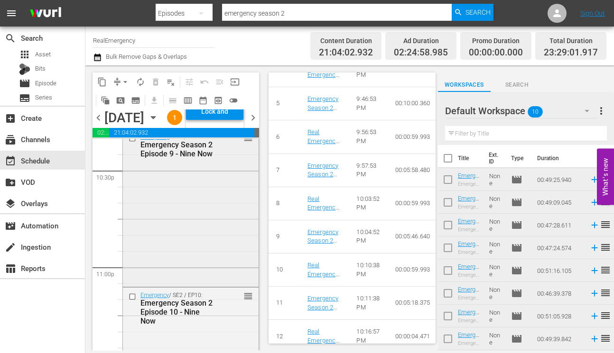
click at [197, 275] on div "Emergency / SE2 / EP9: Emergency Season 2 Episode 9 - Nine Now reorder" at bounding box center [191, 207] width 136 height 156
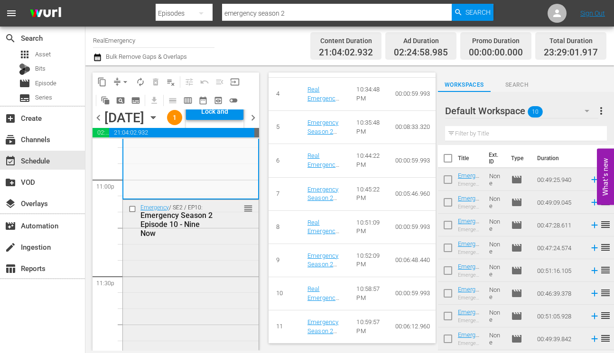
scroll to position [4418, 0]
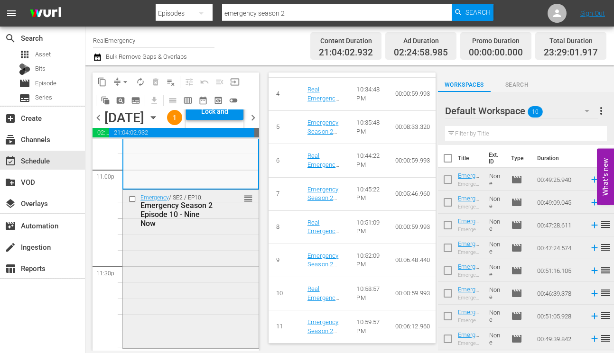
click at [196, 283] on div "Emergency / SE2 / EP10: Emergency Season 2 Episode 10 - Nine Now reorder" at bounding box center [191, 268] width 136 height 156
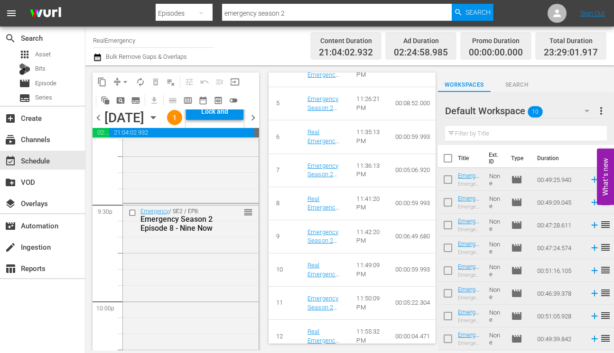
scroll to position [4102, 0]
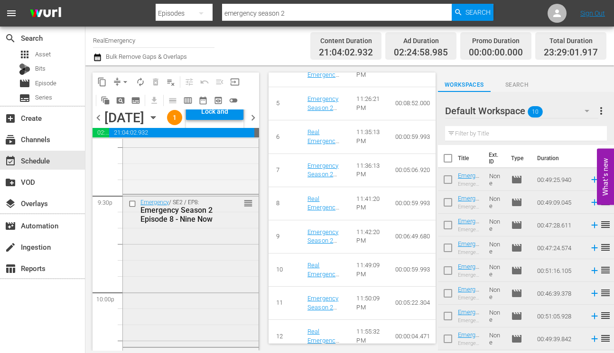
click at [196, 263] on div "Emergency / SE2 / EP8: Emergency Season 2 Episode 8 - Nine Now reorder" at bounding box center [191, 270] width 136 height 150
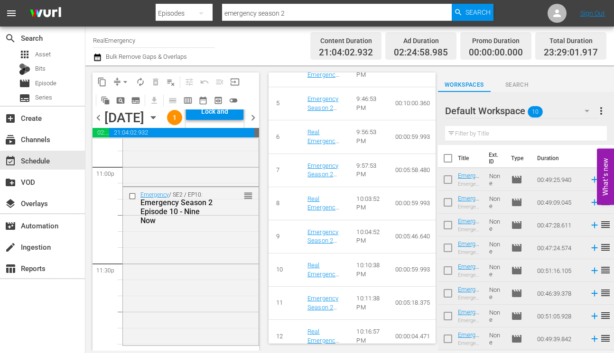
scroll to position [4461, 0]
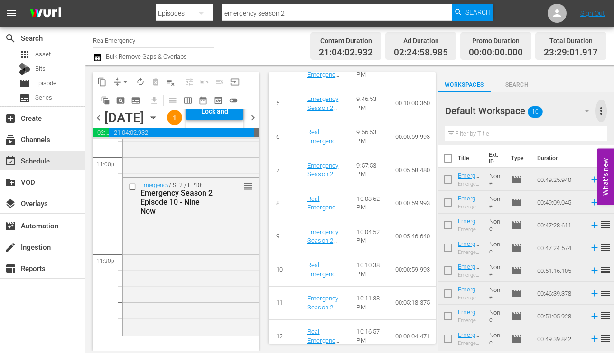
click at [602, 110] on span "more_vert" at bounding box center [600, 110] width 11 height 11
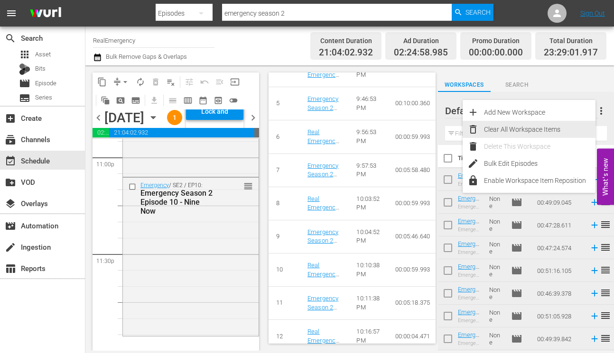
click at [530, 128] on div "Clear All Workspace Items" at bounding box center [539, 129] width 111 height 17
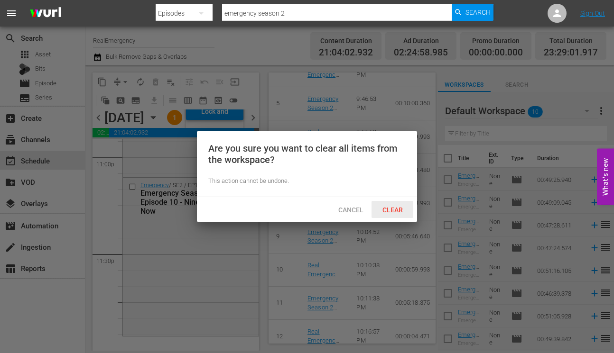
click at [398, 207] on span "Clear" at bounding box center [393, 210] width 36 height 8
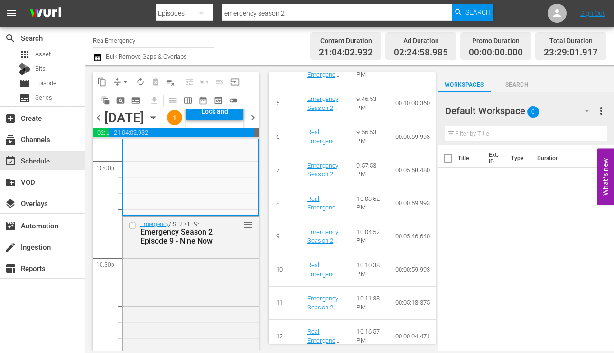
scroll to position [4255, 0]
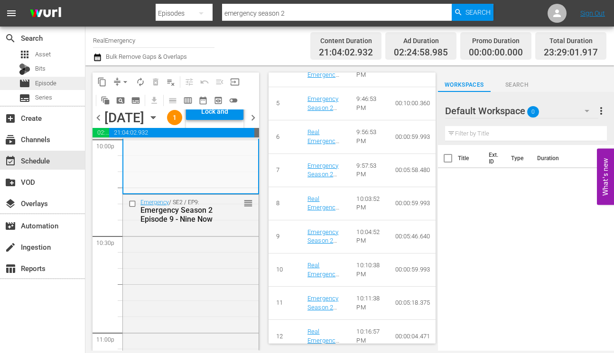
click at [46, 84] on span "Episode" at bounding box center [45, 83] width 21 height 9
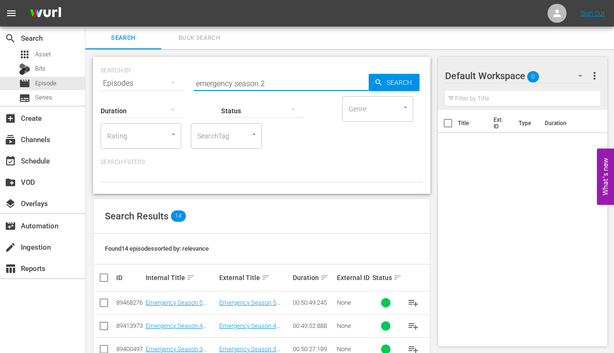
drag, startPoint x: 226, startPoint y: 84, endPoint x: 167, endPoint y: 76, distance: 59.3
click at [167, 76] on div "SEARCH BY Search By Episodes Search ID, Title, Description, Keywords, or Catego…" at bounding box center [262, 78] width 322 height 34
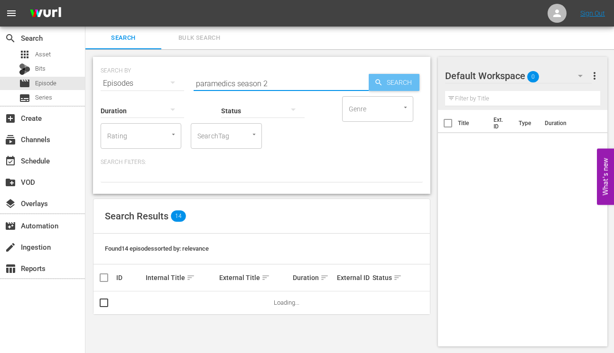
type input "paramedics season 2"
click at [392, 79] on span "Search" at bounding box center [401, 82] width 37 height 17
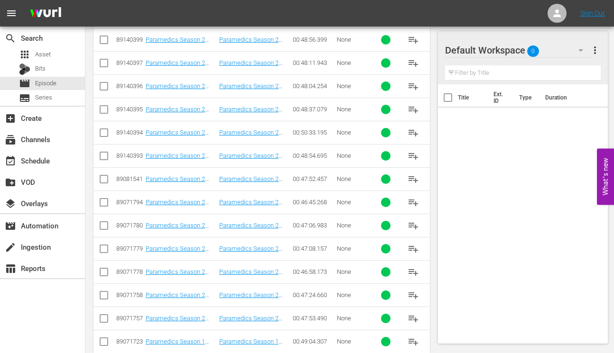
scroll to position [536, 0]
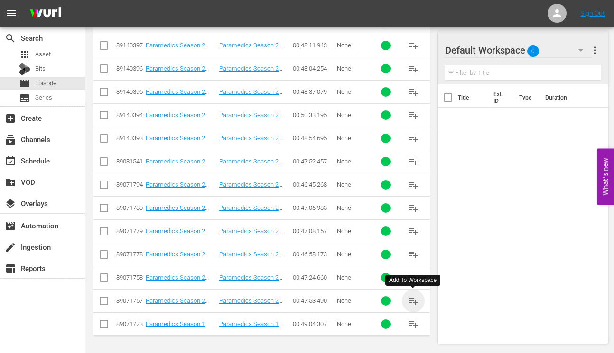
drag, startPoint x: 416, startPoint y: 302, endPoint x: 344, endPoint y: 288, distance: 73.6
click at [414, 302] on span "playlist_add" at bounding box center [412, 300] width 11 height 11
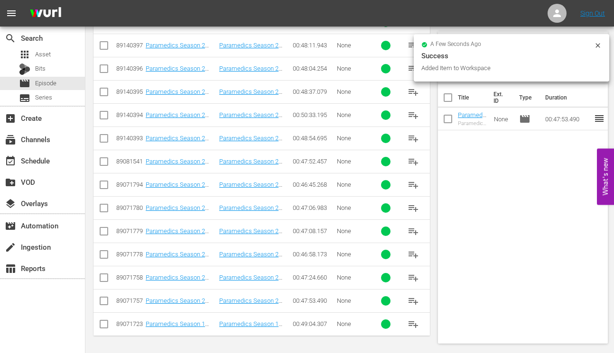
drag, startPoint x: 417, startPoint y: 275, endPoint x: 392, endPoint y: 272, distance: 25.8
click at [416, 275] on span "playlist_add" at bounding box center [412, 277] width 11 height 11
drag, startPoint x: 414, startPoint y: 256, endPoint x: 358, endPoint y: 250, distance: 56.2
click at [414, 256] on span "playlist_add" at bounding box center [412, 254] width 11 height 11
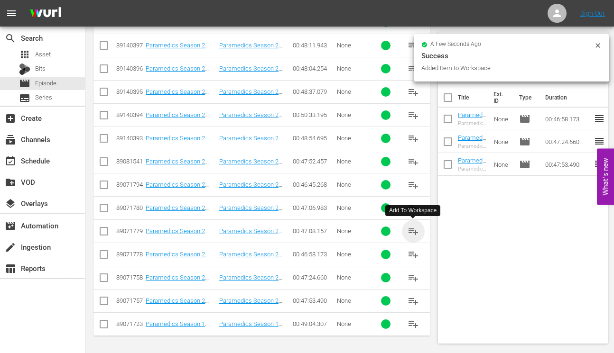
drag, startPoint x: 412, startPoint y: 231, endPoint x: 379, endPoint y: 228, distance: 33.9
click at [412, 231] on span "playlist_add" at bounding box center [412, 231] width 11 height 11
drag, startPoint x: 411, startPoint y: 207, endPoint x: 395, endPoint y: 207, distance: 15.2
click at [410, 207] on span "playlist_add" at bounding box center [412, 207] width 11 height 11
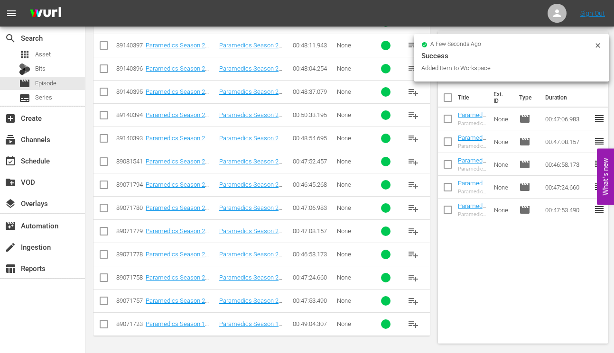
click at [414, 185] on span "playlist_add" at bounding box center [412, 184] width 11 height 11
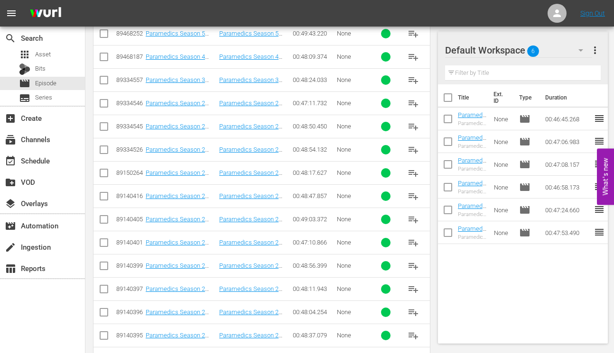
scroll to position [292, 0]
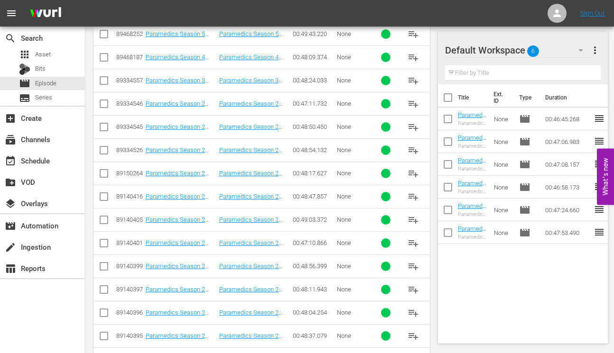
click at [412, 125] on span "playlist_add" at bounding box center [412, 126] width 11 height 11
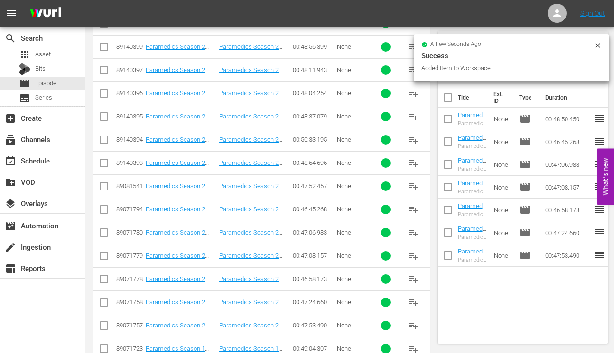
scroll to position [536, 0]
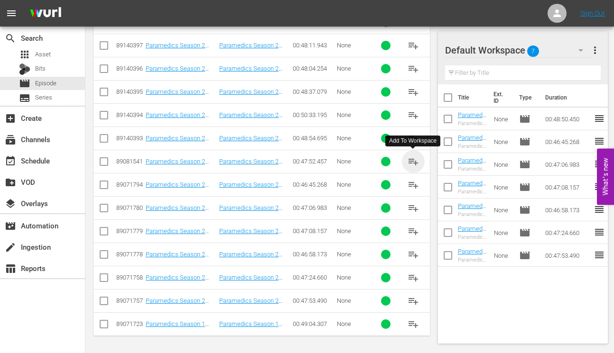
drag, startPoint x: 412, startPoint y: 160, endPoint x: 332, endPoint y: 148, distance: 80.1
click at [408, 160] on span "playlist_add" at bounding box center [412, 161] width 11 height 11
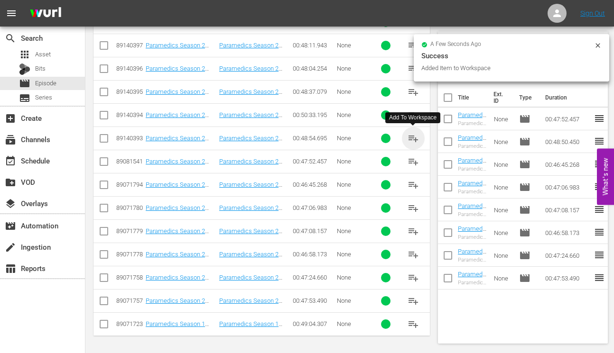
drag, startPoint x: 413, startPoint y: 137, endPoint x: 355, endPoint y: 130, distance: 59.2
click at [413, 137] on span "playlist_add" at bounding box center [412, 138] width 11 height 11
click at [414, 115] on span "playlist_add" at bounding box center [412, 115] width 11 height 11
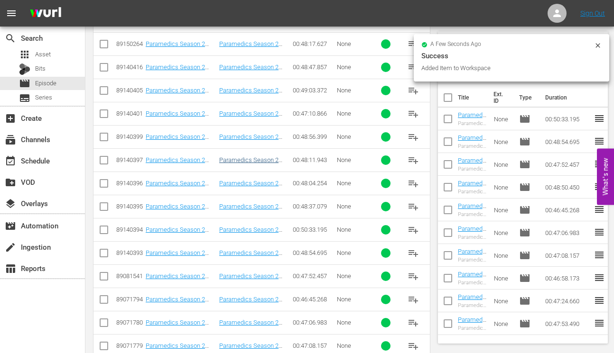
scroll to position [421, 0]
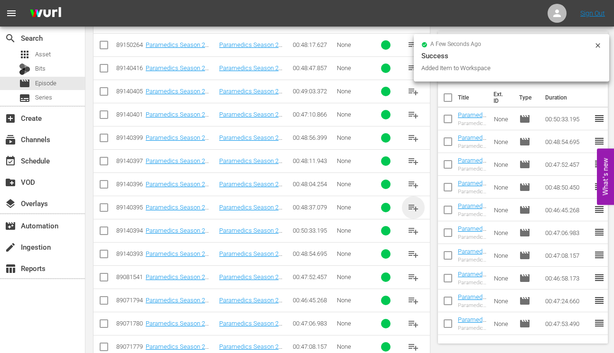
drag, startPoint x: 410, startPoint y: 203, endPoint x: 360, endPoint y: 197, distance: 50.2
click at [409, 203] on span "playlist_add" at bounding box center [412, 207] width 11 height 11
drag, startPoint x: 410, startPoint y: 183, endPoint x: 357, endPoint y: 177, distance: 53.4
click at [410, 183] on span "playlist_add" at bounding box center [412, 184] width 11 height 11
drag, startPoint x: 414, startPoint y: 160, endPoint x: 372, endPoint y: 157, distance: 42.3
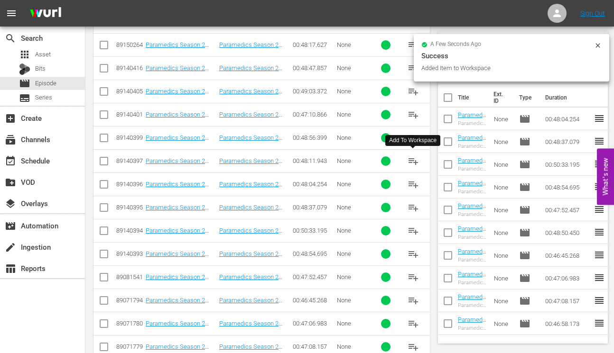
click at [413, 160] on span "playlist_add" at bounding box center [412, 161] width 11 height 11
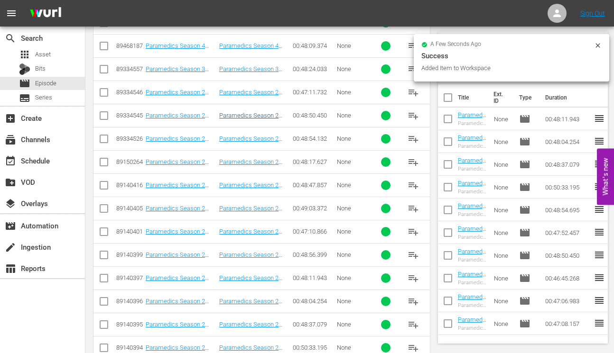
scroll to position [302, 0]
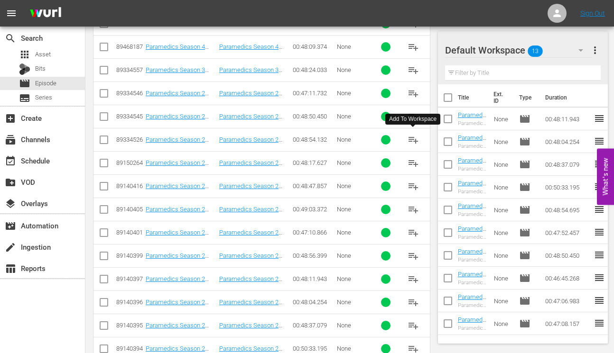
click at [411, 137] on span "playlist_add" at bounding box center [412, 139] width 11 height 11
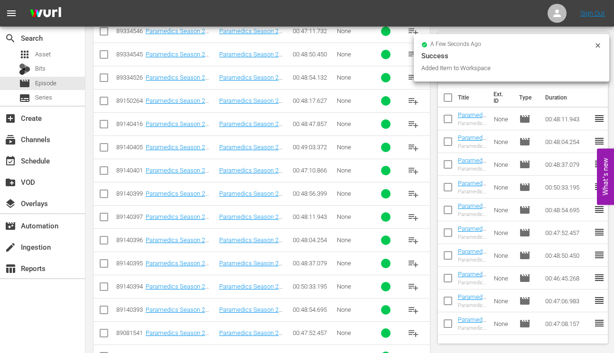
scroll to position [381, 0]
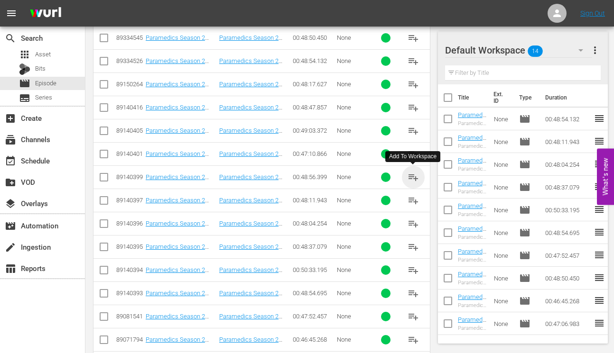
click at [412, 176] on span "playlist_add" at bounding box center [412, 177] width 11 height 11
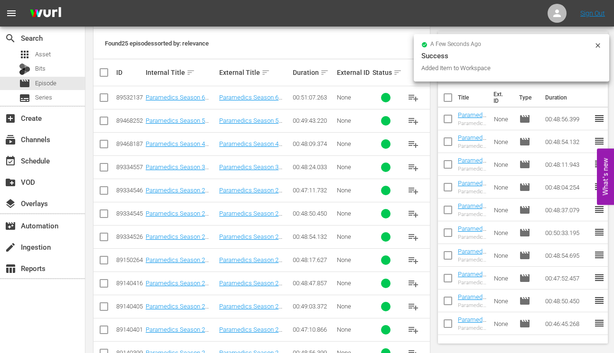
scroll to position [202, 0]
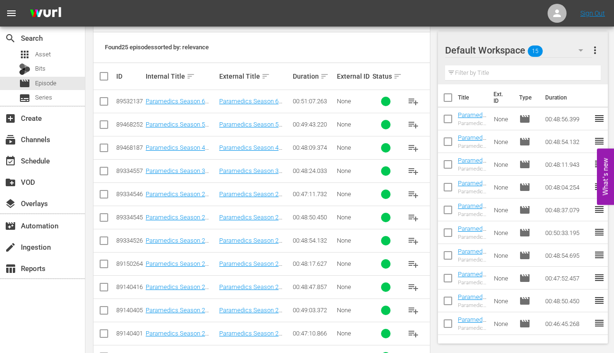
click at [412, 192] on span "playlist_add" at bounding box center [412, 194] width 11 height 11
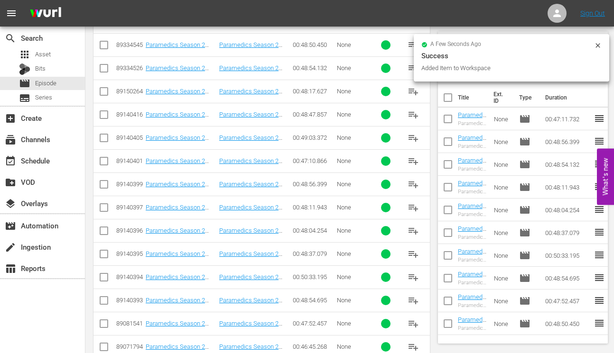
scroll to position [383, 0]
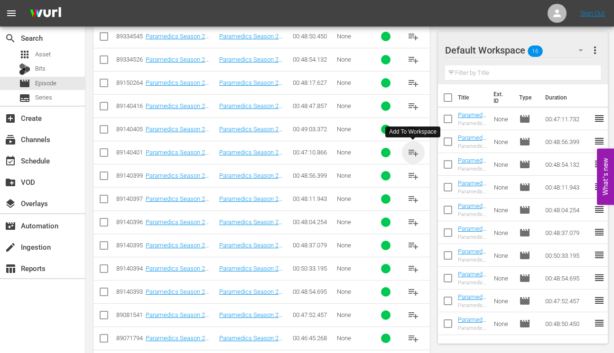
drag, startPoint x: 412, startPoint y: 152, endPoint x: 376, endPoint y: 149, distance: 35.7
click at [411, 152] on span "playlist_add" at bounding box center [412, 152] width 11 height 11
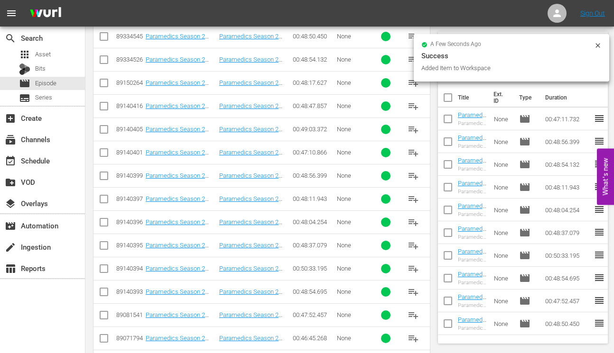
drag, startPoint x: 415, startPoint y: 128, endPoint x: 375, endPoint y: 125, distance: 40.4
click at [415, 128] on span "playlist_add" at bounding box center [412, 129] width 11 height 11
drag, startPoint x: 412, startPoint y: 104, endPoint x: 403, endPoint y: 105, distance: 9.5
click at [412, 104] on span "playlist_add" at bounding box center [412, 106] width 11 height 11
click at [412, 82] on span "playlist_add" at bounding box center [412, 82] width 11 height 11
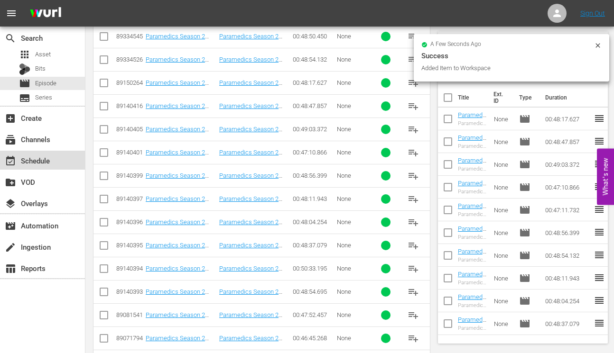
click at [34, 157] on div "event_available Schedule" at bounding box center [26, 159] width 53 height 9
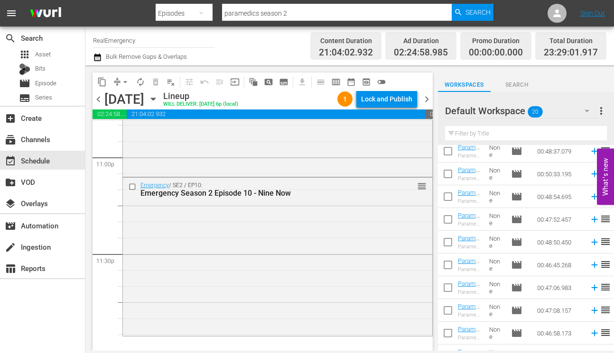
scroll to position [271, 0]
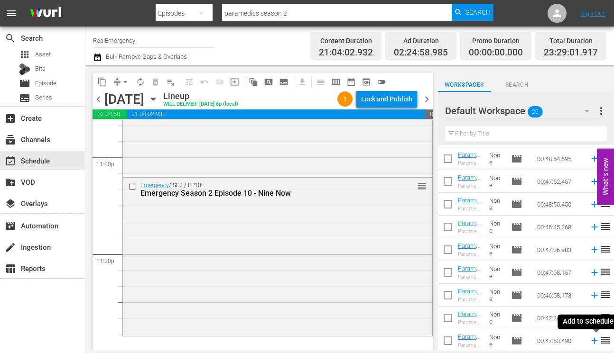
click at [594, 341] on icon at bounding box center [594, 341] width 6 height 6
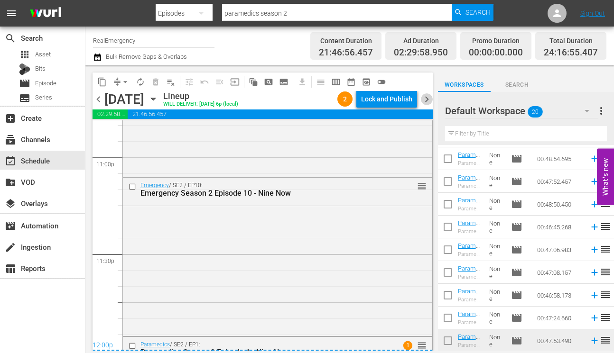
click at [429, 100] on span "chevron_right" at bounding box center [427, 99] width 12 height 12
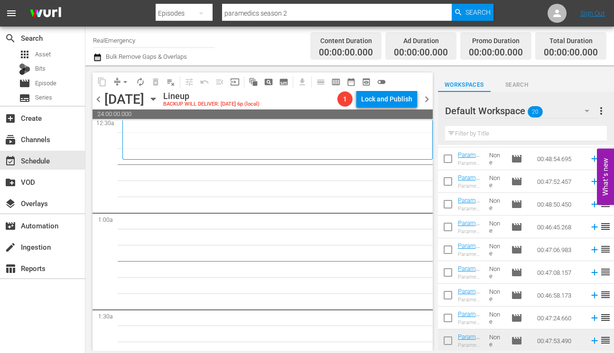
scroll to position [133, 0]
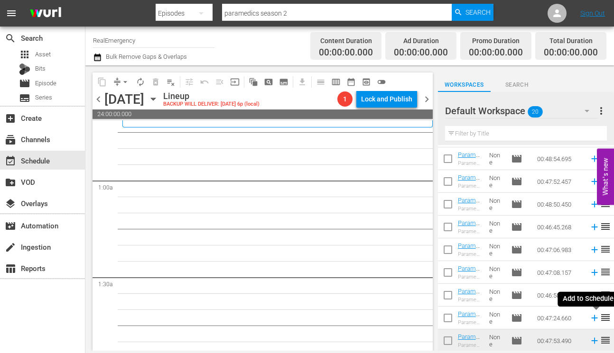
click at [595, 319] on icon at bounding box center [594, 318] width 10 height 10
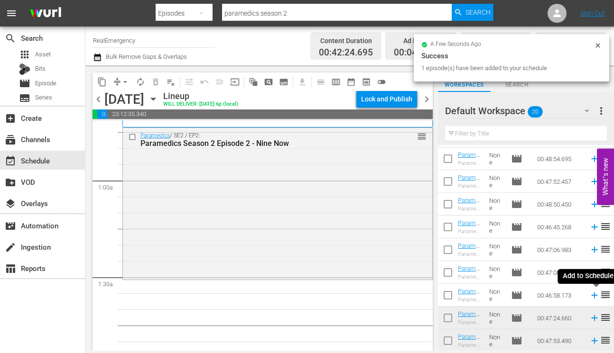
click at [593, 294] on icon at bounding box center [594, 296] width 6 height 6
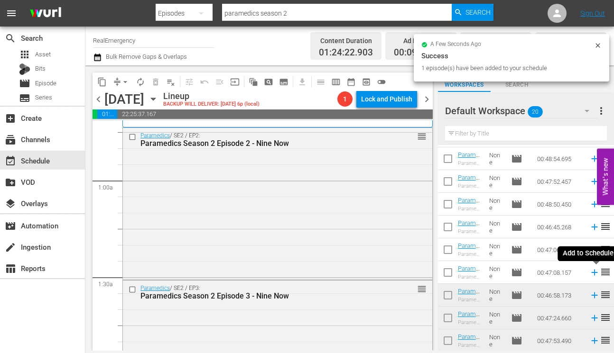
click at [592, 271] on icon at bounding box center [594, 272] width 10 height 10
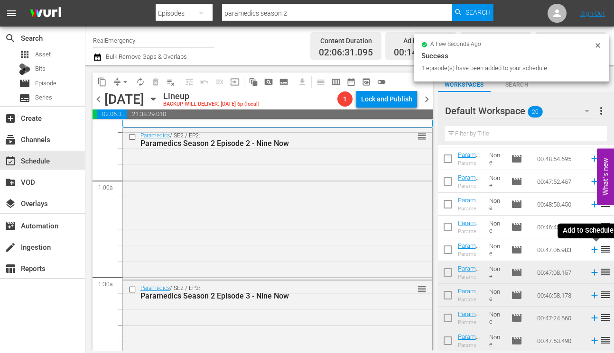
click at [592, 249] on icon at bounding box center [594, 250] width 6 height 6
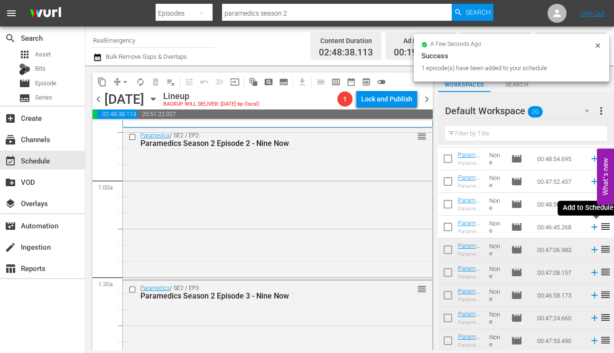
click at [593, 227] on icon at bounding box center [594, 227] width 6 height 6
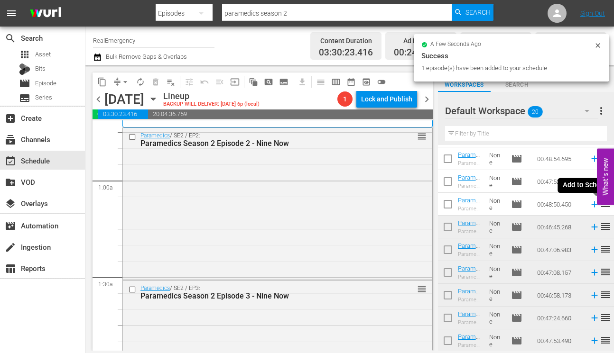
click at [593, 205] on icon at bounding box center [594, 205] width 6 height 6
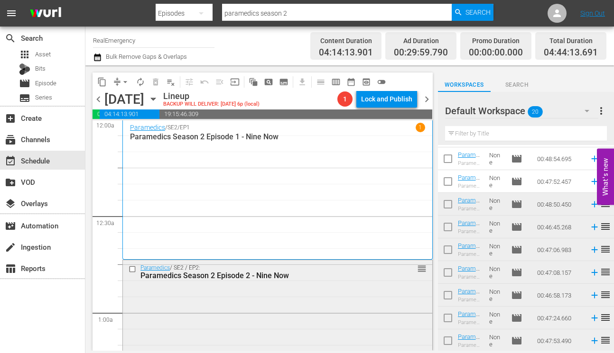
scroll to position [0, 0]
click at [599, 110] on span "more_vert" at bounding box center [600, 110] width 11 height 11
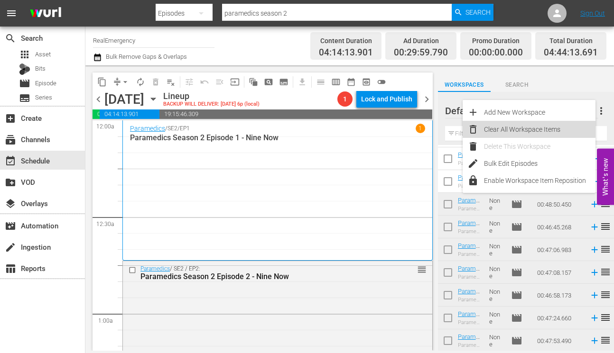
click at [523, 129] on div "Clear All Workspace Items" at bounding box center [539, 129] width 111 height 17
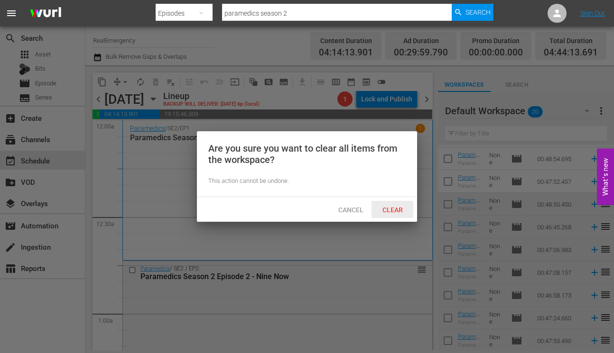
click at [391, 208] on span "Clear" at bounding box center [393, 210] width 36 height 8
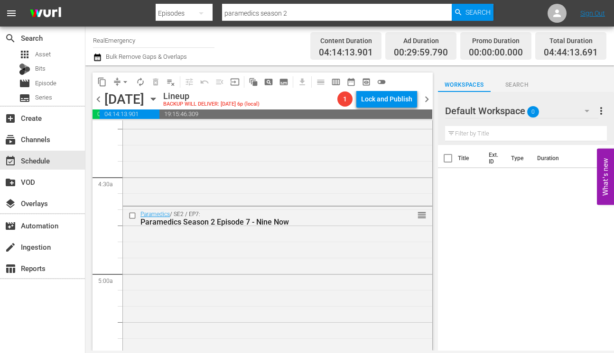
scroll to position [803, 0]
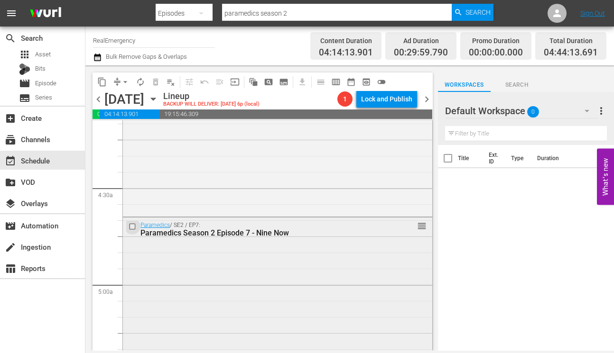
click at [133, 225] on input "checkbox" at bounding box center [133, 227] width 10 height 8
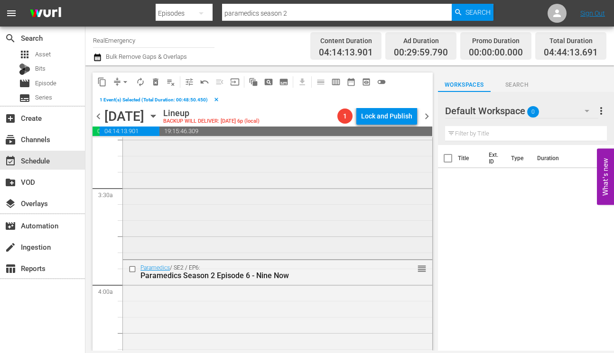
scroll to position [621, 0]
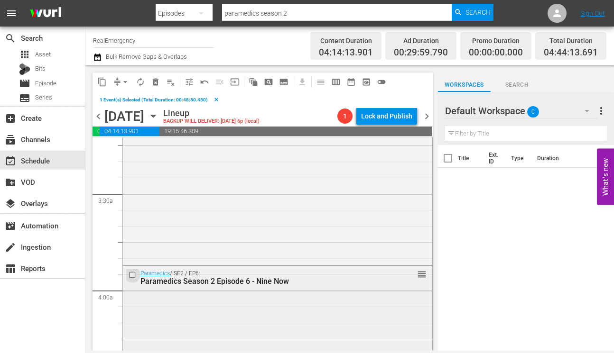
click at [134, 272] on input "checkbox" at bounding box center [133, 275] width 10 height 8
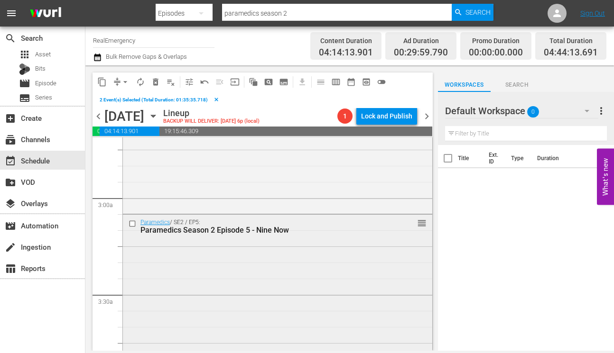
scroll to position [487, 0]
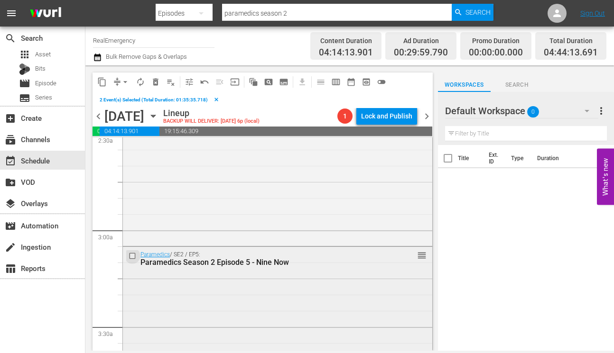
click at [132, 256] on input "checkbox" at bounding box center [133, 256] width 10 height 8
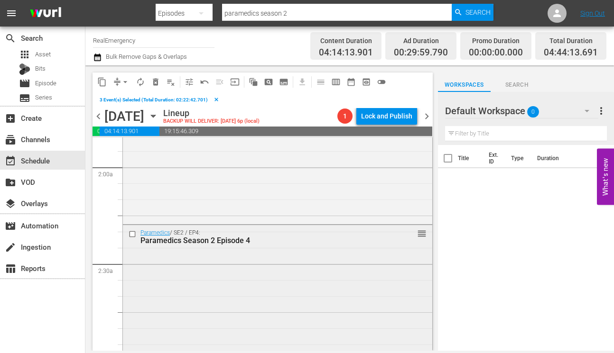
scroll to position [346, 0]
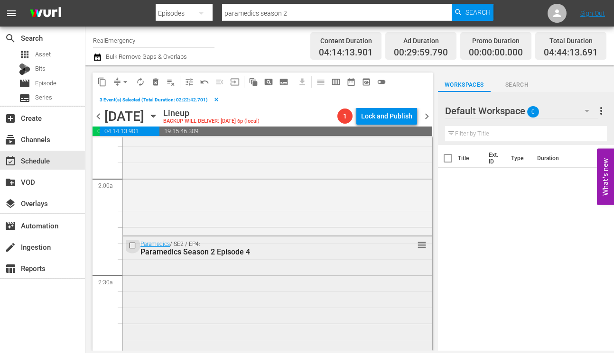
click at [130, 245] on input "checkbox" at bounding box center [133, 246] width 10 height 8
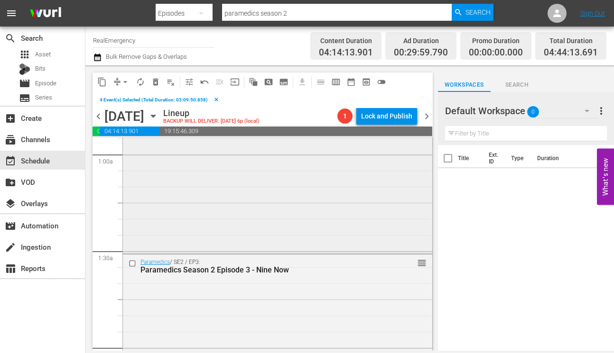
scroll to position [174, 0]
click at [131, 265] on input "checkbox" at bounding box center [133, 267] width 10 height 8
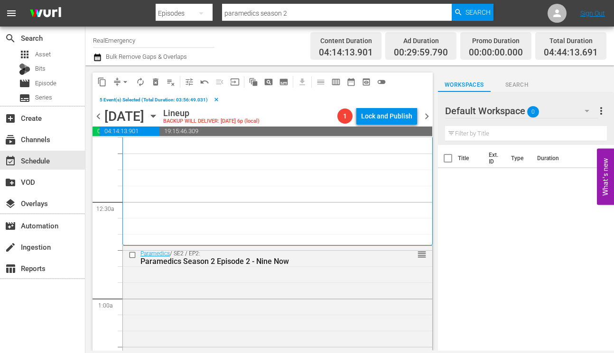
scroll to position [31, 0]
click at [131, 254] on input "checkbox" at bounding box center [133, 256] width 10 height 8
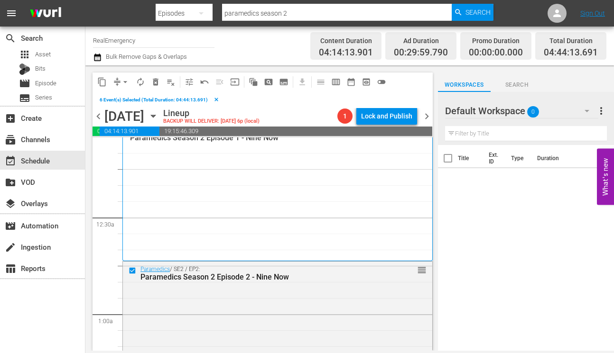
scroll to position [0, 0]
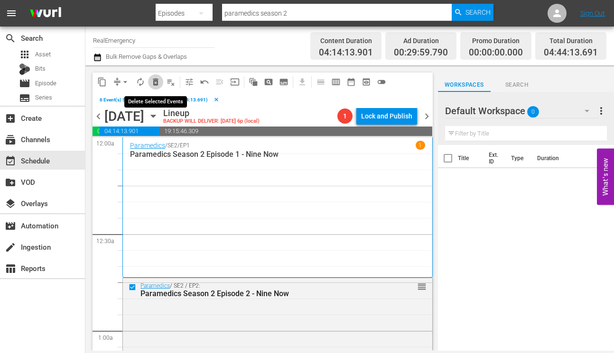
click at [157, 81] on span "delete_forever_outlined" at bounding box center [155, 81] width 9 height 9
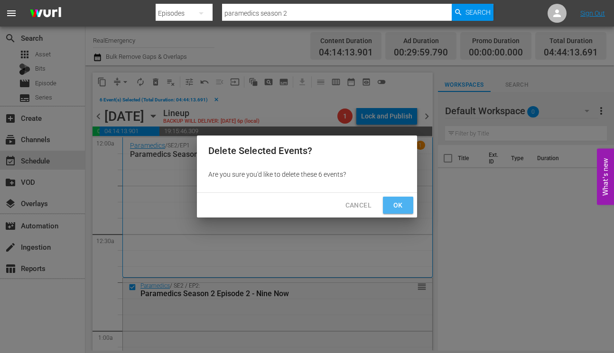
click at [403, 202] on span "Ok" at bounding box center [397, 206] width 15 height 12
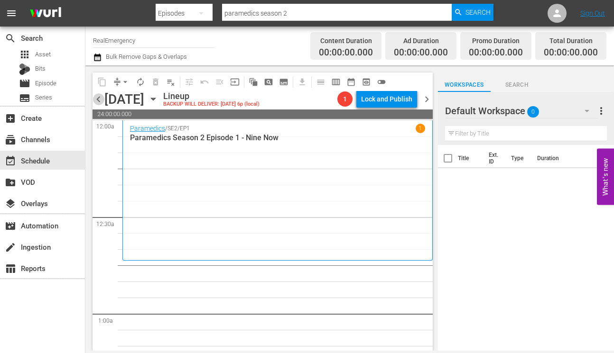
click at [99, 97] on span "chevron_left" at bounding box center [98, 99] width 12 height 12
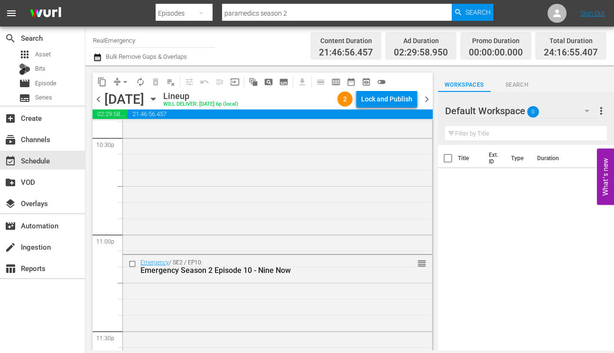
scroll to position [4553, 0]
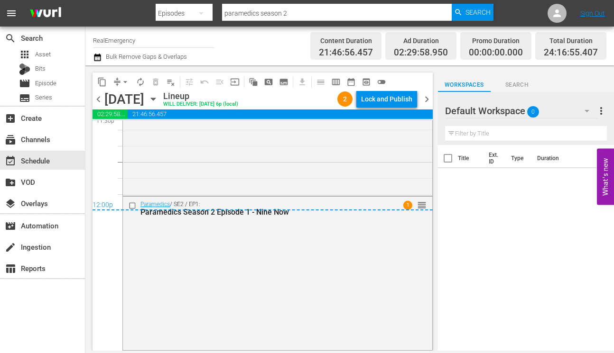
click at [131, 203] on div "12:00p" at bounding box center [262, 205] width 340 height 9
click at [132, 205] on div "12:00p" at bounding box center [262, 205] width 340 height 9
click at [133, 204] on div "12:00p" at bounding box center [262, 205] width 340 height 9
click at [129, 204] on div "12:00p" at bounding box center [262, 205] width 340 height 9
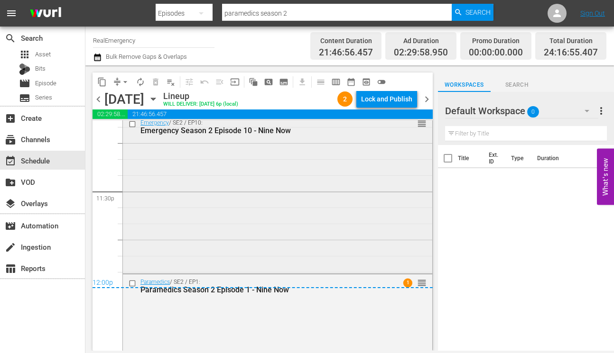
scroll to position [4468, 0]
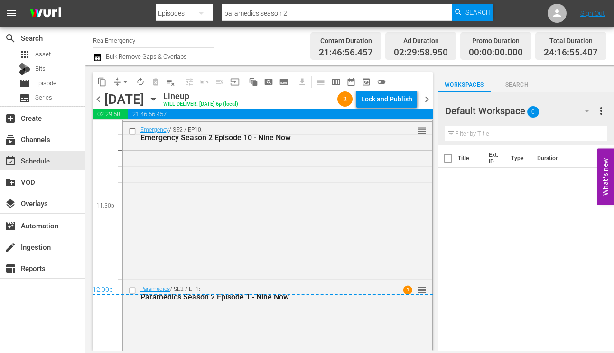
click at [130, 290] on div "12:00p" at bounding box center [262, 290] width 340 height 9
click at [132, 290] on div "12:00p" at bounding box center [262, 290] width 340 height 9
click at [306, 322] on div "Paramedics / SE2 / EP1: Paramedics Season 2 Episode 1 - Nine Now 1 reorder" at bounding box center [277, 358] width 309 height 152
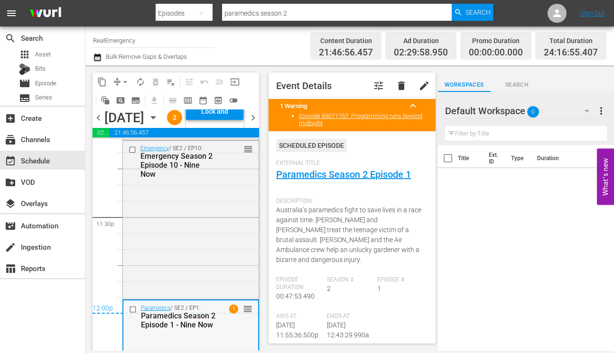
click at [132, 313] on input "checkbox" at bounding box center [134, 309] width 10 height 8
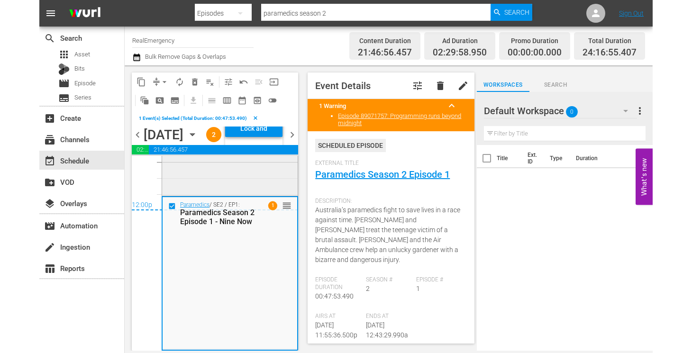
scroll to position [4618, 0]
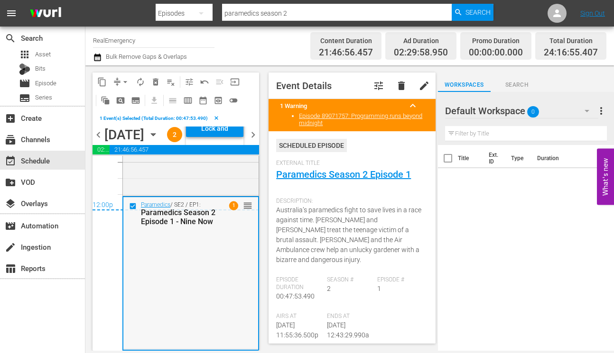
click at [196, 248] on div "Paramedics / SE2 / EP1: Paramedics Season 2 Episode 1 - Nine Now 1 reorder" at bounding box center [190, 273] width 135 height 152
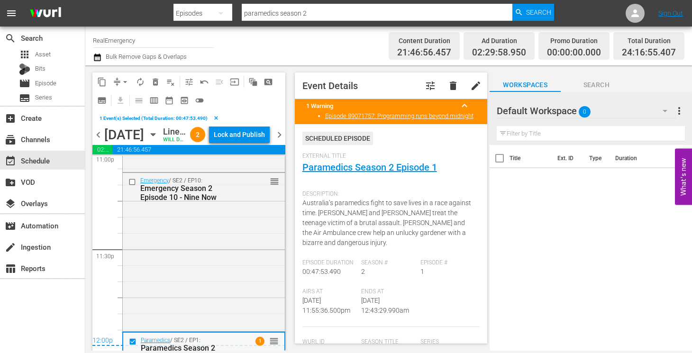
scroll to position [4452, 0]
click at [280, 141] on span "chevron_right" at bounding box center [280, 135] width 12 height 12
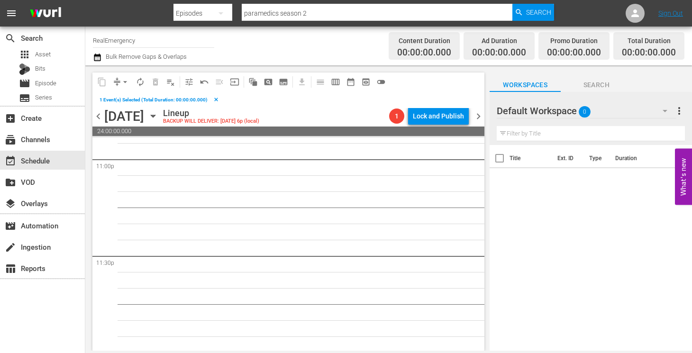
scroll to position [4429, 0]
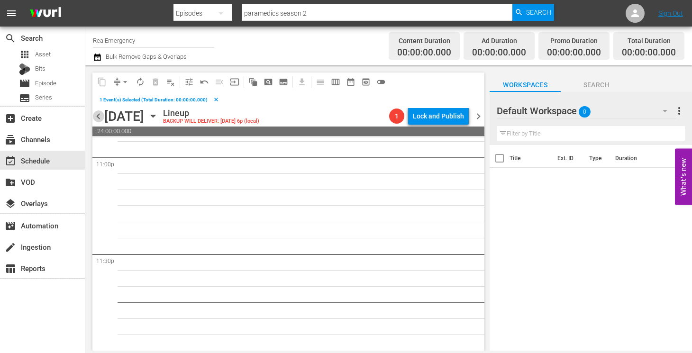
drag, startPoint x: 99, startPoint y: 118, endPoint x: 121, endPoint y: 134, distance: 27.4
click at [99, 118] on span "chevron_left" at bounding box center [98, 116] width 12 height 12
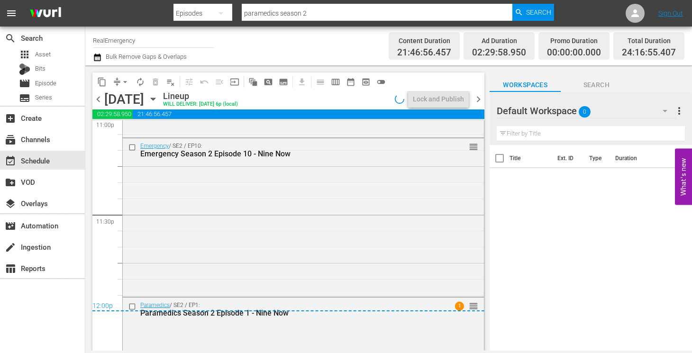
scroll to position [4553, 0]
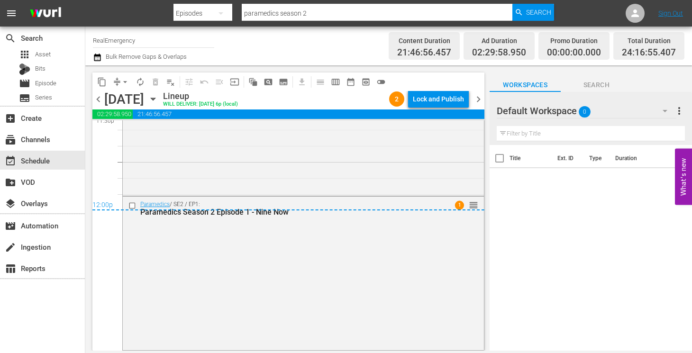
click at [131, 205] on div "12:00p" at bounding box center [288, 205] width 392 height 9
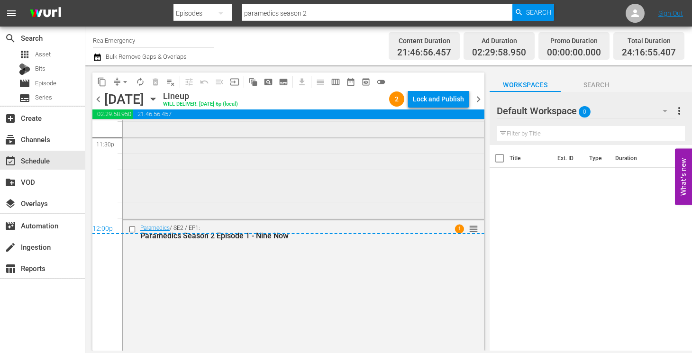
scroll to position [4528, 0]
click at [132, 229] on div "12:00p" at bounding box center [288, 230] width 392 height 9
click at [132, 230] on div "12:00p" at bounding box center [288, 230] width 392 height 9
click at [474, 229] on div "12:00p" at bounding box center [288, 230] width 392 height 9
click at [475, 231] on div "12:00p" at bounding box center [288, 230] width 392 height 9
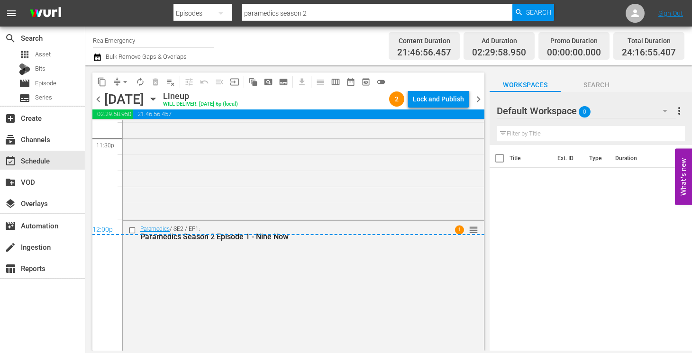
click at [131, 231] on div "12:00p" at bounding box center [288, 230] width 392 height 9
click at [131, 229] on div "12:00p" at bounding box center [288, 230] width 392 height 9
click at [131, 228] on div "12:00p" at bounding box center [288, 230] width 392 height 9
click at [131, 229] on div "12:00p" at bounding box center [288, 230] width 392 height 9
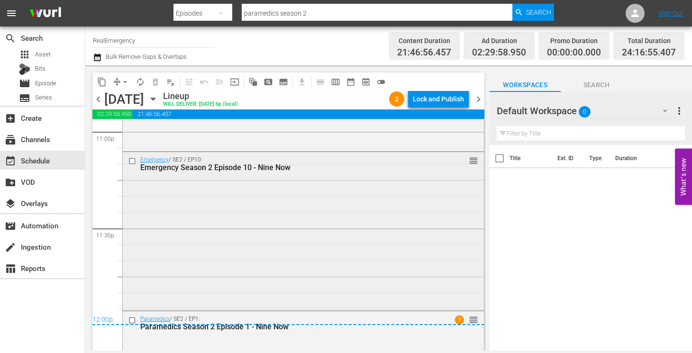
scroll to position [4425, 0]
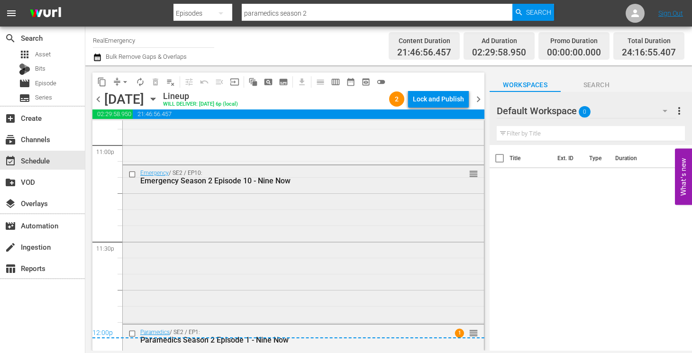
click at [133, 173] on input "checkbox" at bounding box center [133, 175] width 10 height 8
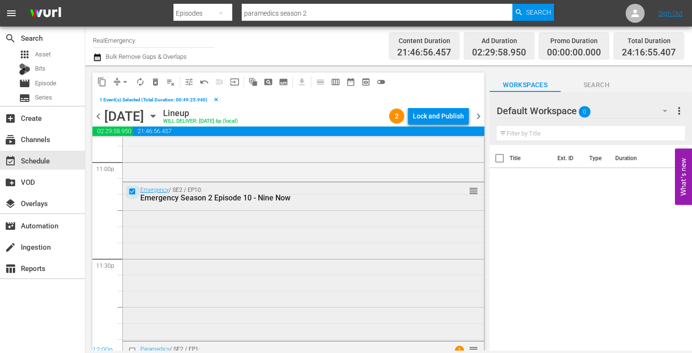
click at [132, 191] on input "checkbox" at bounding box center [133, 192] width 10 height 8
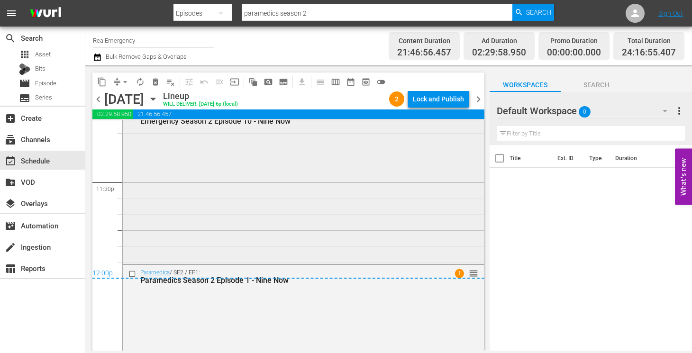
scroll to position [4523, 0]
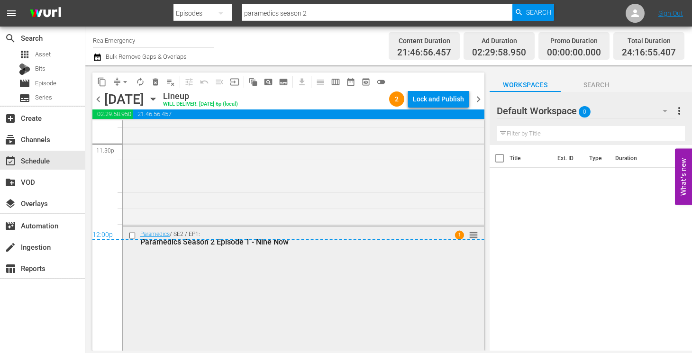
click at [132, 241] on div "Paramedics / SE2 / EP1: Paramedics Season 2 Episode 1 - Nine Now" at bounding box center [279, 238] width 307 height 17
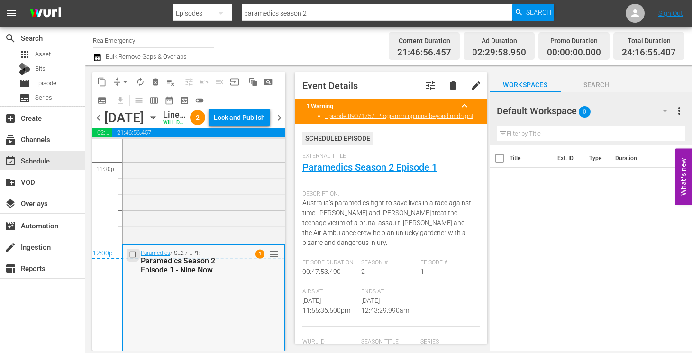
click at [132, 258] on input "checkbox" at bounding box center [134, 254] width 10 height 8
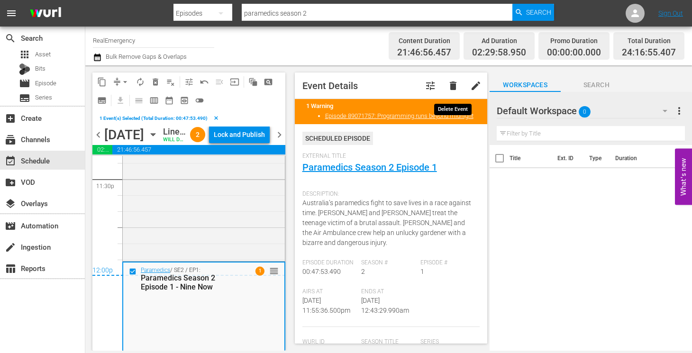
click at [454, 85] on span "delete" at bounding box center [453, 85] width 11 height 11
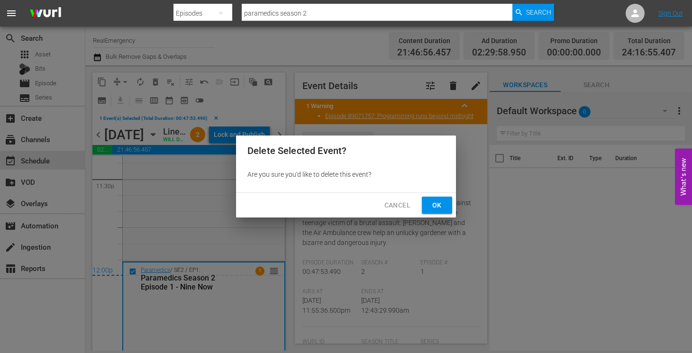
click at [438, 206] on span "Ok" at bounding box center [437, 206] width 15 height 12
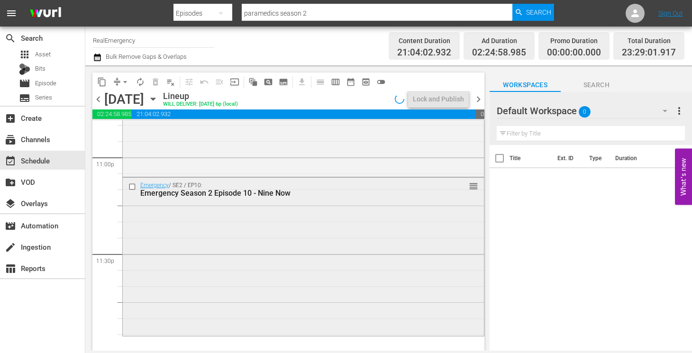
scroll to position [4412, 0]
click at [155, 99] on icon "button" at bounding box center [153, 99] width 4 height 2
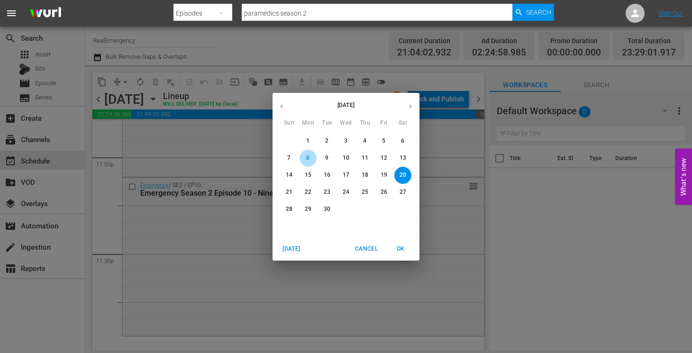
click at [306, 157] on p "8" at bounding box center [307, 158] width 3 height 8
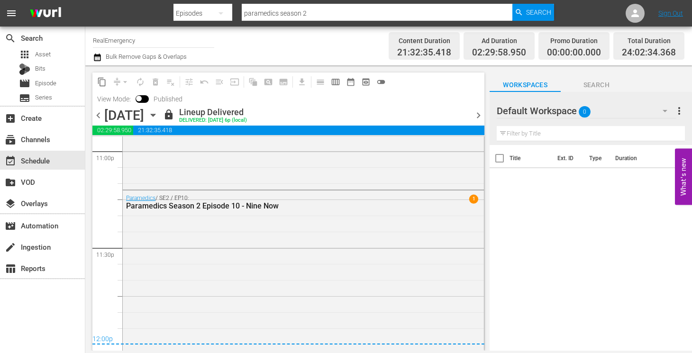
scroll to position [4436, 0]
click at [477, 114] on span "chevron_right" at bounding box center [479, 116] width 12 height 12
